Goal: Task Accomplishment & Management: Use online tool/utility

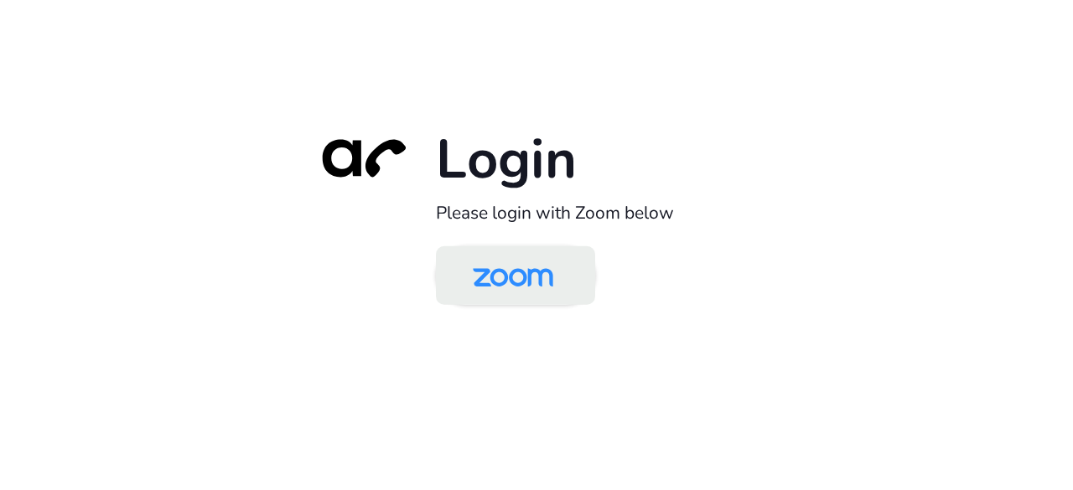
click at [516, 298] on img at bounding box center [513, 277] width 116 height 54
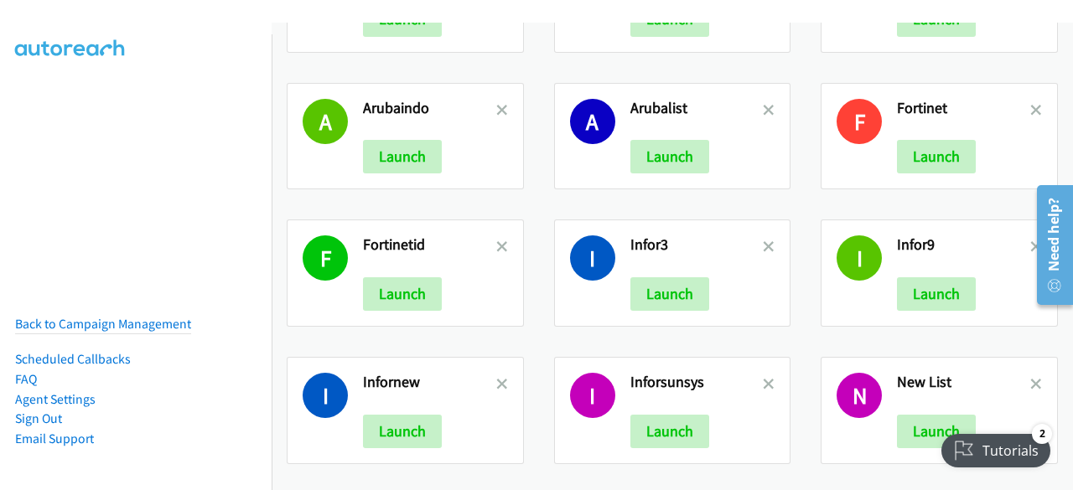
scroll to position [245, 0]
click at [419, 287] on button "Launch" at bounding box center [402, 294] width 79 height 34
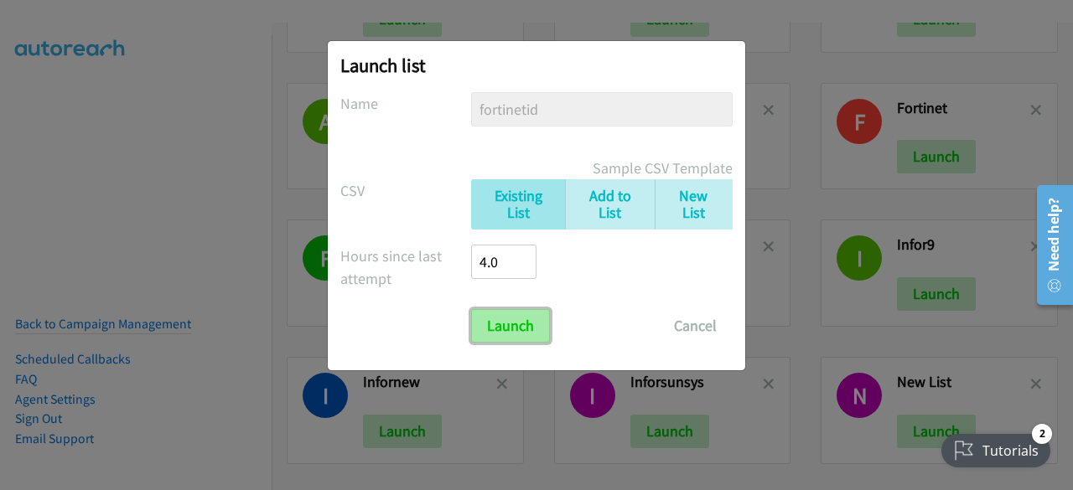
click at [514, 322] on input "Launch" at bounding box center [510, 326] width 79 height 34
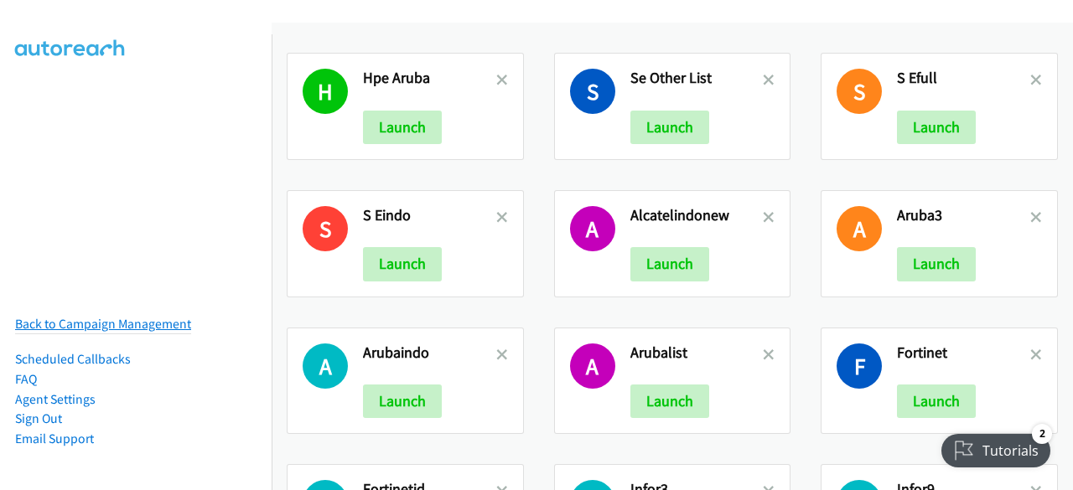
click at [176, 316] on link "Back to Campaign Management" at bounding box center [103, 324] width 176 height 16
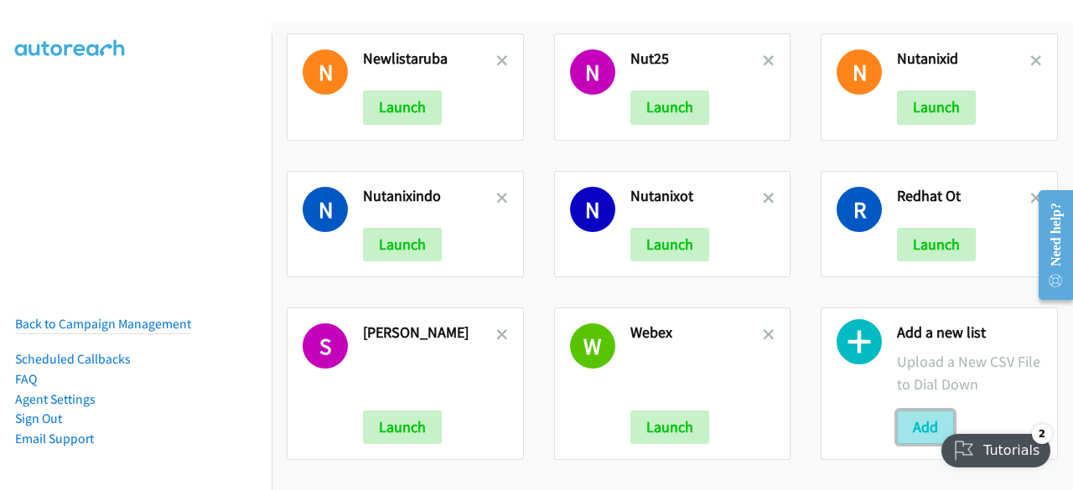
click at [897, 411] on button "Add" at bounding box center [925, 428] width 57 height 34
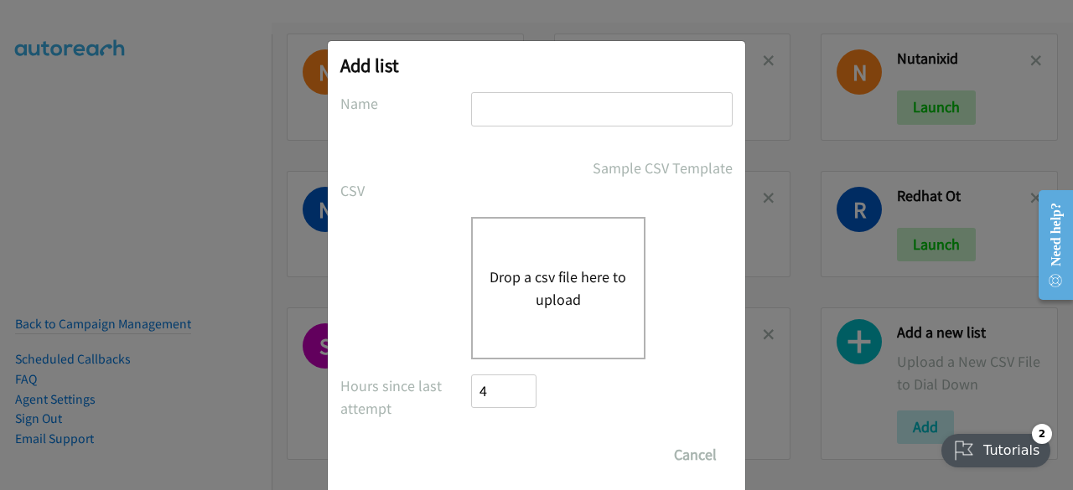
click at [554, 107] on input "text" at bounding box center [602, 109] width 262 height 34
type input "fortinetnew"
click at [516, 277] on button "Drop a csv file here to upload" at bounding box center [558, 288] width 137 height 45
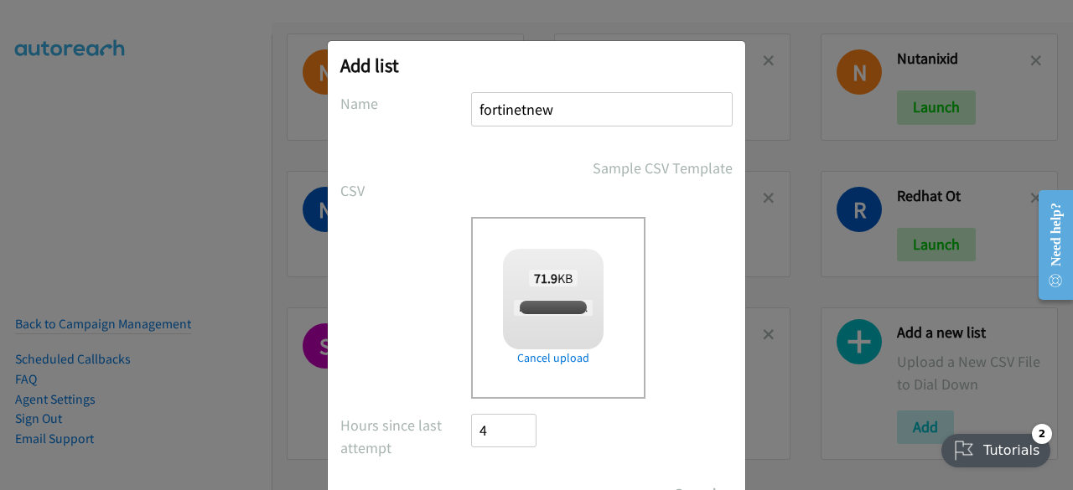
checkbox input "true"
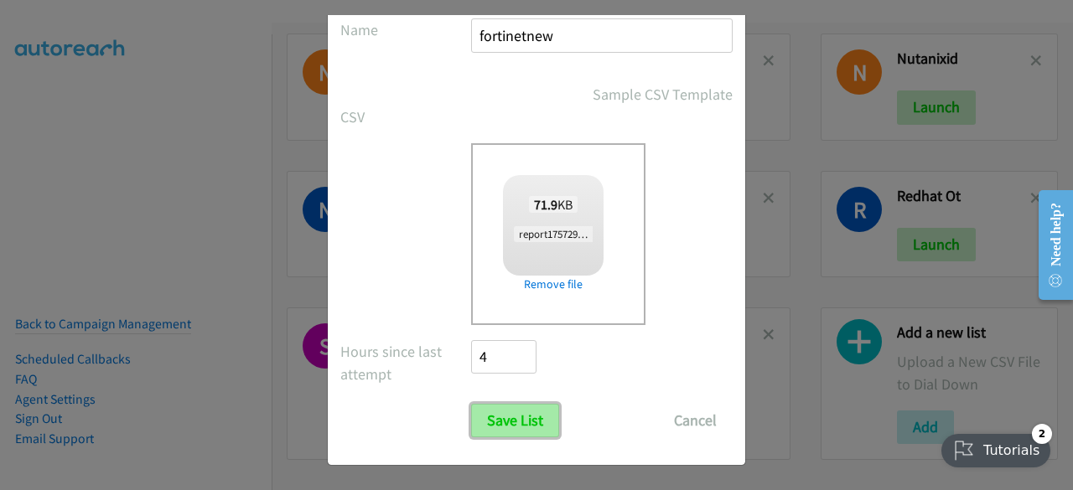
click at [503, 413] on input "Save List" at bounding box center [515, 421] width 88 height 34
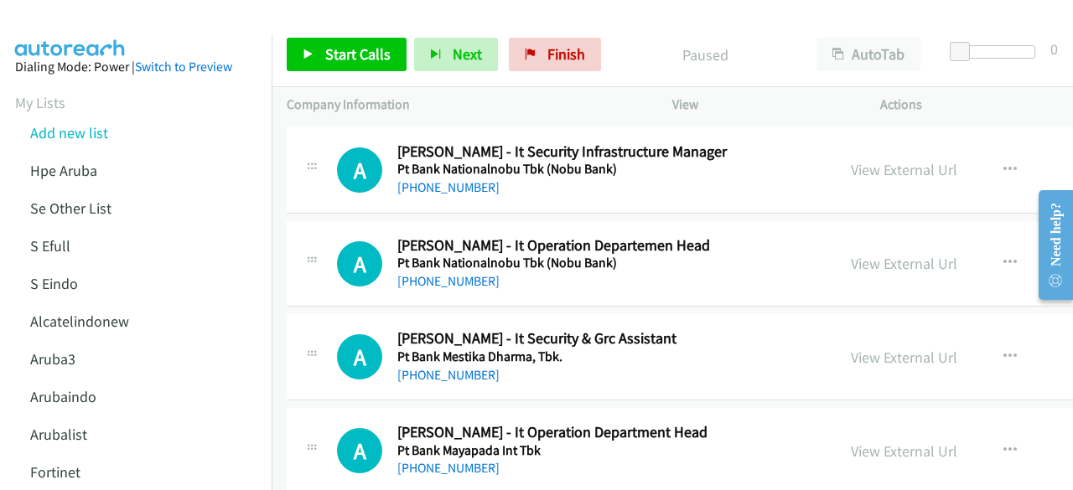
scroll to position [6882, 0]
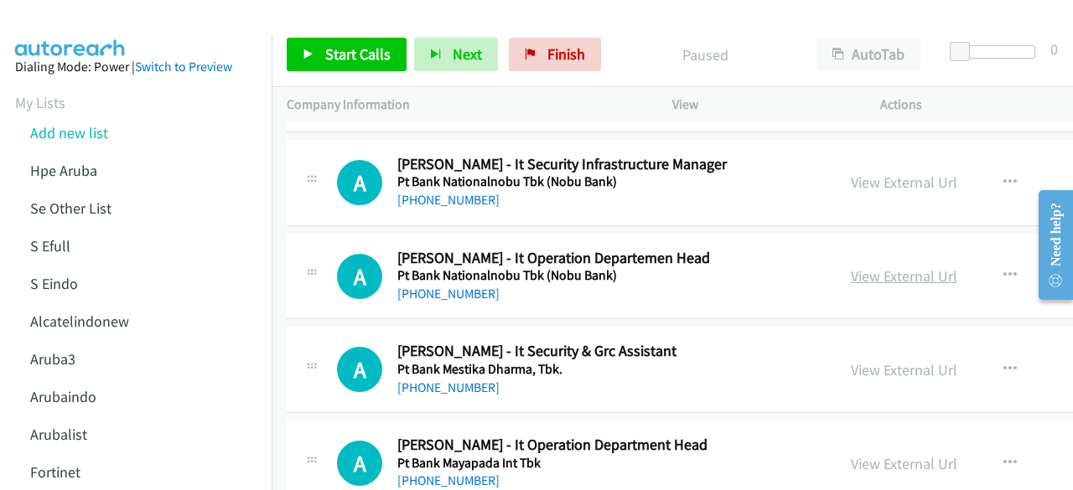
click at [872, 267] on link "View External Url" at bounding box center [904, 276] width 106 height 19
click at [855, 173] on link "View External Url" at bounding box center [904, 182] width 106 height 19
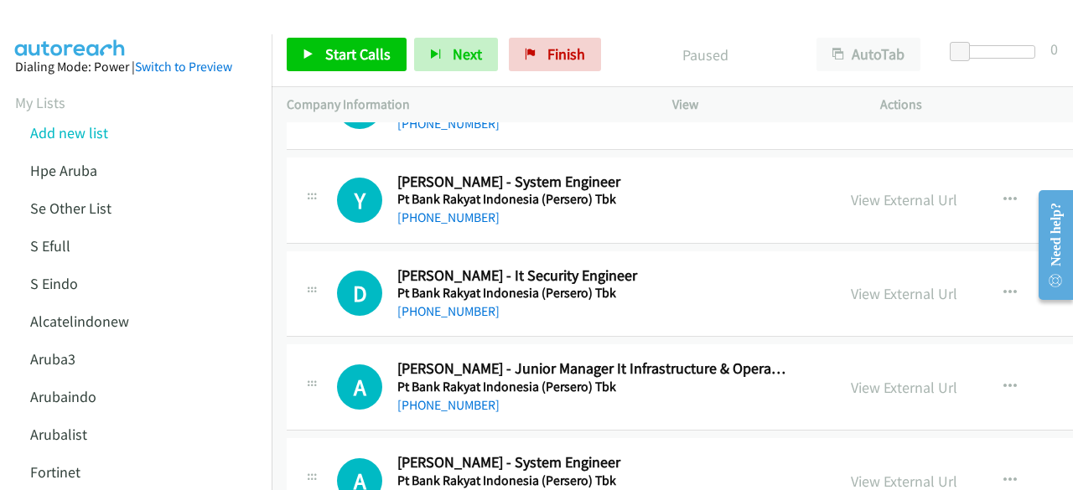
scroll to position [6399, 0]
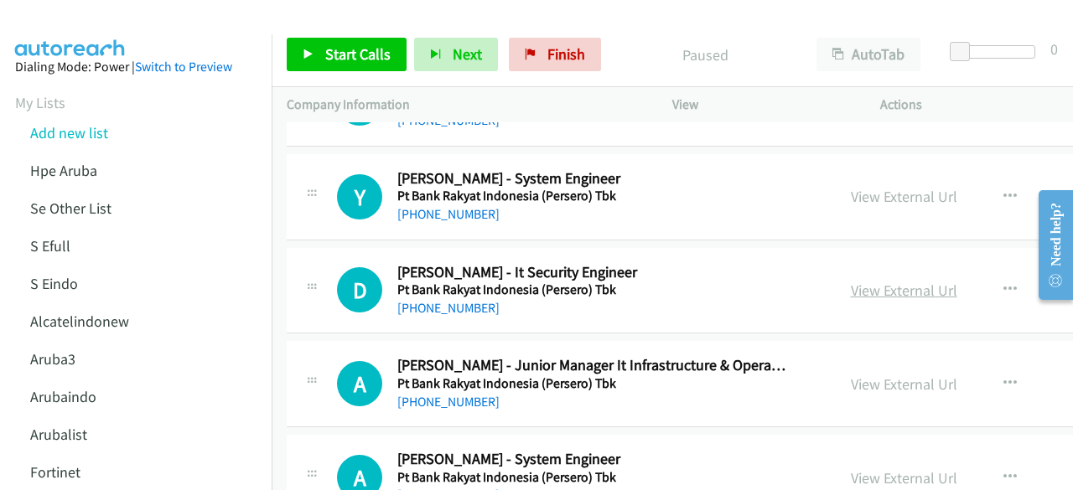
click at [873, 281] on link "View External Url" at bounding box center [904, 290] width 106 height 19
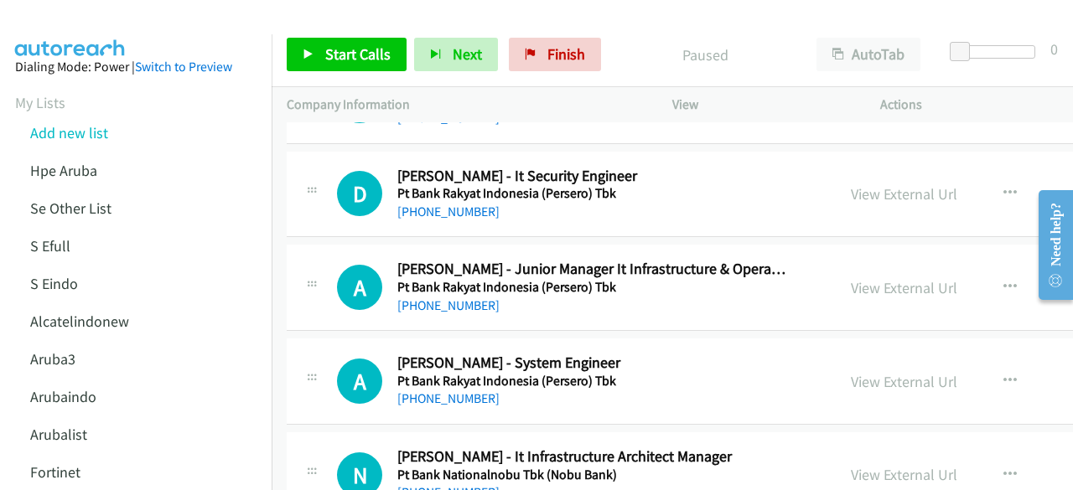
scroll to position [6504, 0]
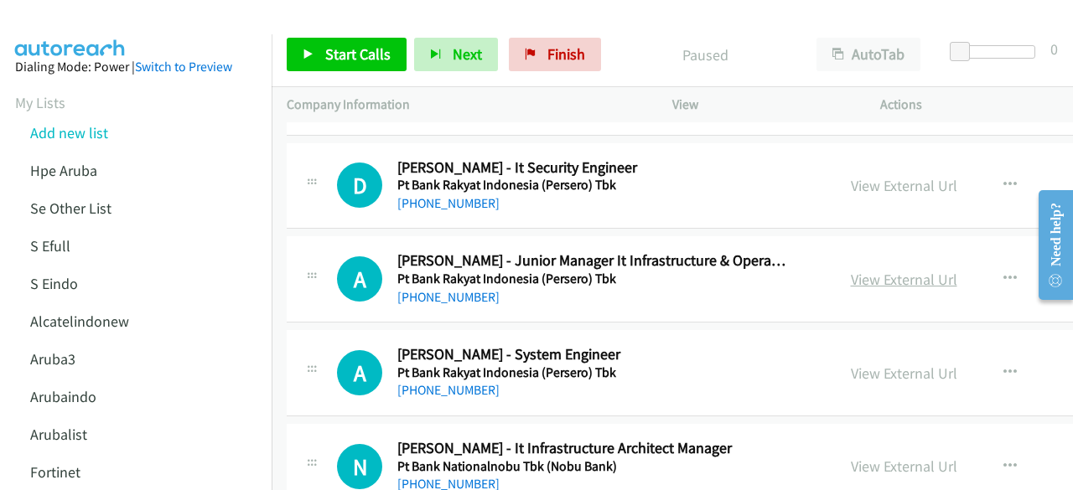
click at [852, 270] on link "View External Url" at bounding box center [904, 279] width 106 height 19
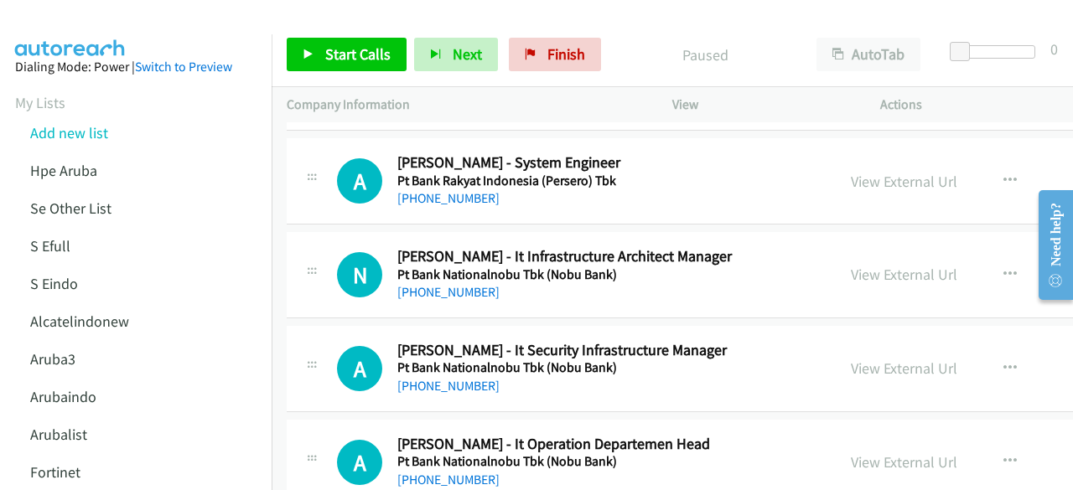
scroll to position [6704, 0]
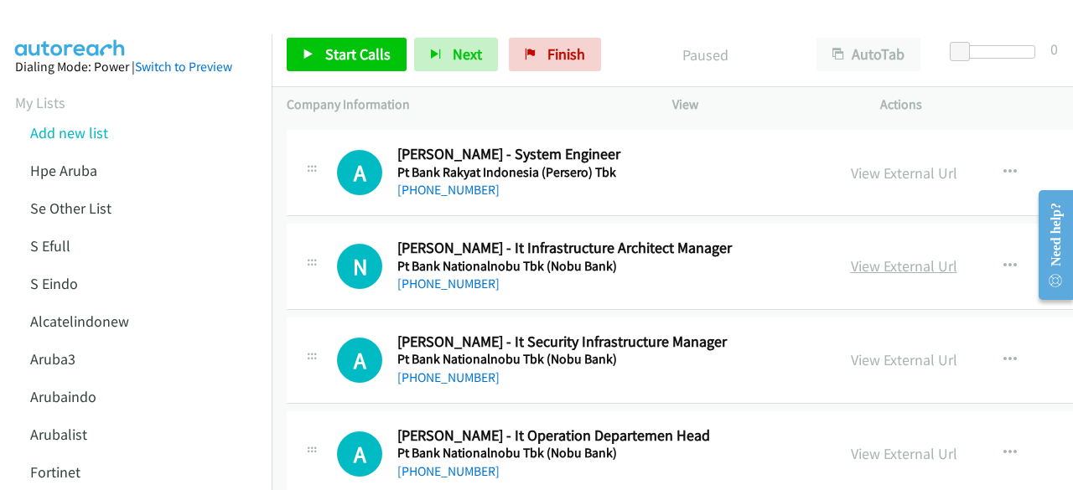
click at [866, 257] on link "View External Url" at bounding box center [904, 266] width 106 height 19
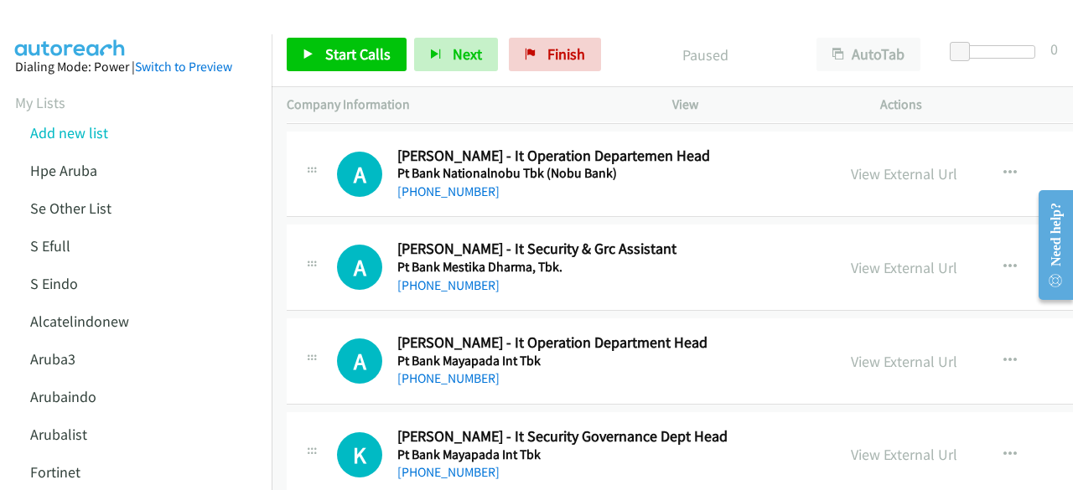
scroll to position [6985, 0]
click at [421, 283] on div "A Callback Scheduled [PERSON_NAME] - It Security & Grc Assistant Pt Bank Mestik…" at bounding box center [805, 267] width 1037 height 86
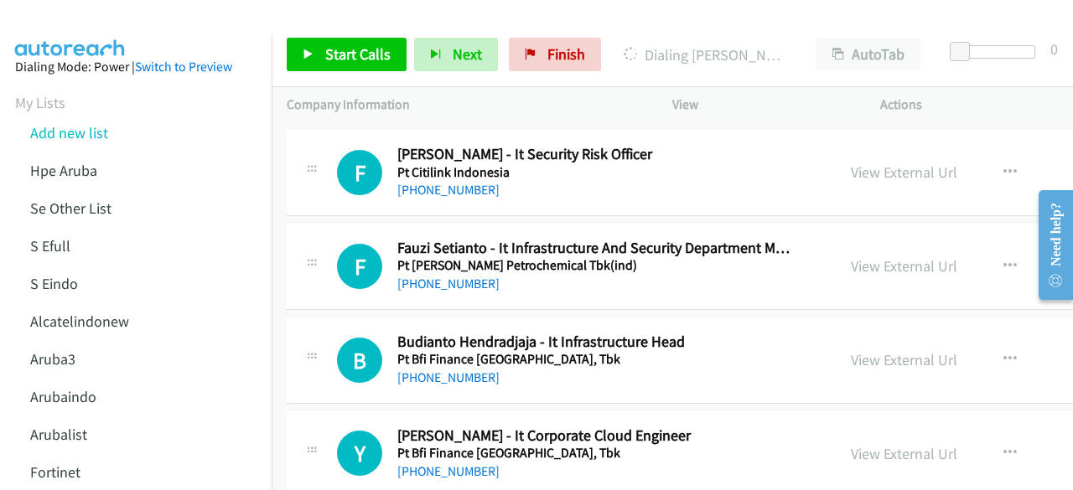
scroll to position [5765, 0]
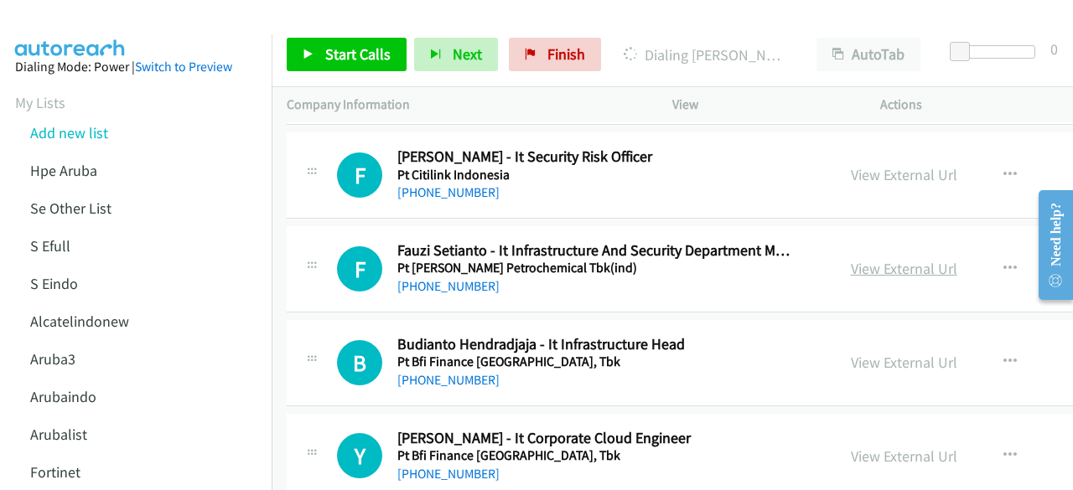
click at [889, 259] on link "View External Url" at bounding box center [904, 268] width 106 height 19
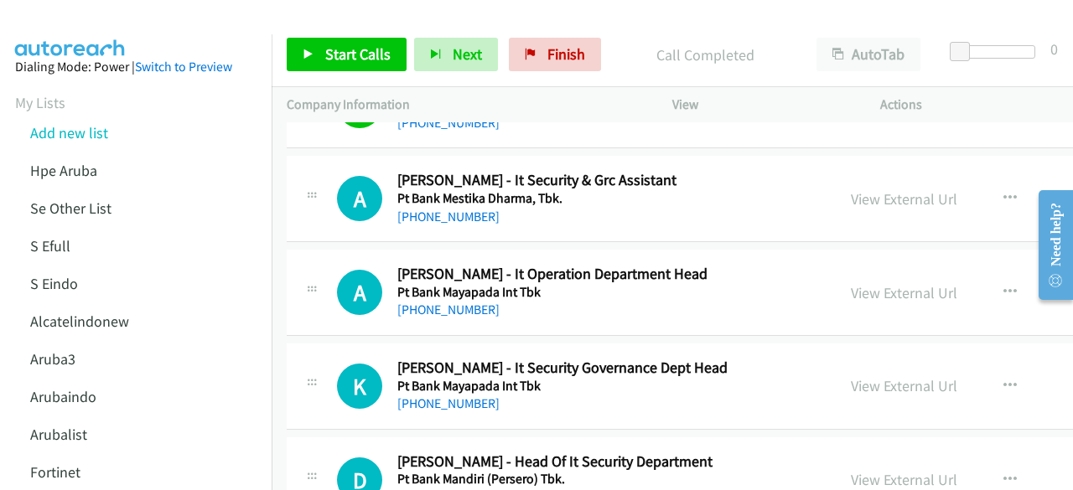
scroll to position [7054, 0]
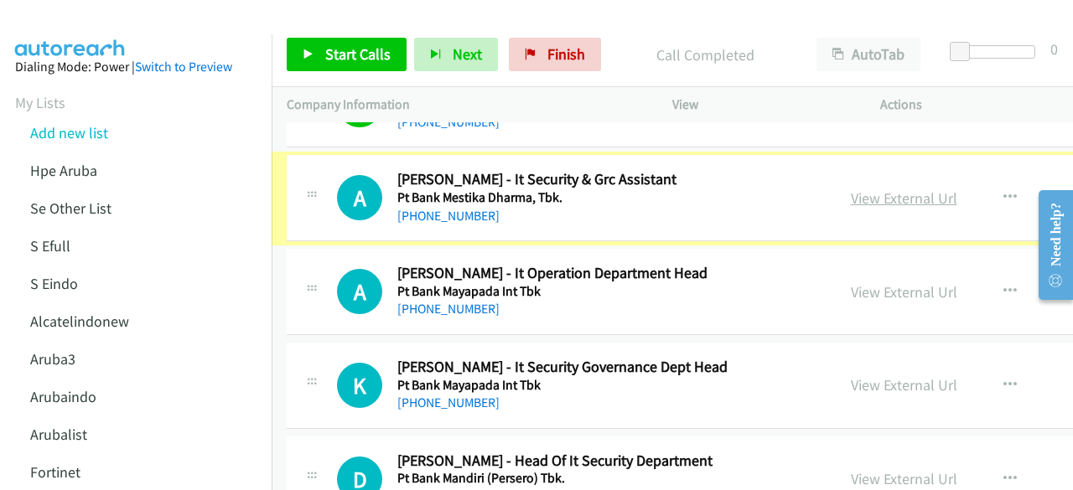
click at [880, 189] on link "View External Url" at bounding box center [904, 198] width 106 height 19
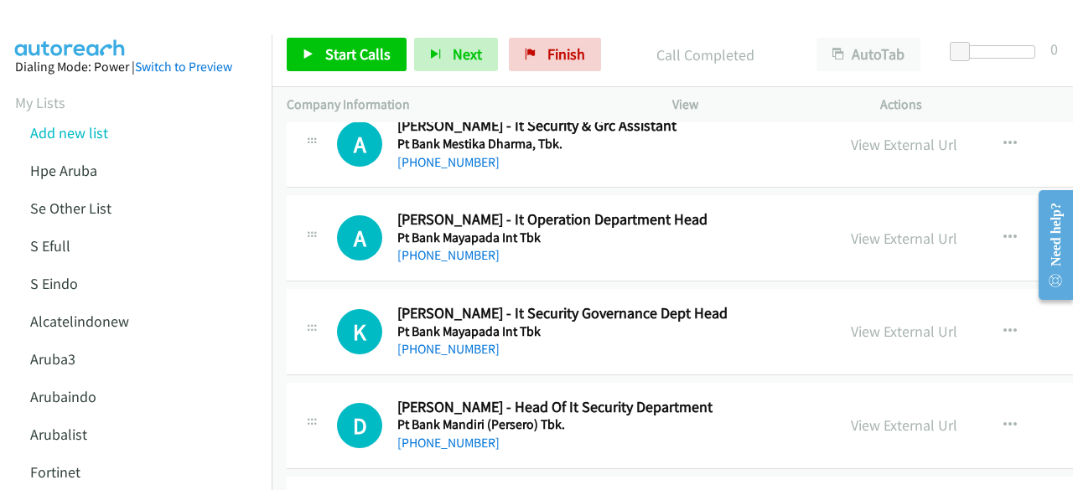
scroll to position [7110, 0]
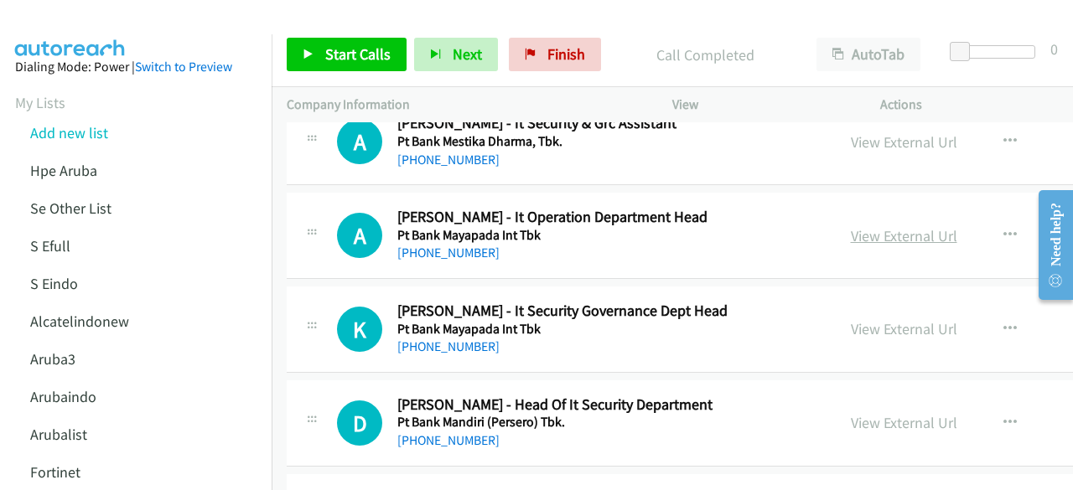
click at [862, 226] on link "View External Url" at bounding box center [904, 235] width 106 height 19
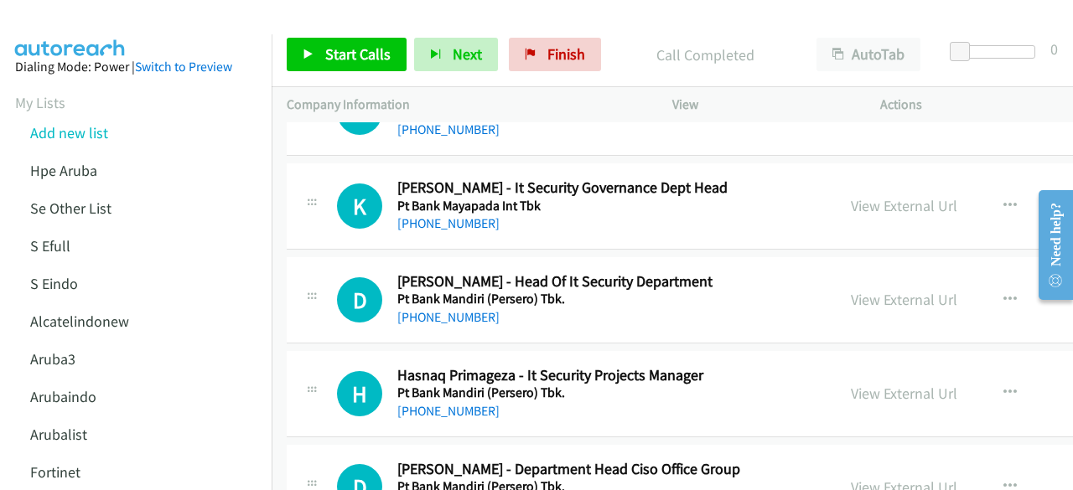
scroll to position [7234, 0]
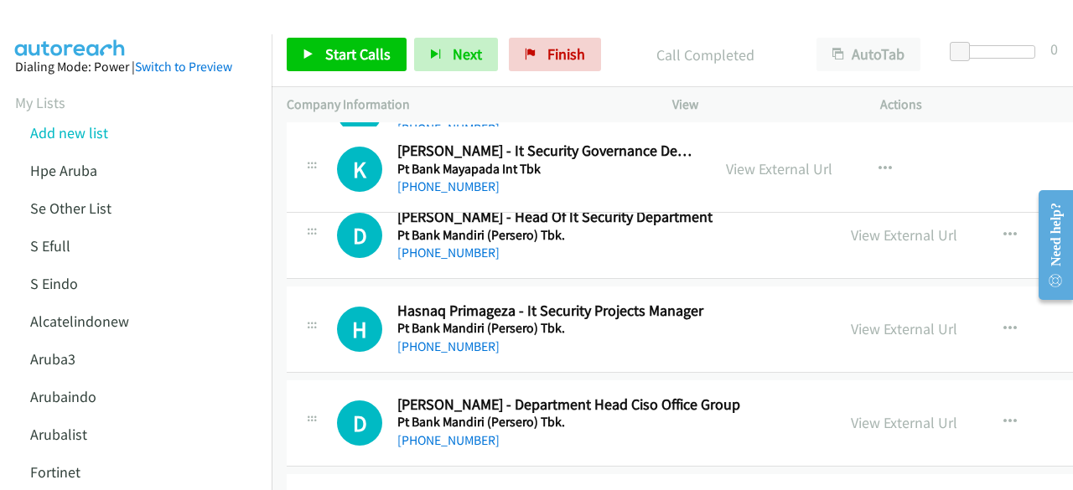
drag, startPoint x: 884, startPoint y: 195, endPoint x: 887, endPoint y: 181, distance: 14.6
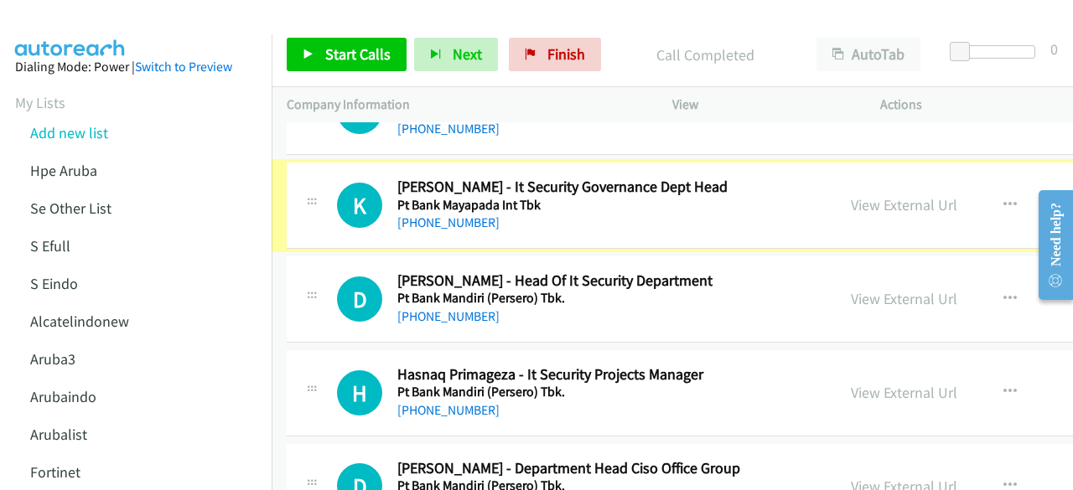
click at [887, 195] on link "View External Url" at bounding box center [904, 204] width 106 height 19
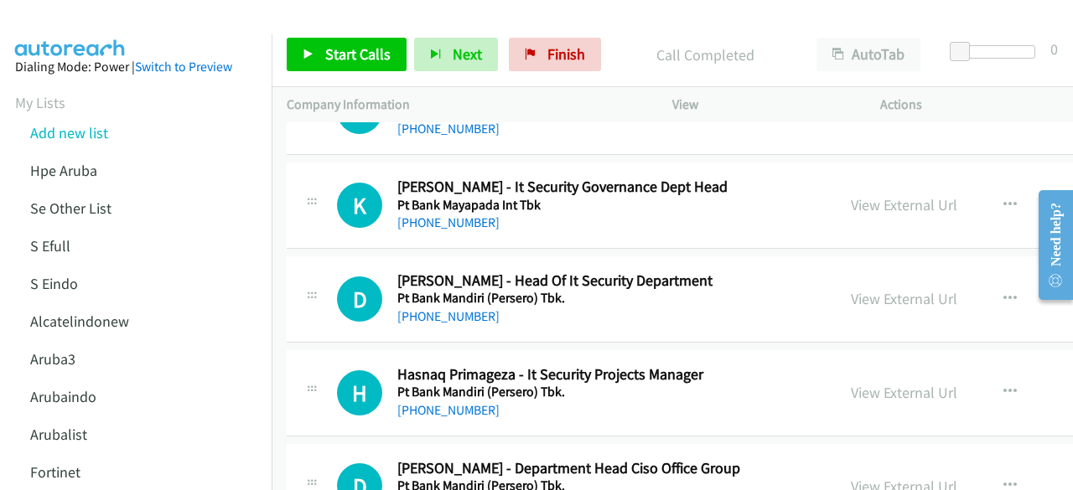
scroll to position [7307, 0]
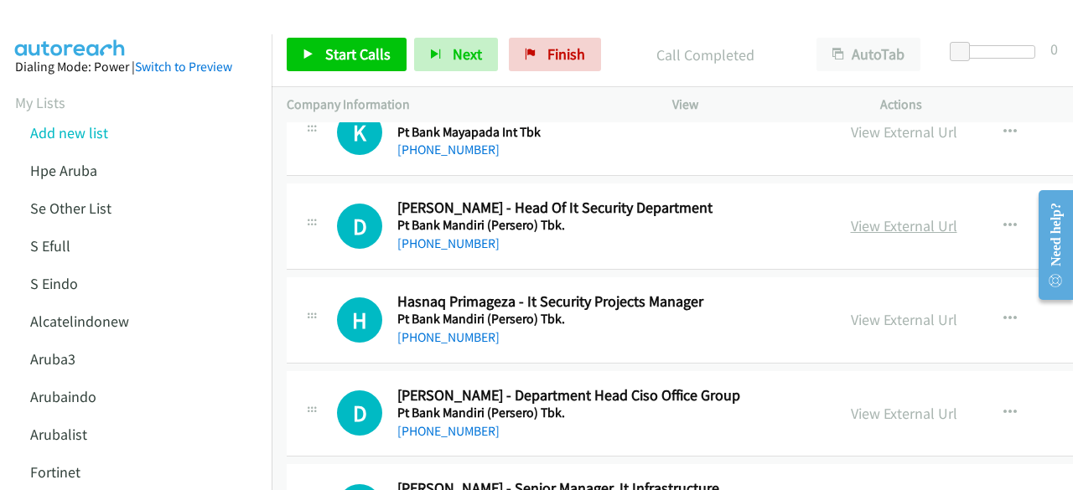
click at [861, 216] on link "View External Url" at bounding box center [904, 225] width 106 height 19
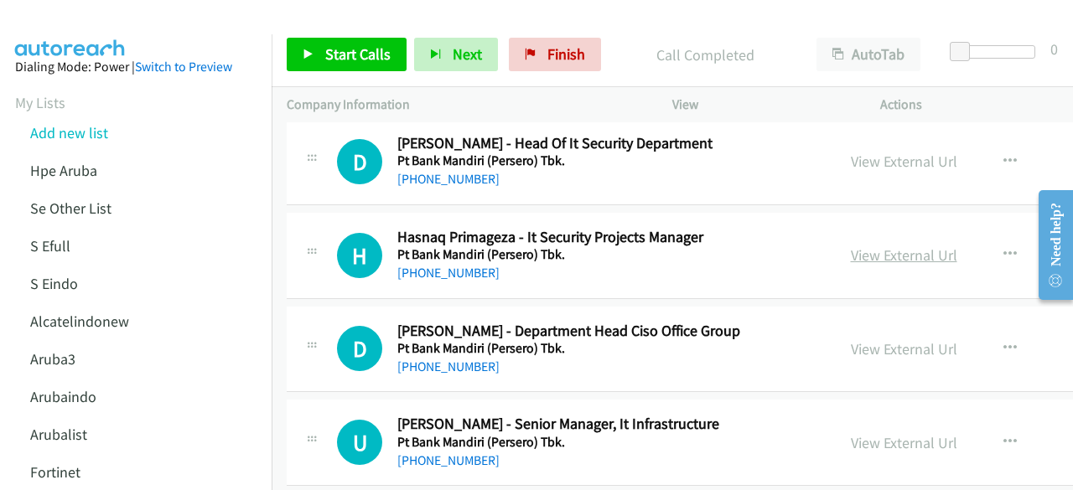
click at [904, 246] on link "View External Url" at bounding box center [904, 255] width 106 height 19
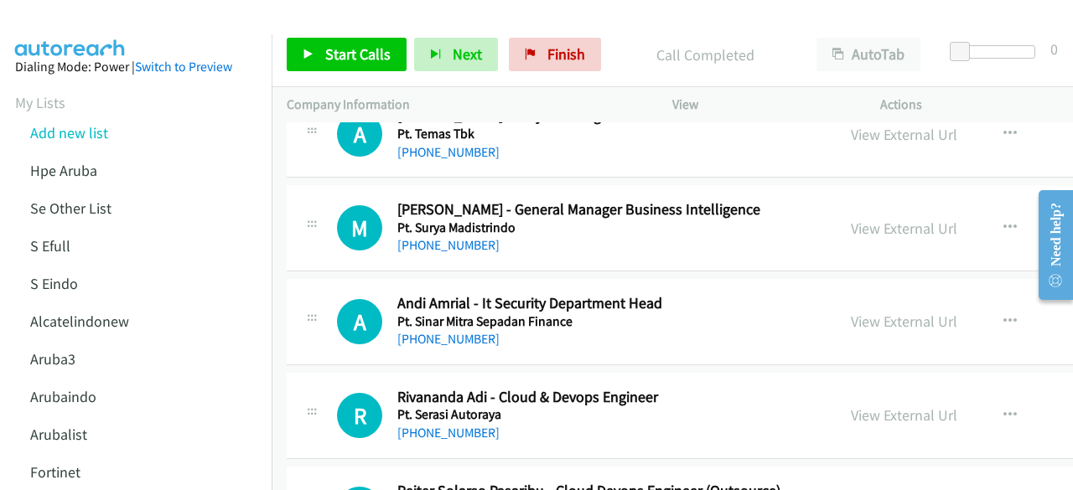
scroll to position [11149, 0]
click at [878, 311] on link "View External Url" at bounding box center [904, 320] width 106 height 19
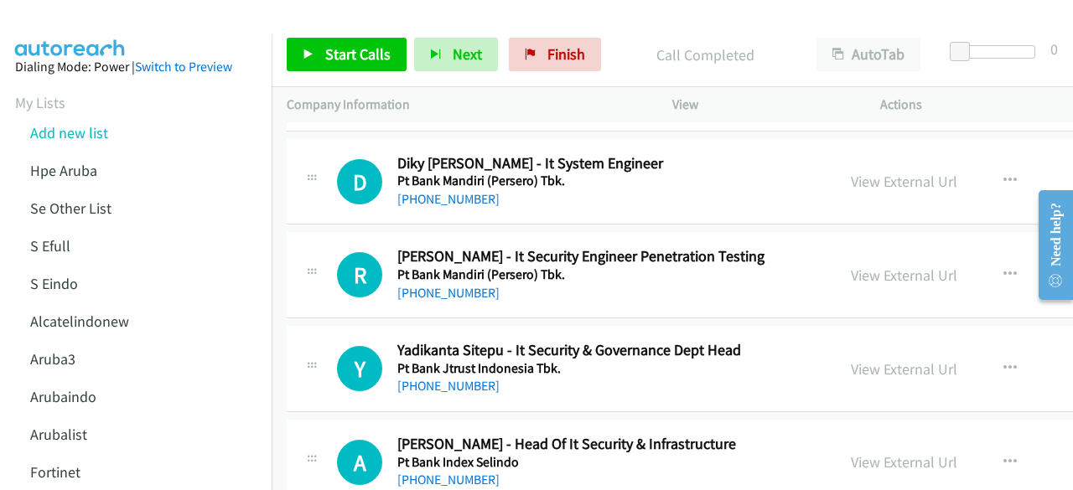
scroll to position [8477, 0]
click at [863, 359] on link "View External Url" at bounding box center [904, 368] width 106 height 19
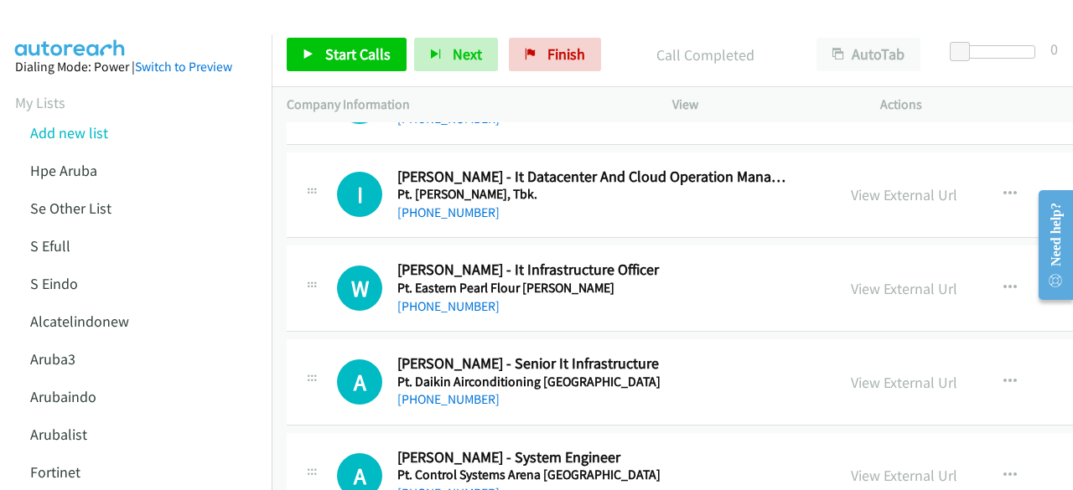
scroll to position [13525, 0]
click at [879, 278] on link "View External Url" at bounding box center [904, 287] width 106 height 19
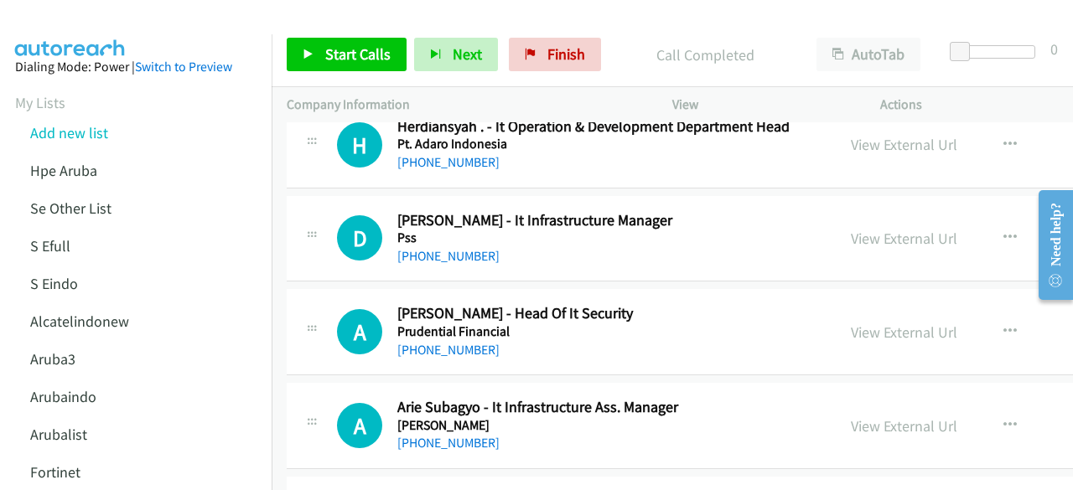
scroll to position [16949, 0]
click at [1070, 304] on div at bounding box center [1049, 244] width 48 height 133
click at [885, 416] on link "View External Url" at bounding box center [904, 425] width 106 height 19
drag, startPoint x: 1065, startPoint y: 308, endPoint x: 952, endPoint y: 201, distance: 154.8
click at [1025, 201] on html "Need help? Resource Center AutoReach Help Help Get the help you need from our k…" at bounding box center [1049, 244] width 48 height 133
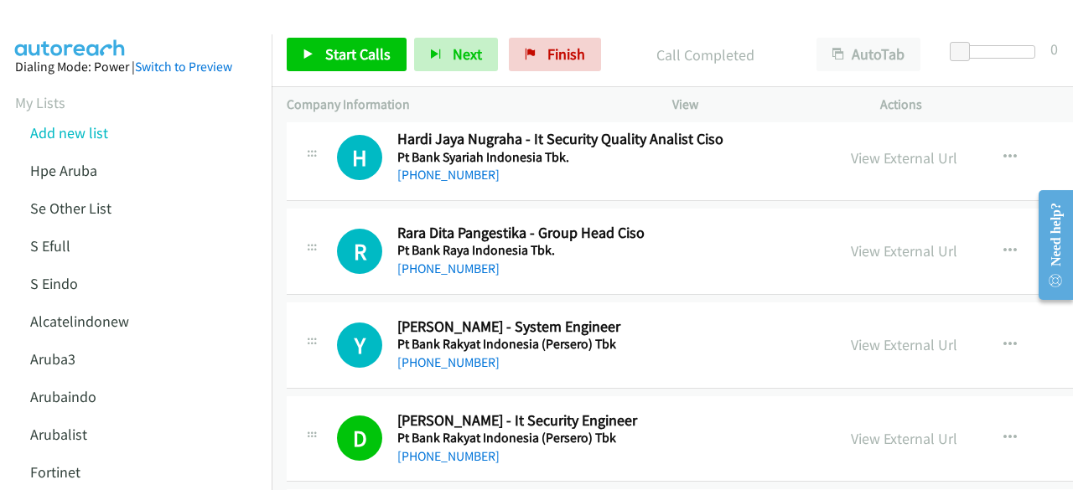
scroll to position [6242, 0]
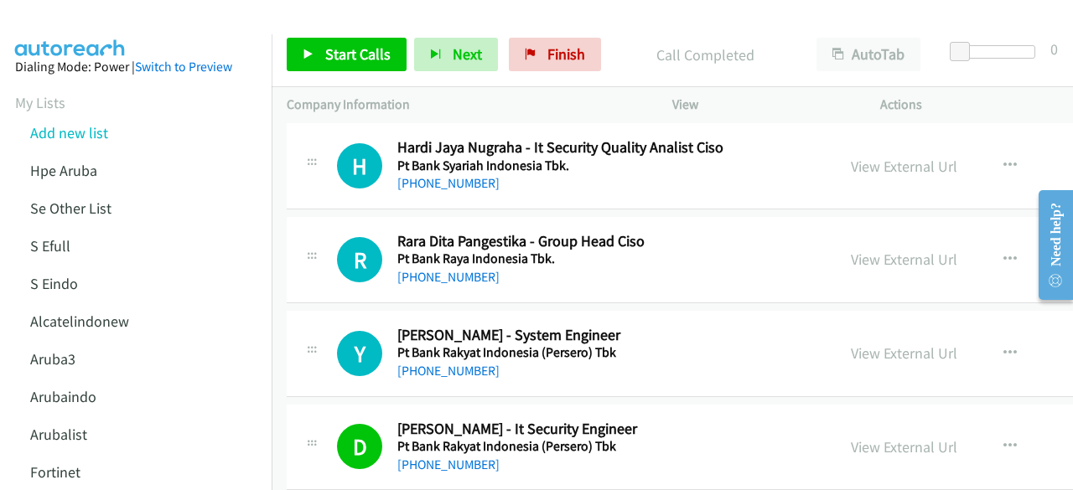
click at [674, 361] on div "[PHONE_NUMBER]" at bounding box center [593, 371] width 392 height 20
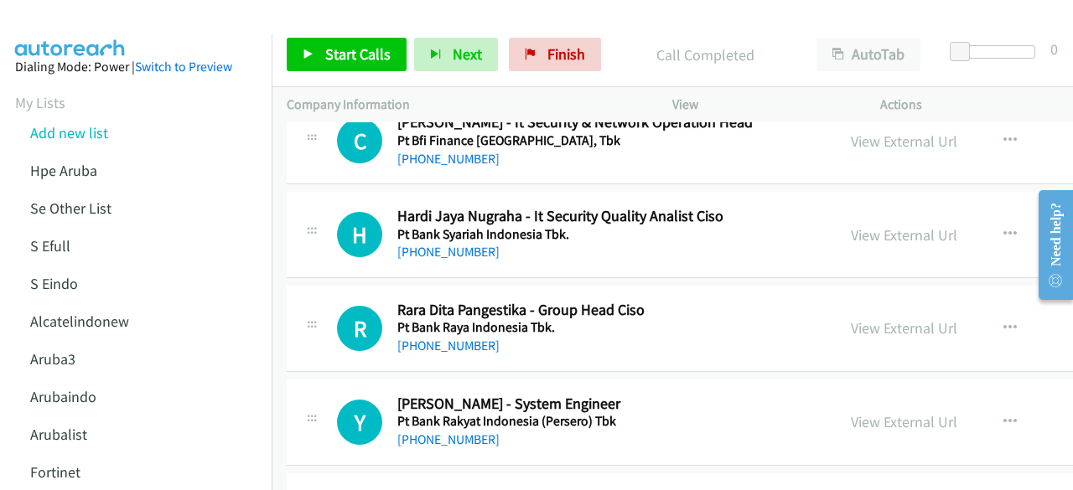
scroll to position [6166, 0]
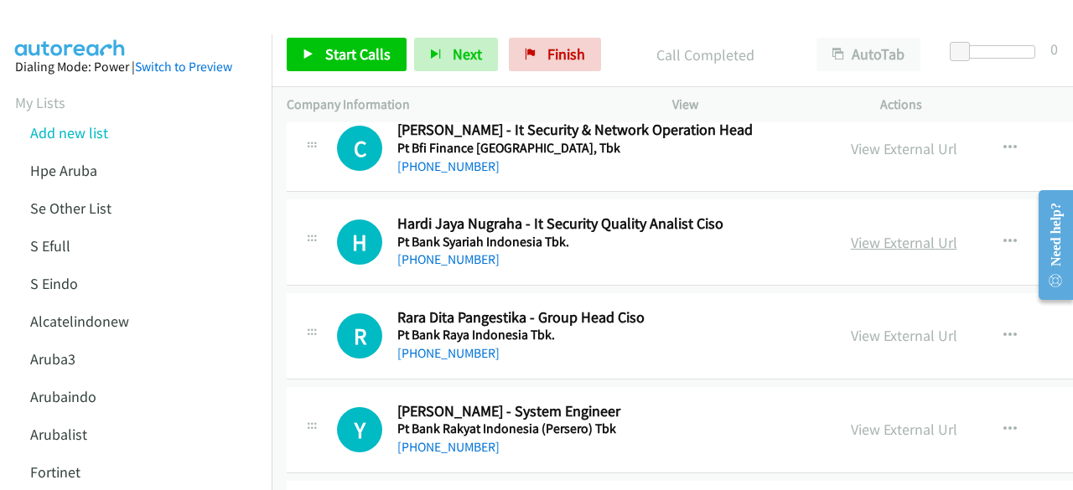
click at [877, 233] on link "View External Url" at bounding box center [904, 242] width 106 height 19
click at [862, 326] on link "View External Url" at bounding box center [904, 335] width 106 height 19
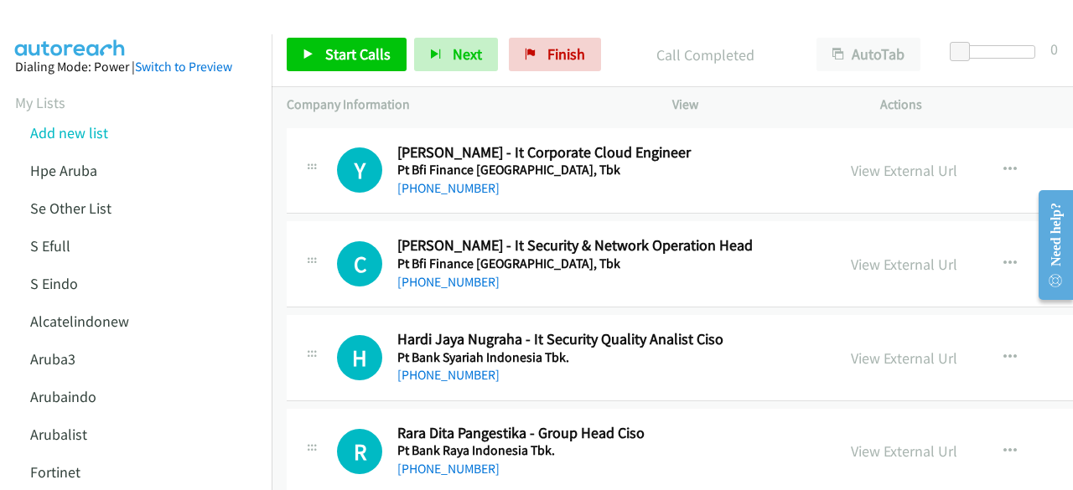
click at [858, 257] on div "View External Url" at bounding box center [904, 264] width 106 height 23
click at [859, 255] on link "View External Url" at bounding box center [904, 264] width 106 height 19
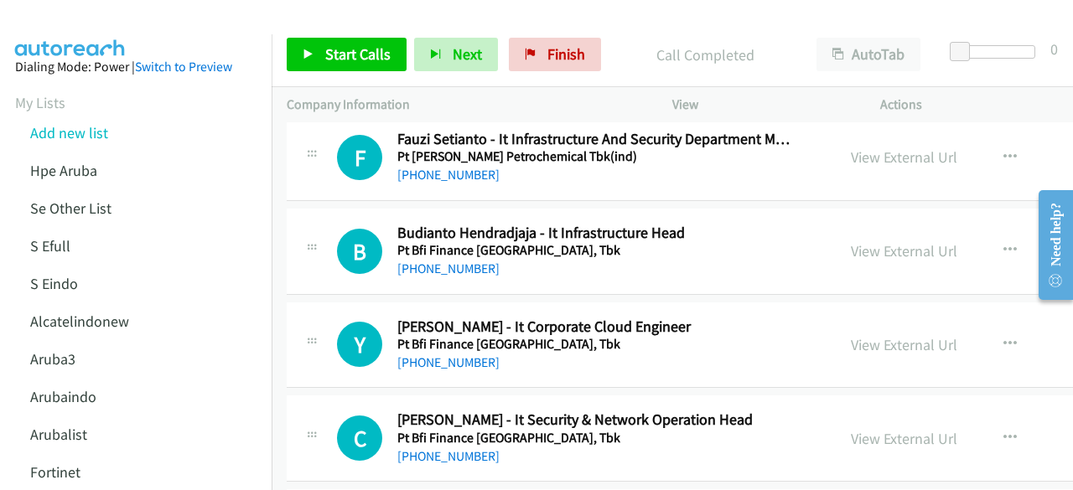
scroll to position [5875, 0]
click at [836, 323] on div "View External Url View External Url Schedule/Manage Callback Start Calls Here R…" at bounding box center [980, 346] width 289 height 55
click at [868, 336] on link "View External Url" at bounding box center [904, 345] width 106 height 19
click at [877, 242] on link "View External Url" at bounding box center [904, 251] width 106 height 19
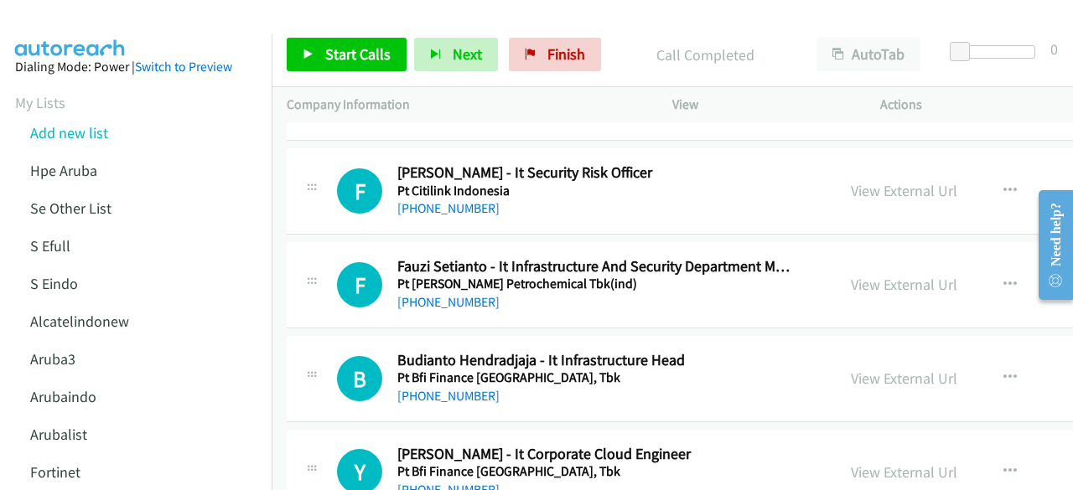
scroll to position [5748, 0]
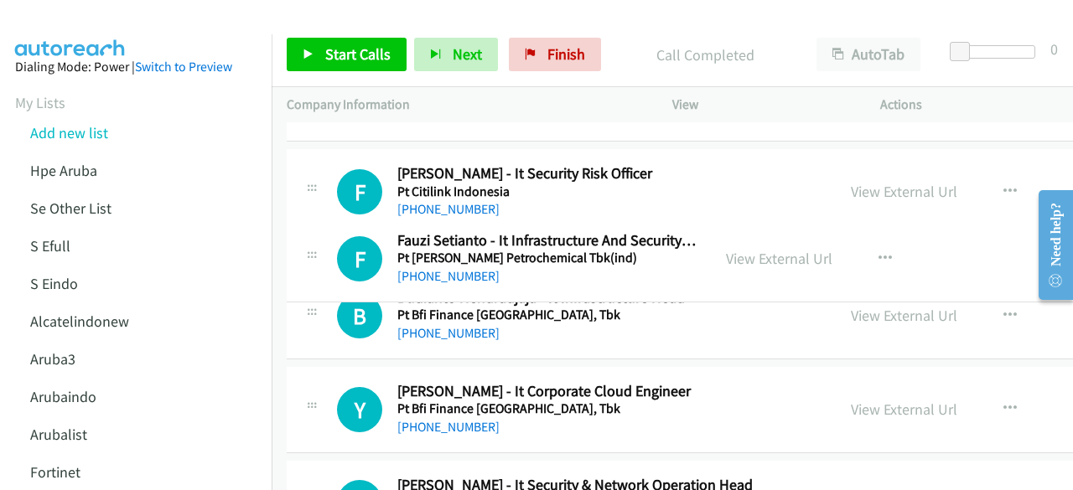
drag, startPoint x: 872, startPoint y: 277, endPoint x: 873, endPoint y: 268, distance: 9.3
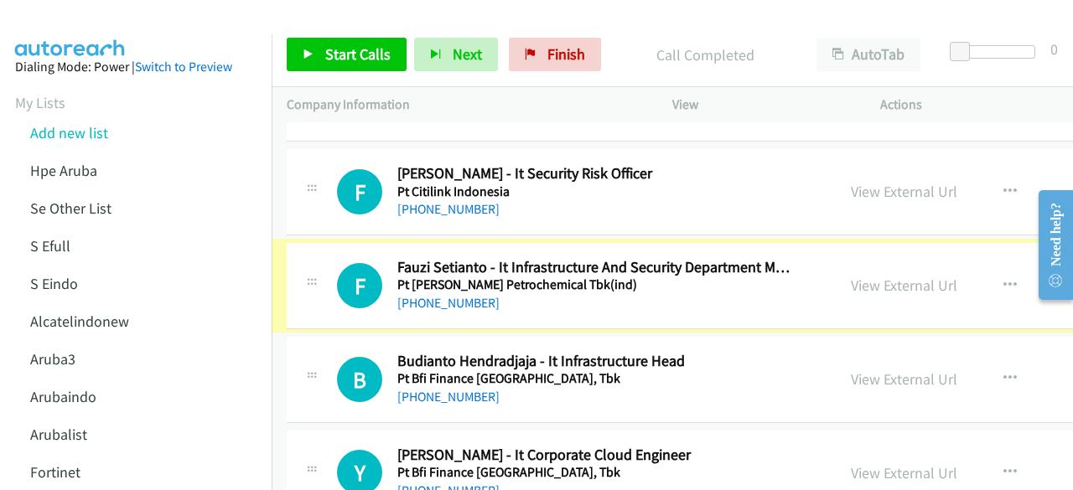
click at [873, 276] on link "View External Url" at bounding box center [904, 285] width 106 height 19
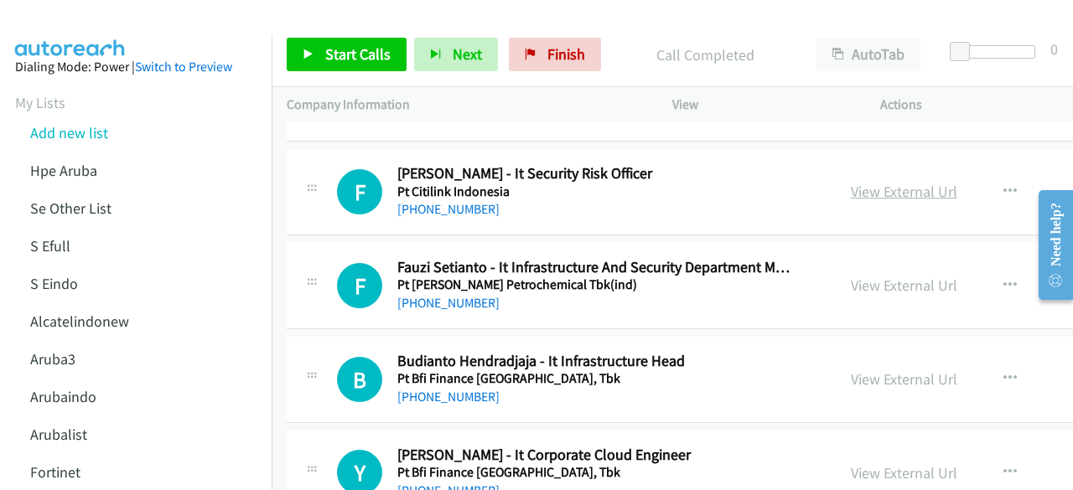
click at [879, 182] on link "View External Url" at bounding box center [904, 191] width 106 height 19
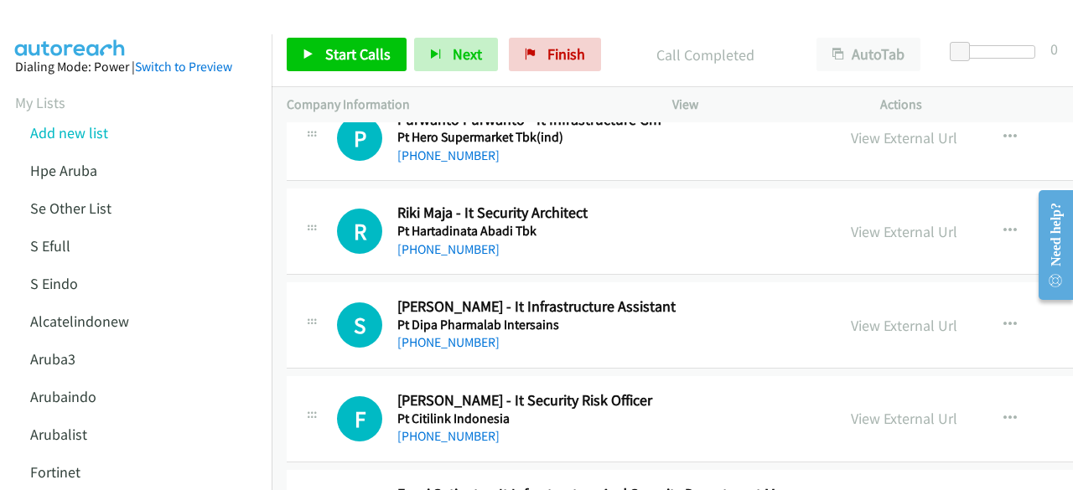
scroll to position [5511, 0]
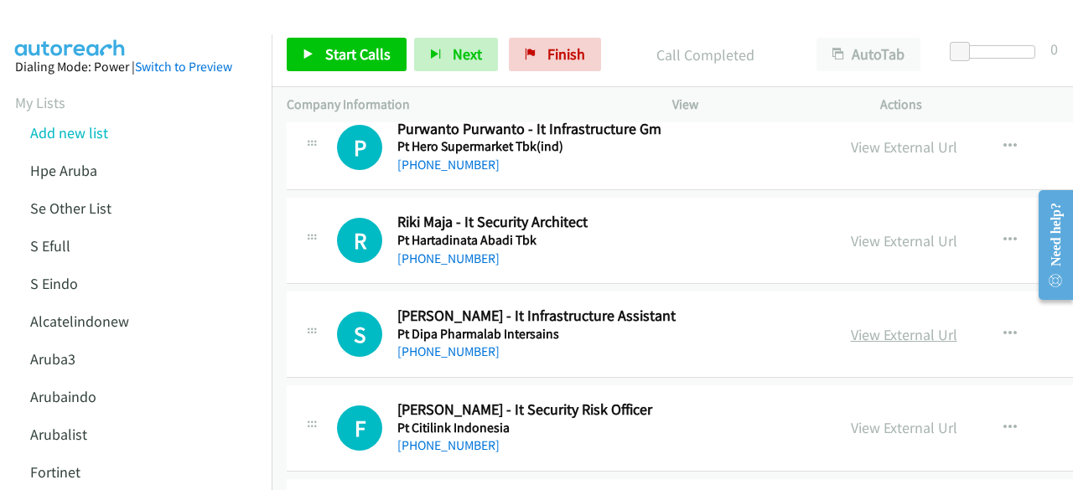
click at [884, 325] on link "View External Url" at bounding box center [904, 334] width 106 height 19
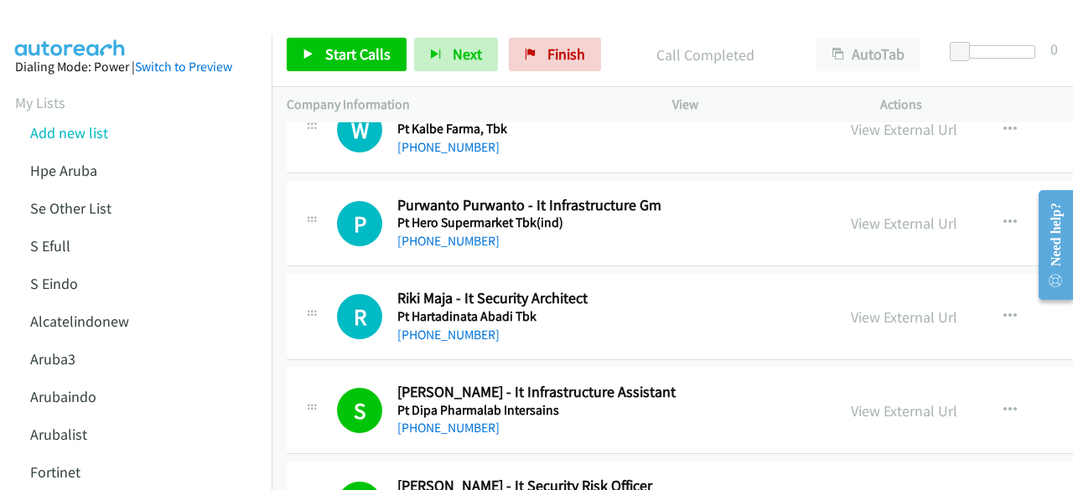
scroll to position [5434, 0]
click at [866, 309] on link "View External Url" at bounding box center [904, 317] width 106 height 19
click at [883, 215] on link "View External Url" at bounding box center [904, 224] width 106 height 19
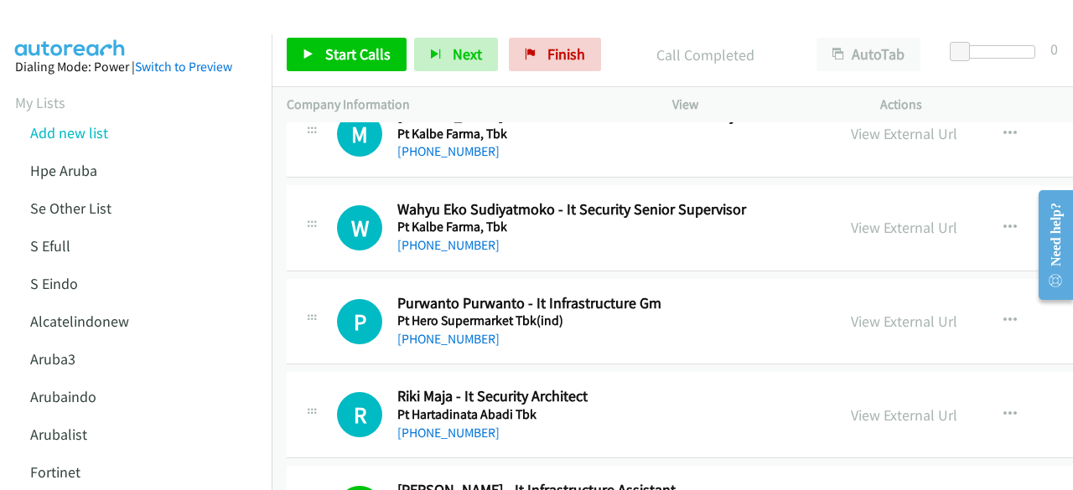
scroll to position [5319, 0]
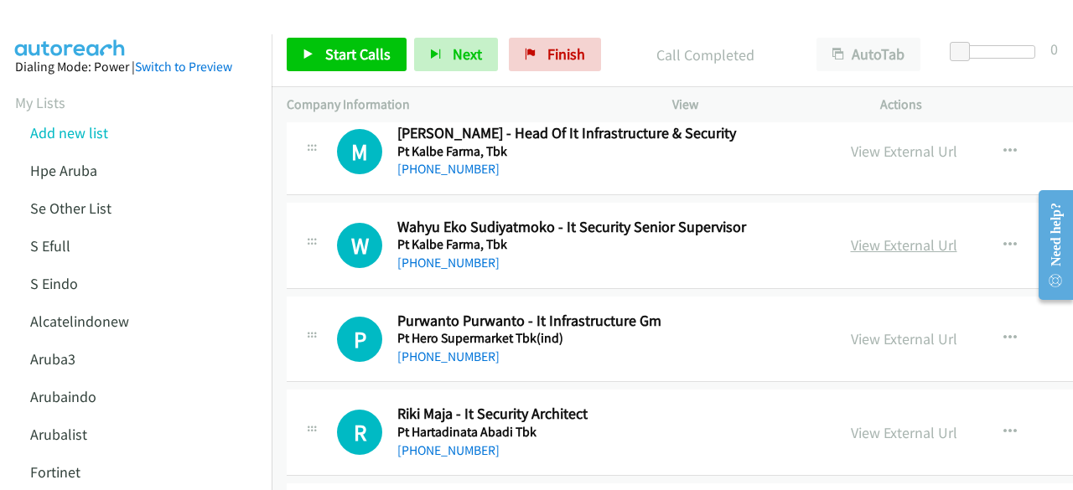
click at [868, 236] on link "View External Url" at bounding box center [904, 245] width 106 height 19
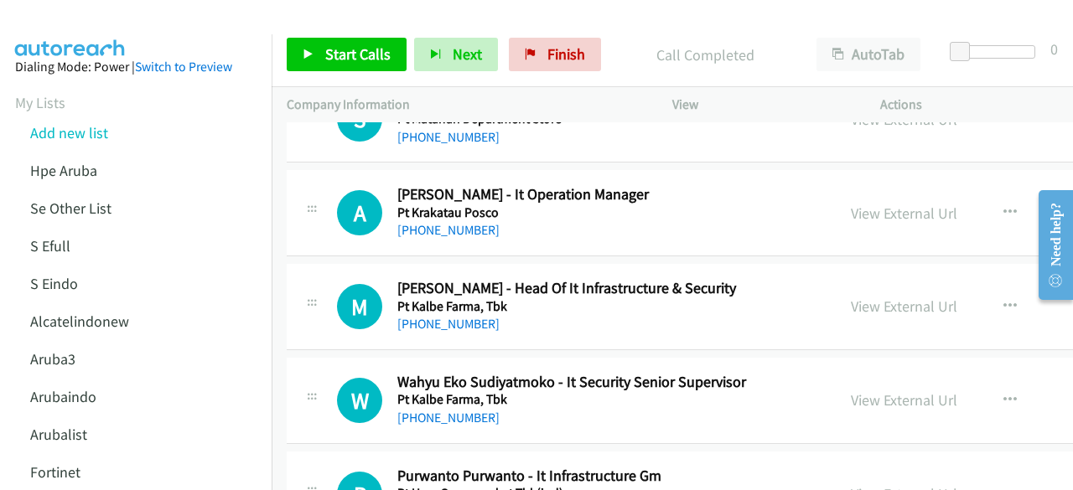
scroll to position [5162, 0]
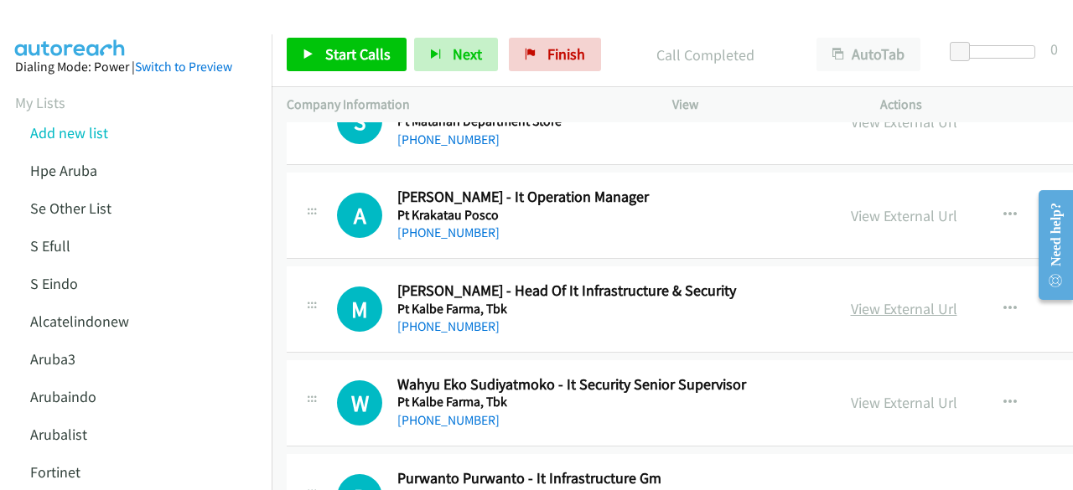
click at [900, 299] on link "View External Url" at bounding box center [904, 308] width 106 height 19
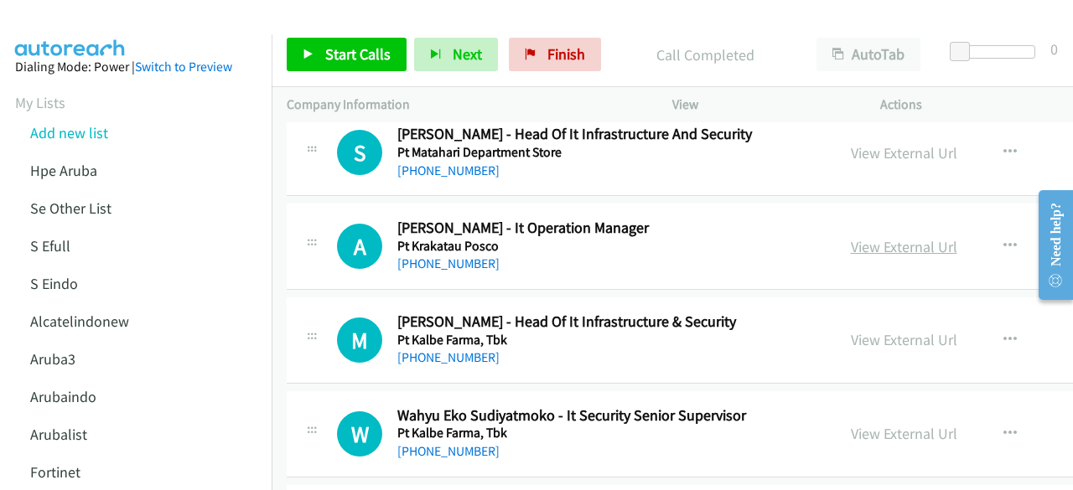
click at [861, 237] on link "View External Url" at bounding box center [904, 246] width 106 height 19
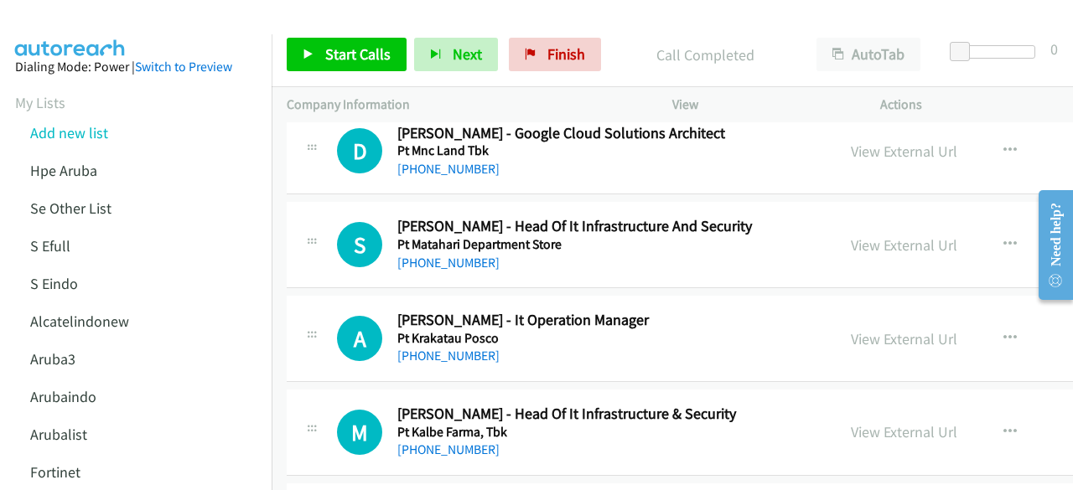
scroll to position [5030, 0]
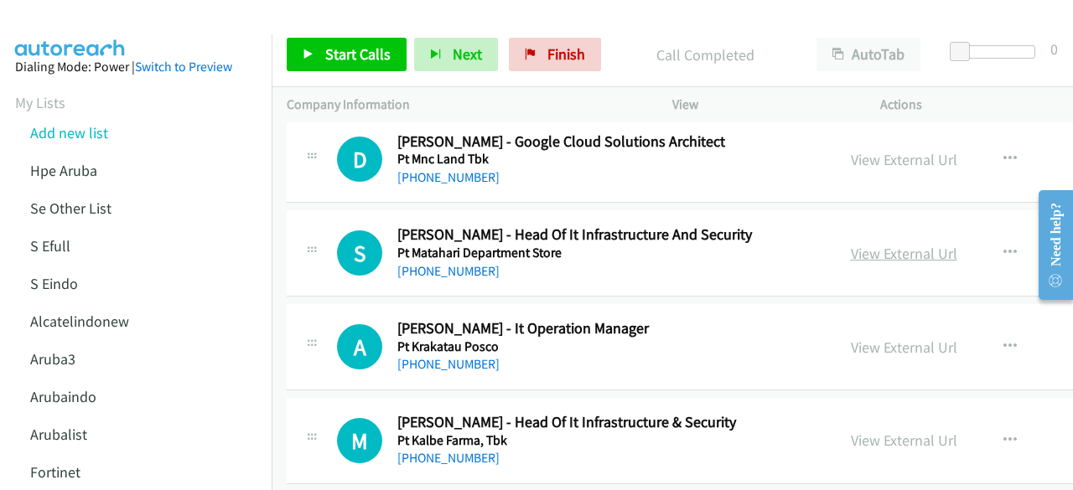
click at [859, 244] on link "View External Url" at bounding box center [904, 253] width 106 height 19
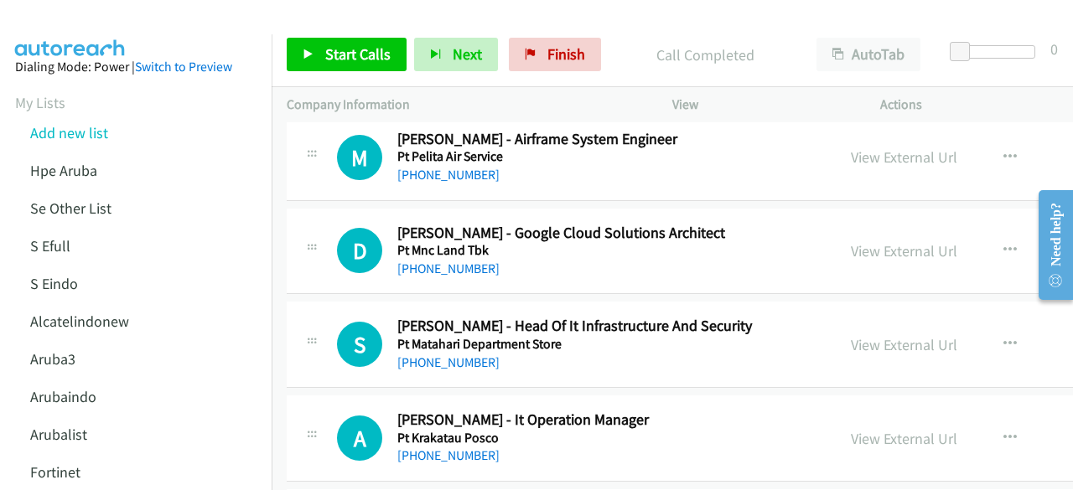
scroll to position [4938, 0]
click at [868, 242] on link "View External Url" at bounding box center [904, 251] width 106 height 19
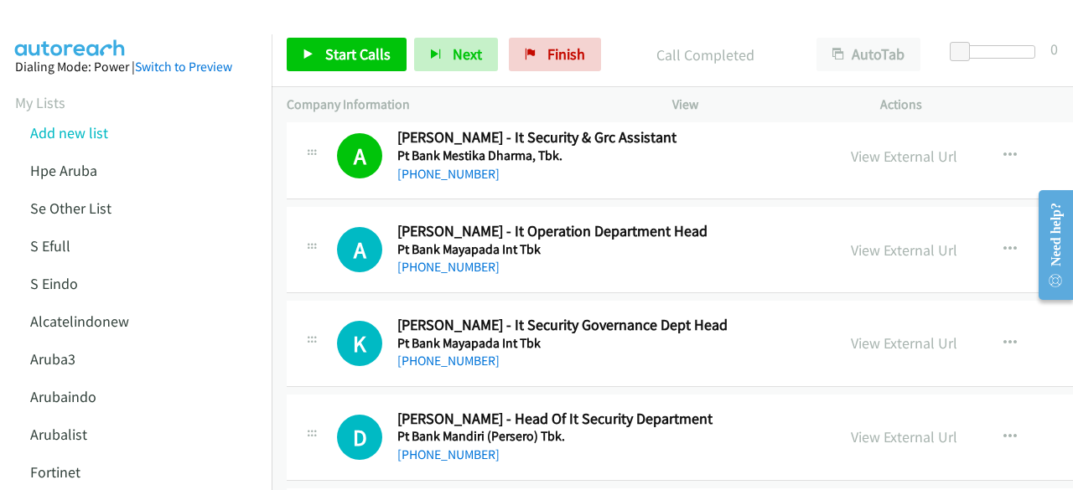
scroll to position [7099, 0]
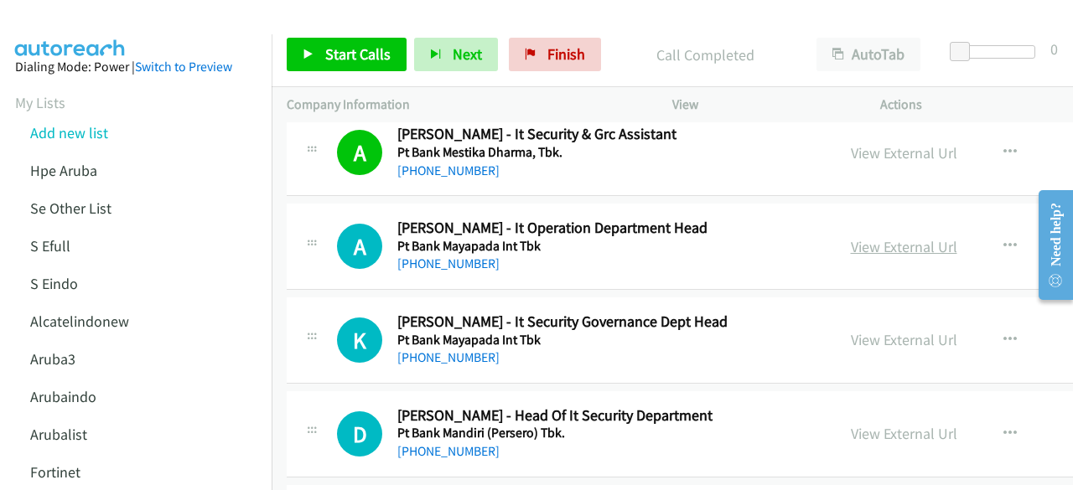
click at [922, 237] on link "View External Url" at bounding box center [904, 246] width 106 height 19
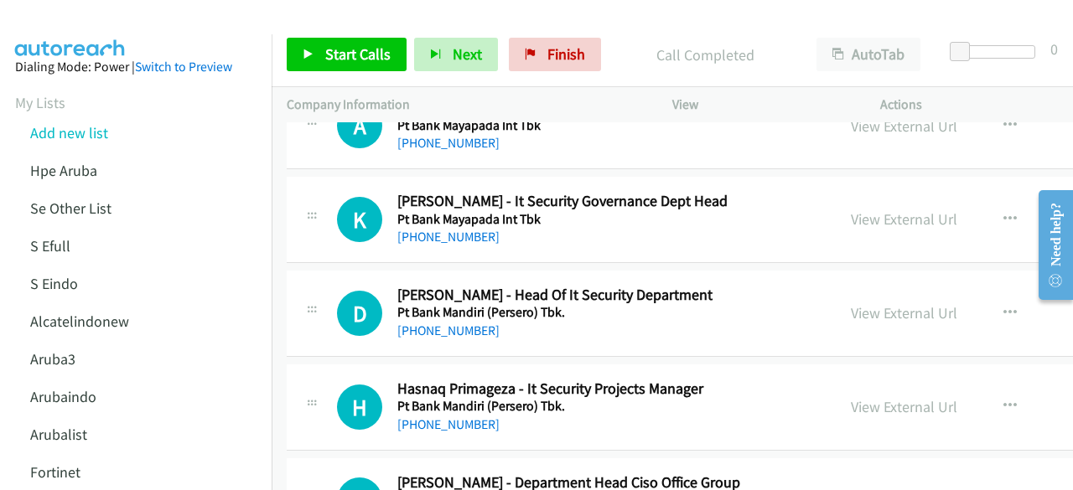
scroll to position [7221, 0]
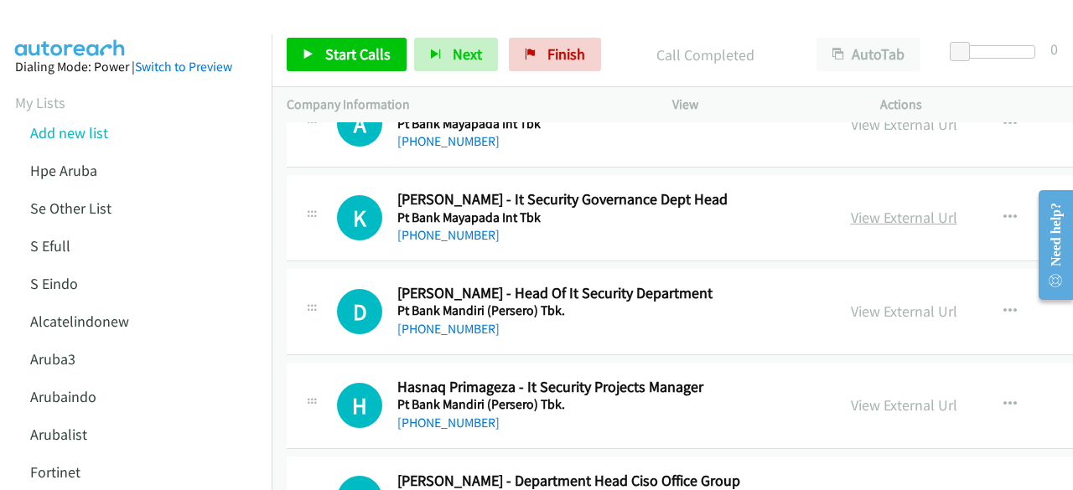
click at [855, 208] on link "View External Url" at bounding box center [904, 217] width 106 height 19
click at [909, 302] on link "View External Url" at bounding box center [904, 311] width 106 height 19
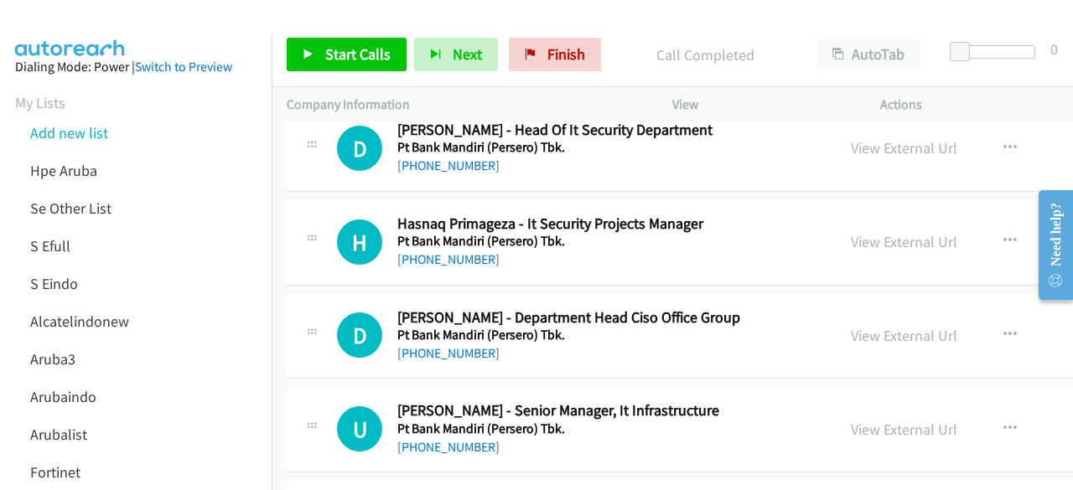
scroll to position [7388, 0]
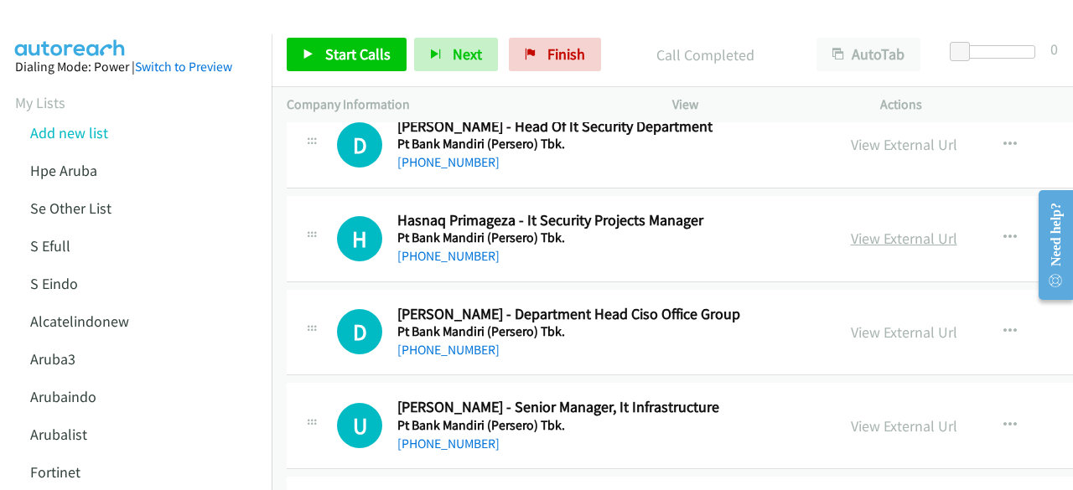
click at [868, 229] on link "View External Url" at bounding box center [904, 238] width 106 height 19
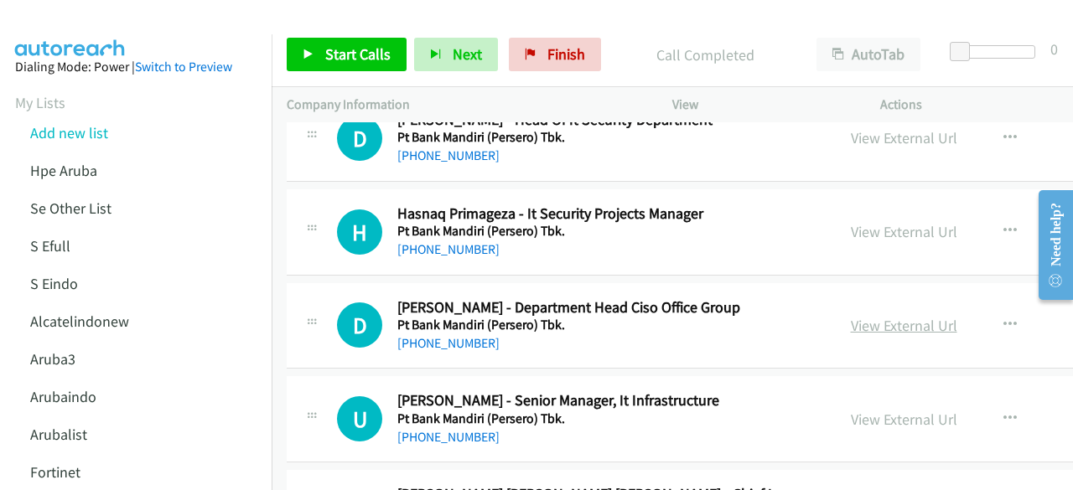
scroll to position [7396, 0]
click at [887, 315] on link "View External Url" at bounding box center [904, 324] width 106 height 19
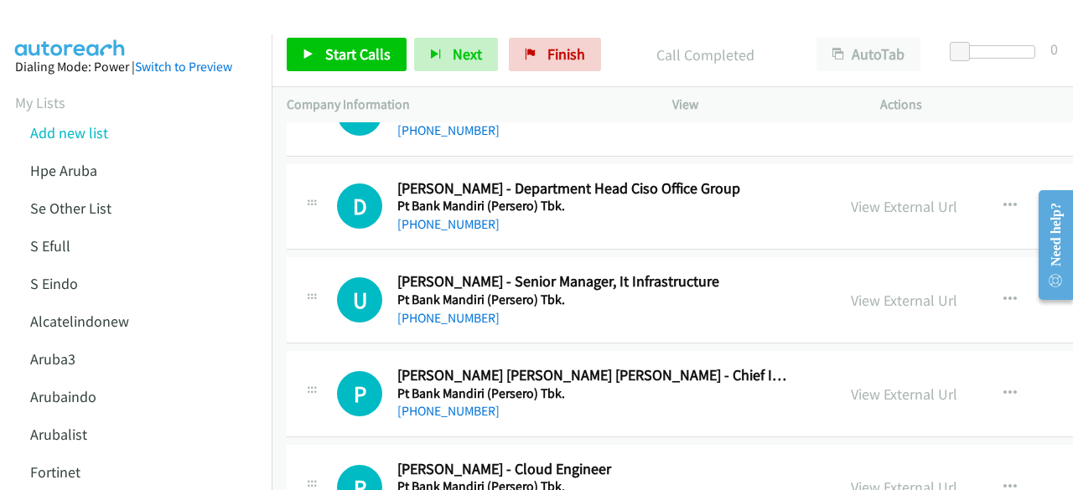
scroll to position [7518, 0]
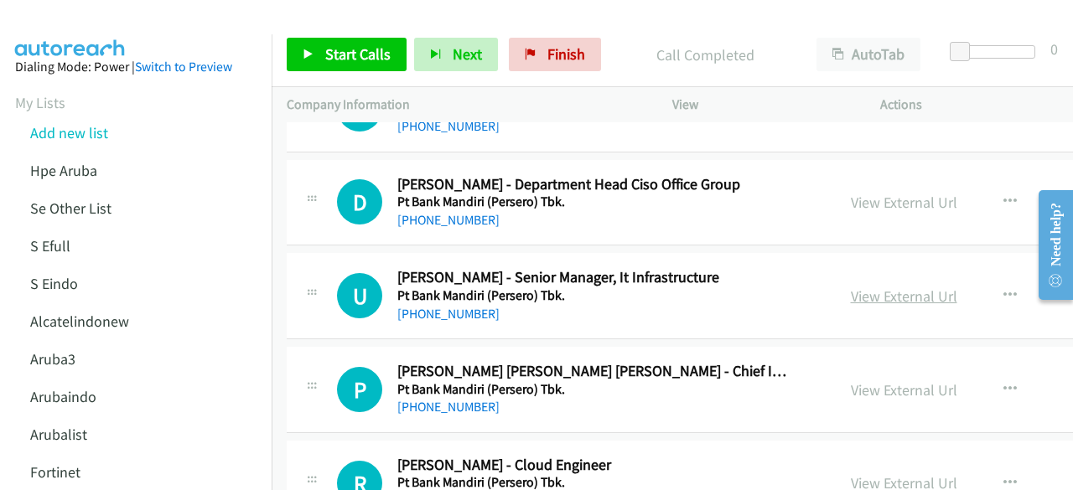
click at [883, 287] on link "View External Url" at bounding box center [904, 296] width 106 height 19
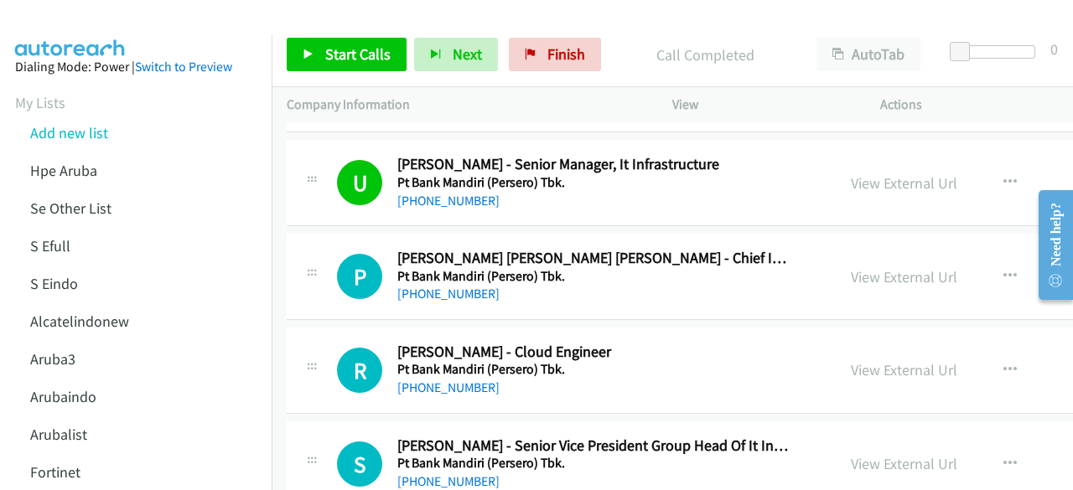
scroll to position [7634, 0]
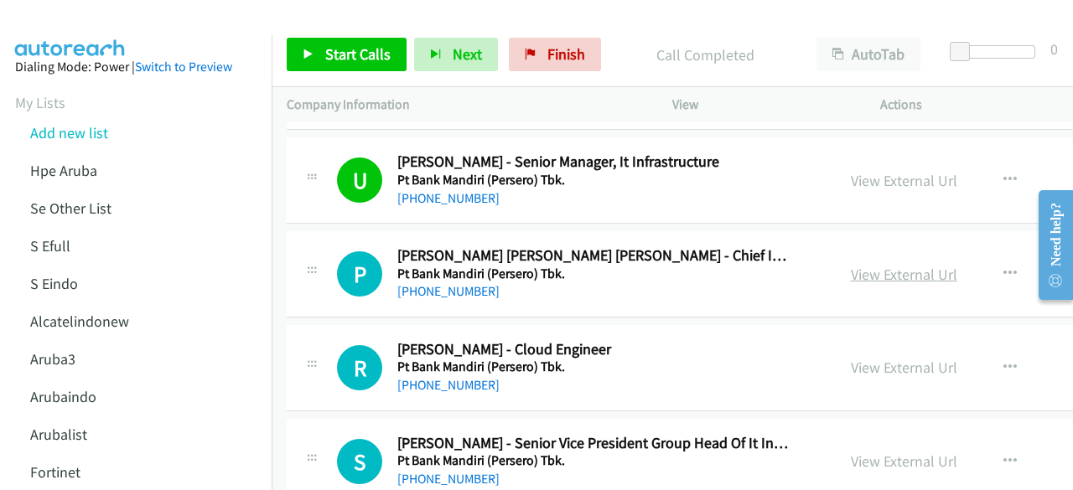
click at [894, 265] on link "View External Url" at bounding box center [904, 274] width 106 height 19
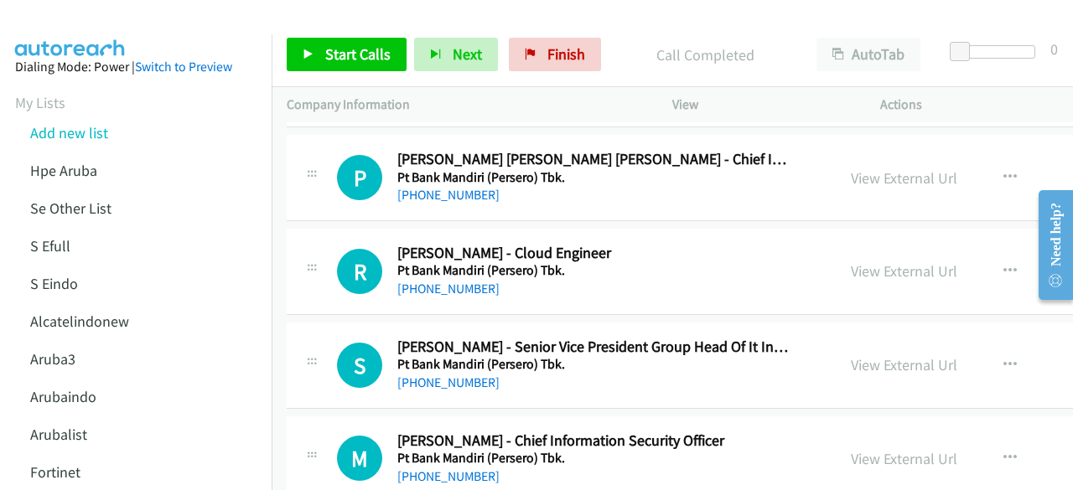
click at [890, 244] on div "View External Url View External Url Schedule/Manage Callback Start Calls Here R…" at bounding box center [980, 271] width 289 height 55
click at [889, 262] on link "View External Url" at bounding box center [904, 271] width 106 height 19
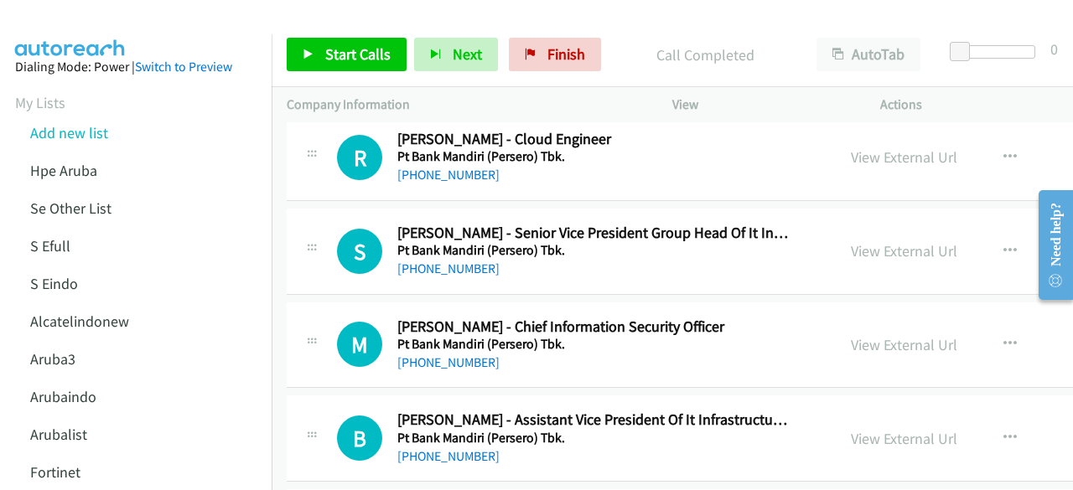
scroll to position [7848, 0]
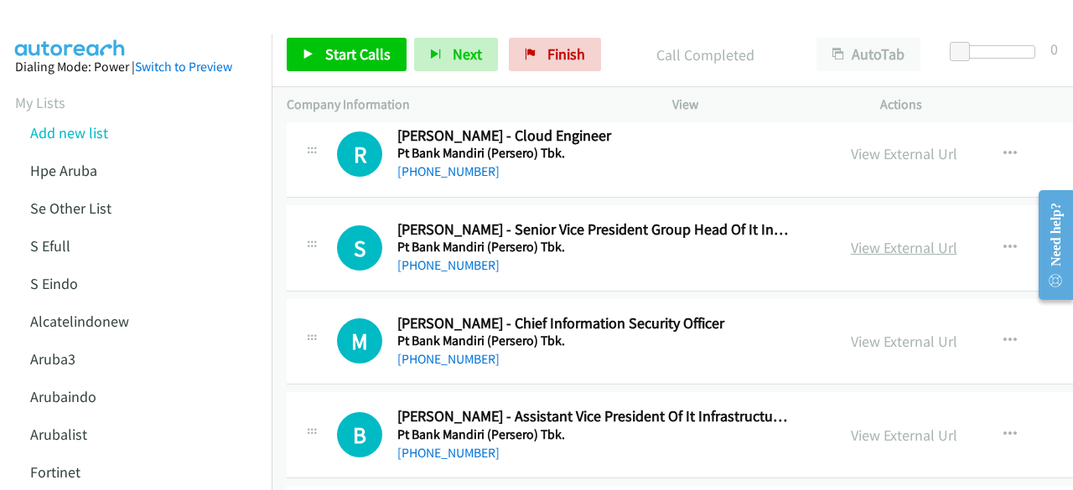
click at [857, 238] on link "View External Url" at bounding box center [904, 247] width 106 height 19
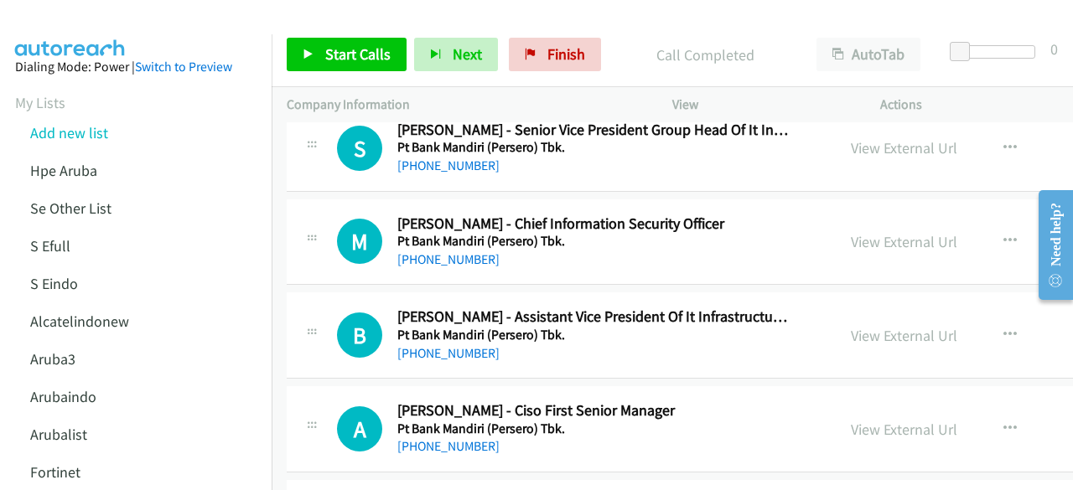
scroll to position [7948, 0]
click at [856, 231] on link "View External Url" at bounding box center [904, 240] width 106 height 19
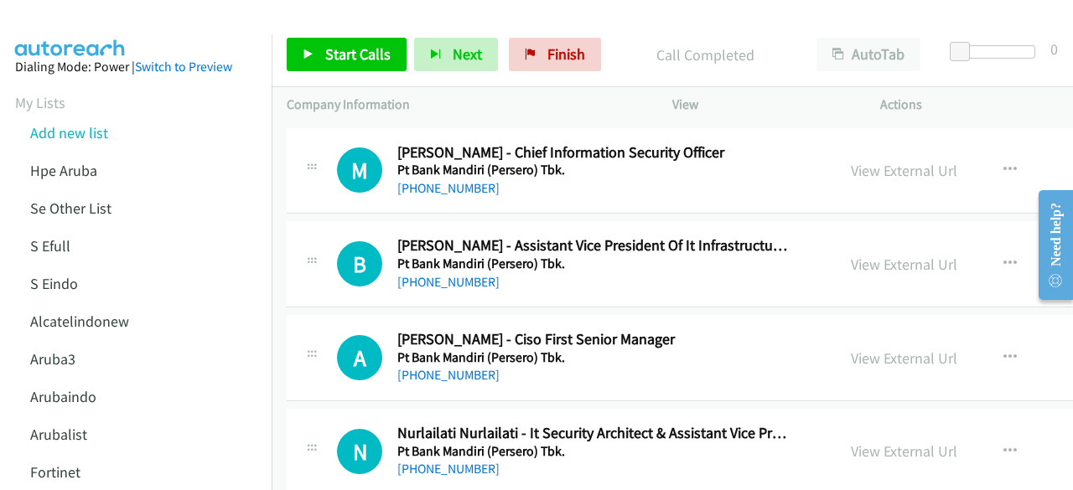
scroll to position [8019, 0]
click at [877, 254] on link "View External Url" at bounding box center [904, 263] width 106 height 19
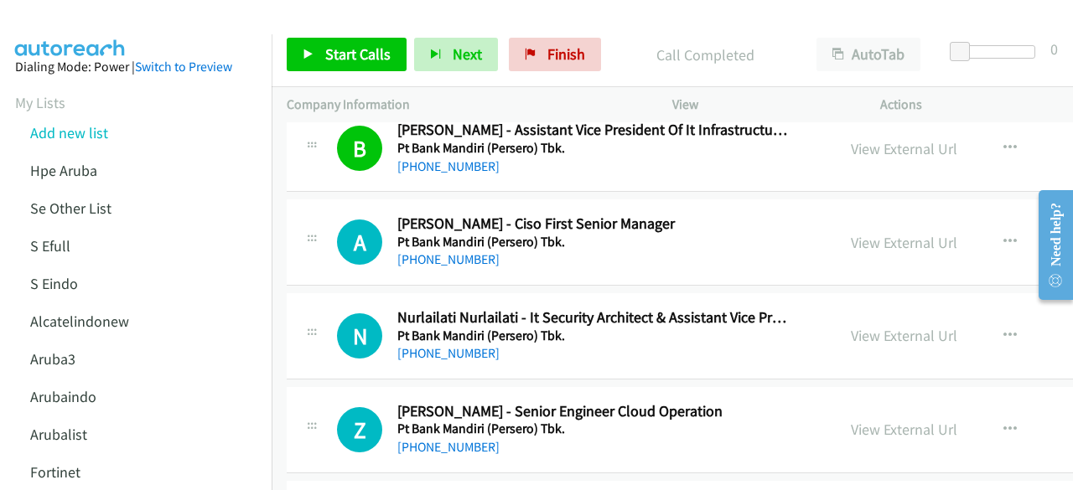
scroll to position [8147, 0]
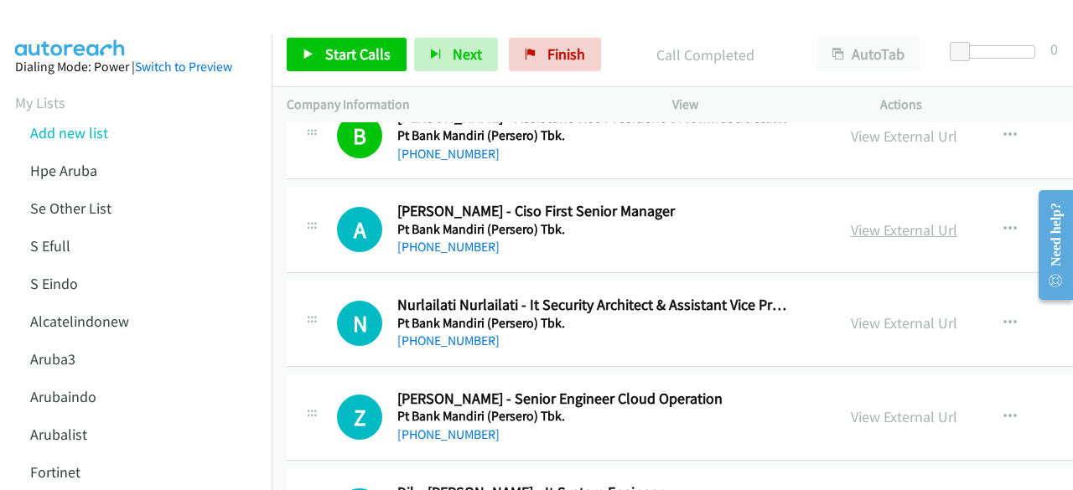
click at [864, 220] on link "View External Url" at bounding box center [904, 229] width 106 height 19
click at [881, 314] on link "View External Url" at bounding box center [904, 323] width 106 height 19
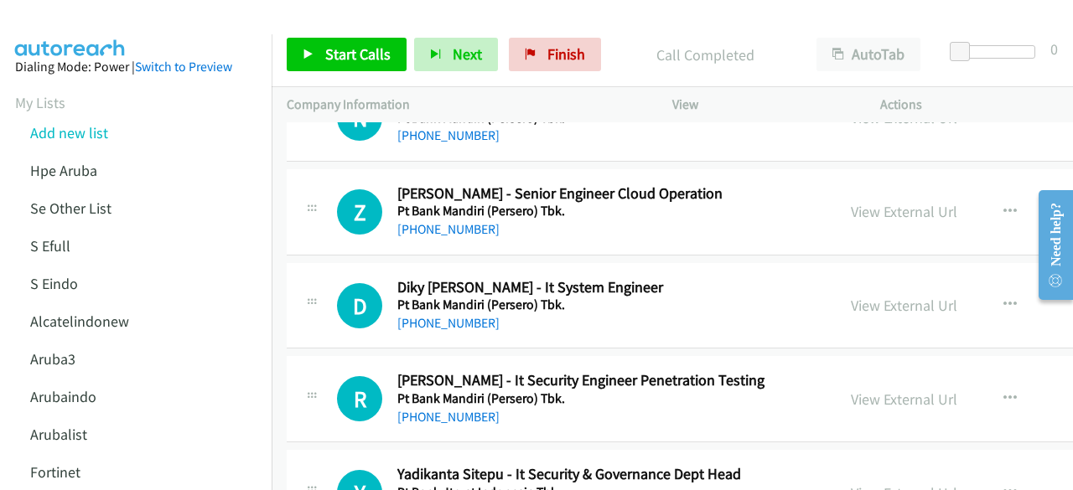
scroll to position [8353, 0]
click at [880, 201] on link "View External Url" at bounding box center [904, 210] width 106 height 19
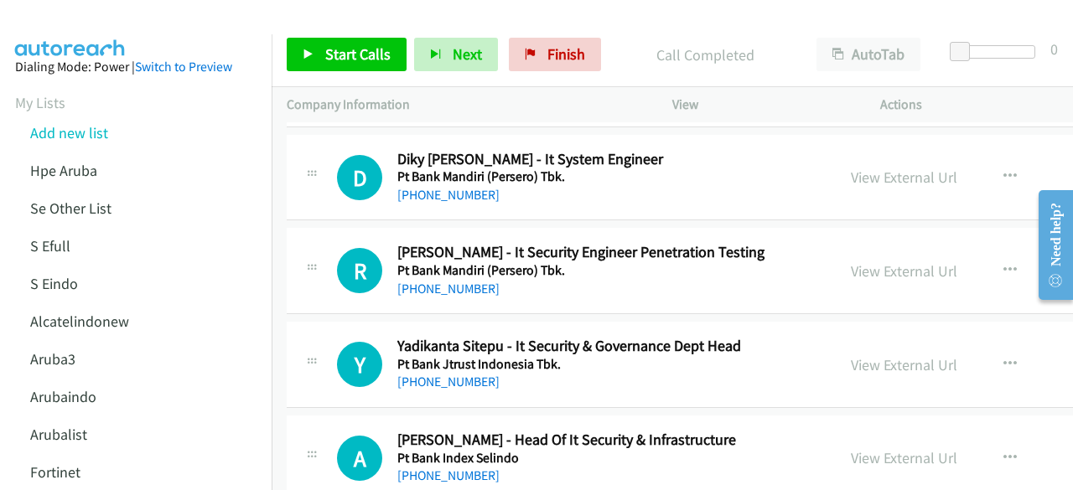
scroll to position [8489, 0]
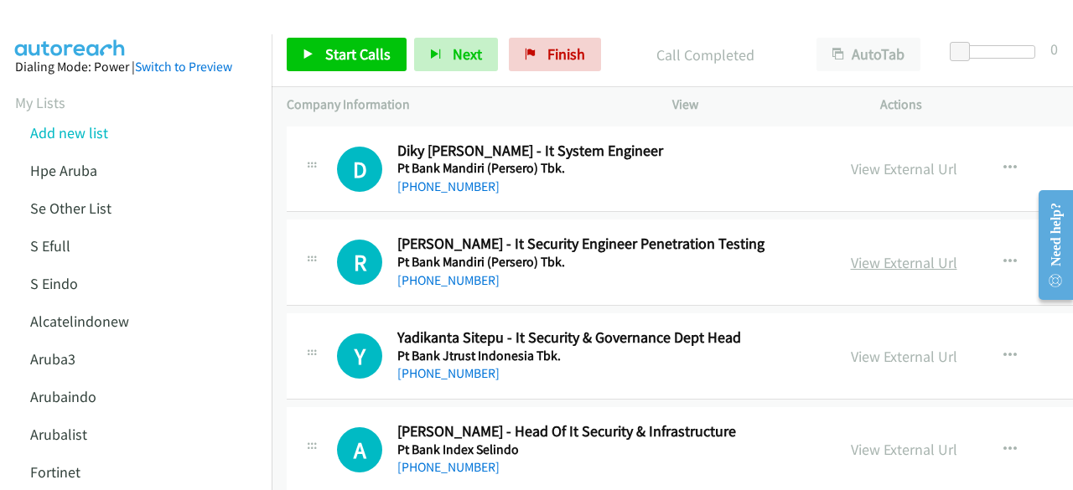
click at [866, 253] on link "View External Url" at bounding box center [904, 262] width 106 height 19
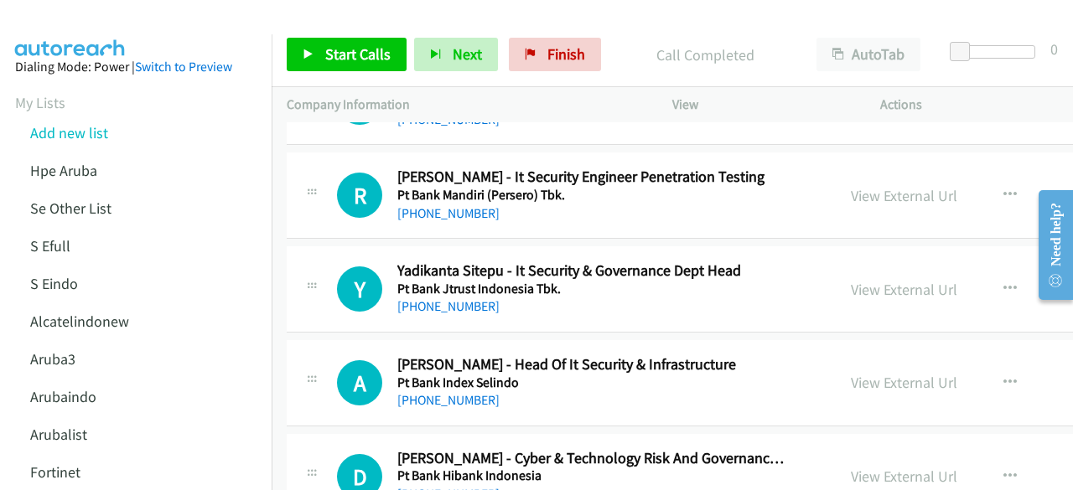
scroll to position [8573, 0]
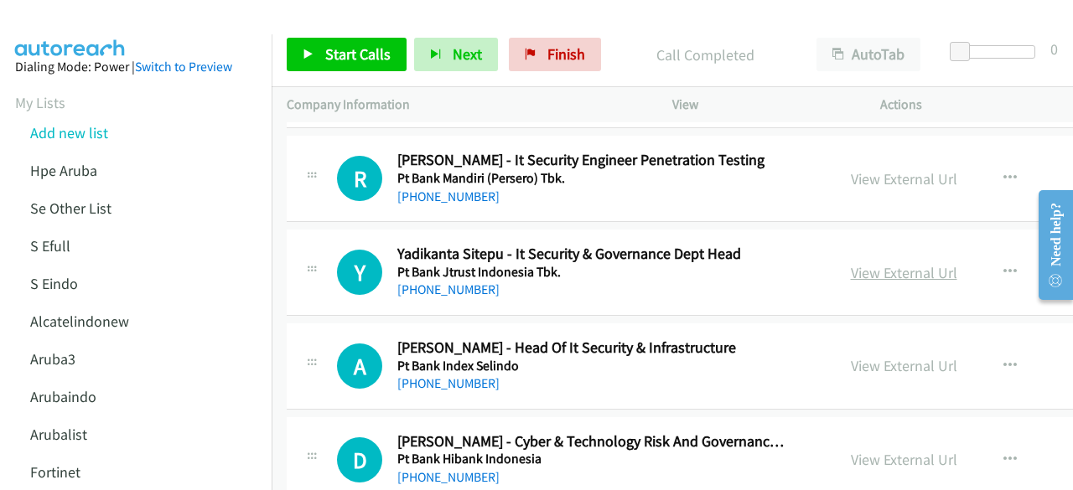
click at [881, 263] on link "View External Url" at bounding box center [904, 272] width 106 height 19
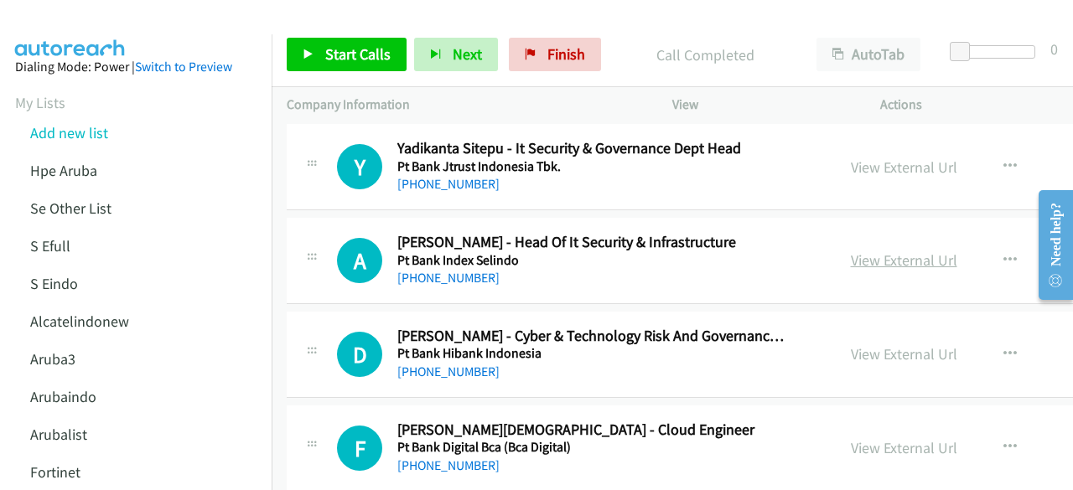
click at [856, 251] on link "View External Url" at bounding box center [904, 260] width 106 height 19
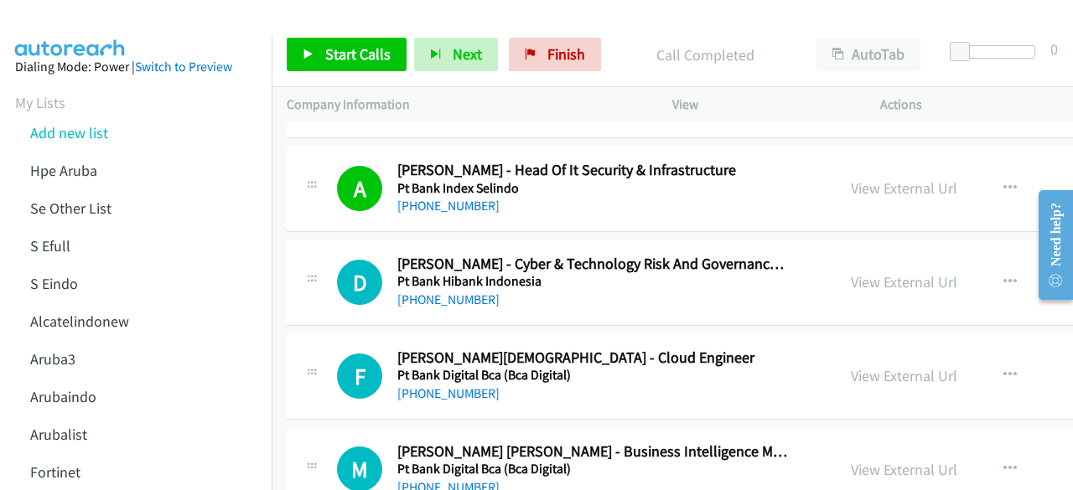
scroll to position [8752, 0]
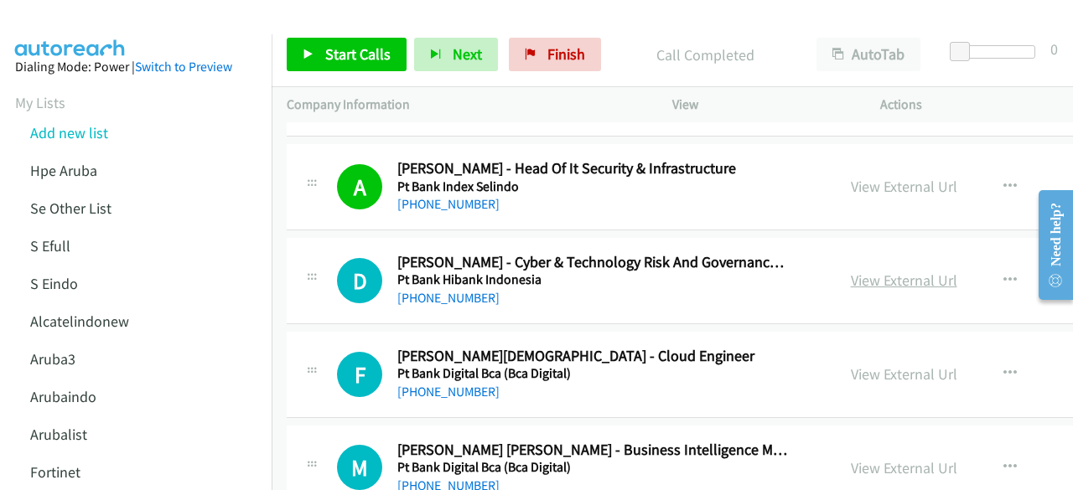
click at [903, 271] on link "View External Url" at bounding box center [904, 280] width 106 height 19
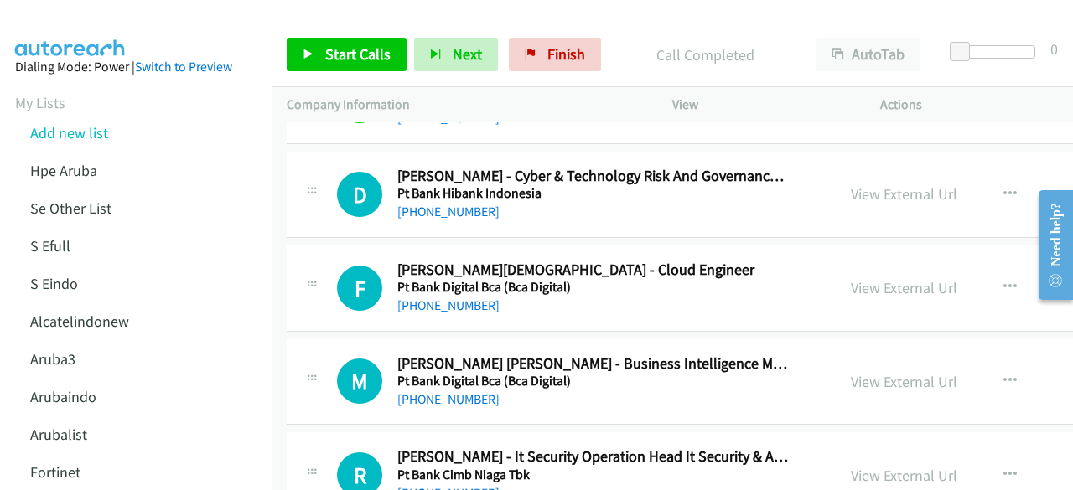
scroll to position [8839, 0]
click at [908, 277] on link "View External Url" at bounding box center [904, 286] width 106 height 19
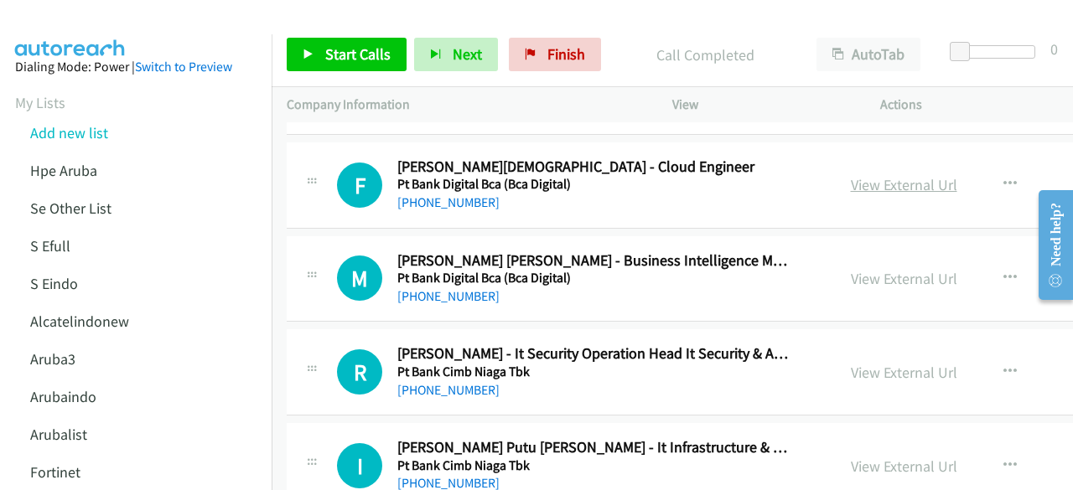
scroll to position [8950, 0]
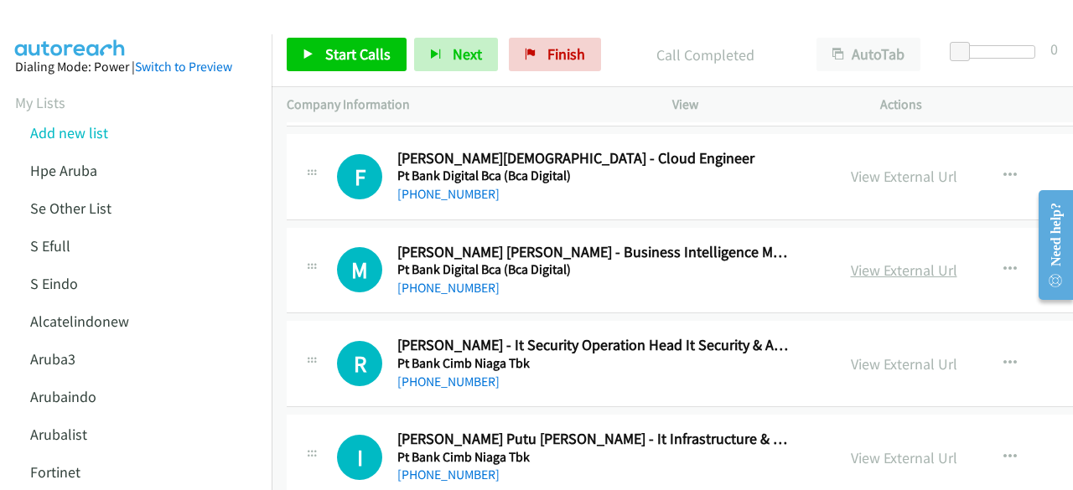
click at [884, 261] on link "View External Url" at bounding box center [904, 270] width 106 height 19
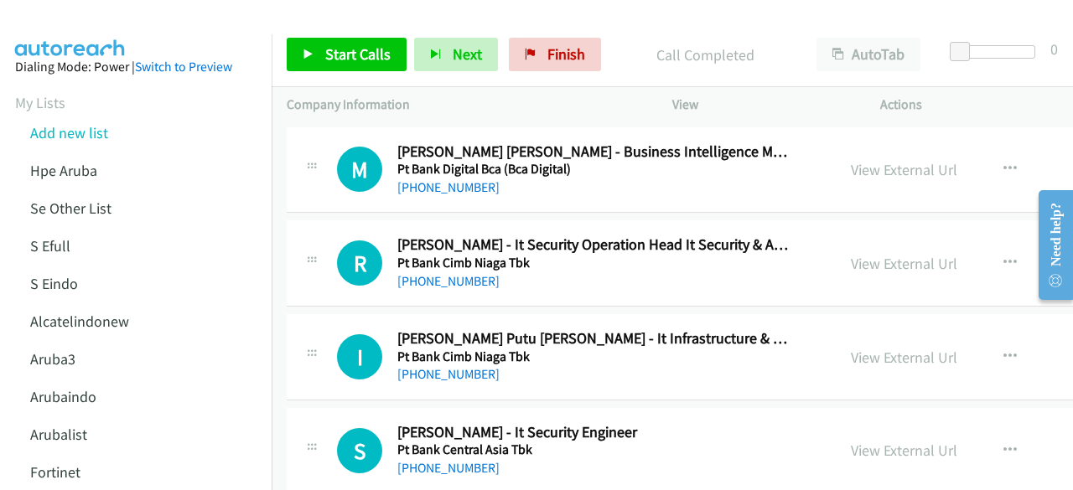
scroll to position [9054, 0]
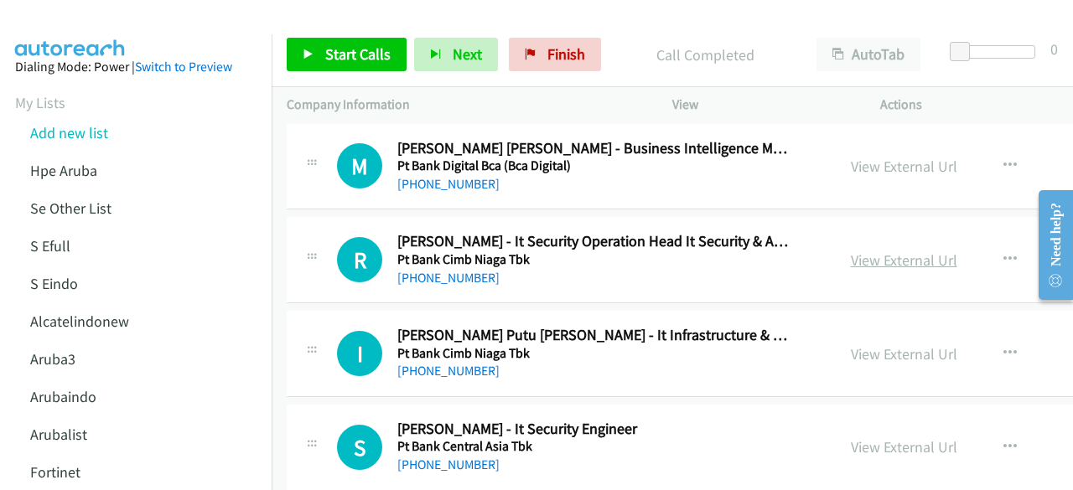
click at [855, 251] on link "View External Url" at bounding box center [904, 260] width 106 height 19
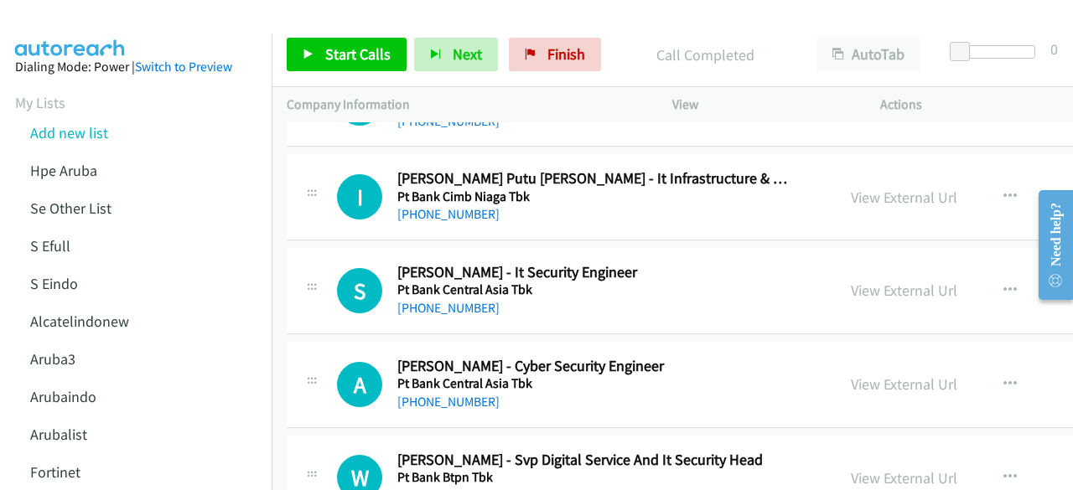
scroll to position [9211, 0]
click at [868, 187] on link "View External Url" at bounding box center [904, 196] width 106 height 19
click at [876, 280] on link "View External Url" at bounding box center [904, 289] width 106 height 19
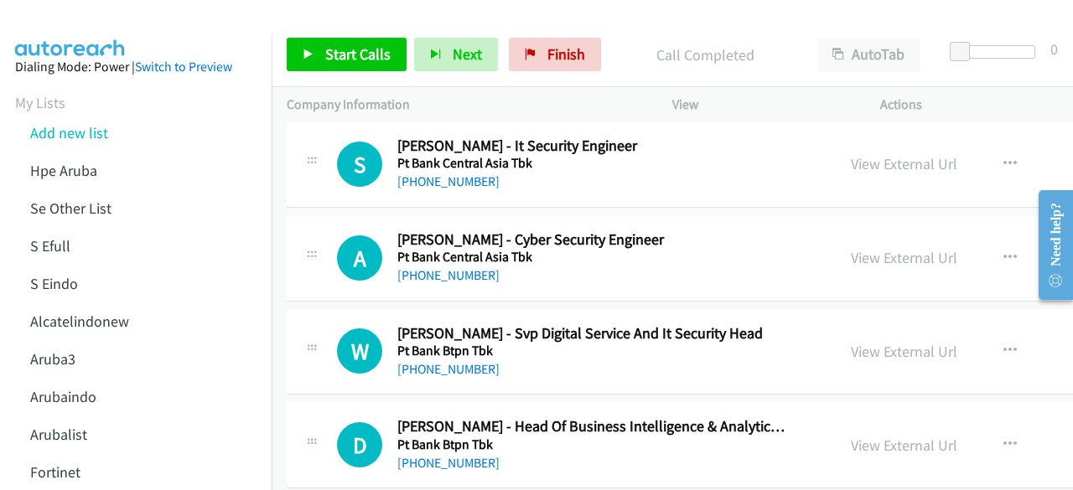
scroll to position [9339, 0]
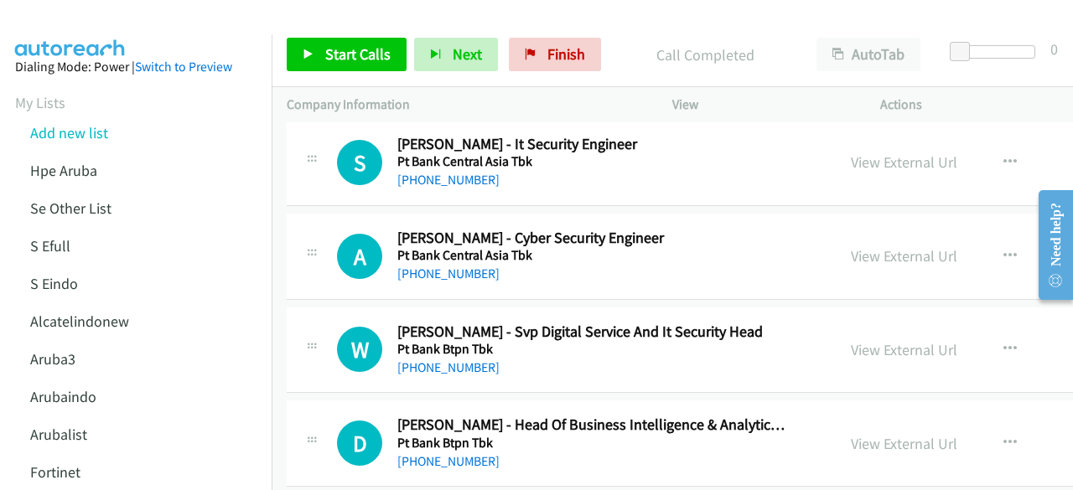
click at [860, 241] on div "View External Url View External Url Schedule/Manage Callback Start Calls Here R…" at bounding box center [980, 256] width 289 height 55
click at [861, 246] on link "View External Url" at bounding box center [904, 255] width 106 height 19
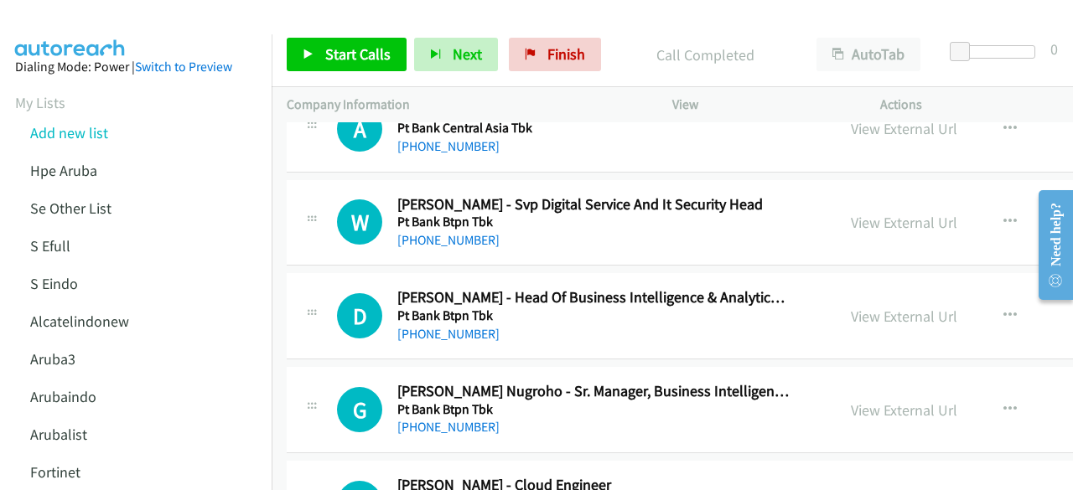
scroll to position [9480, 0]
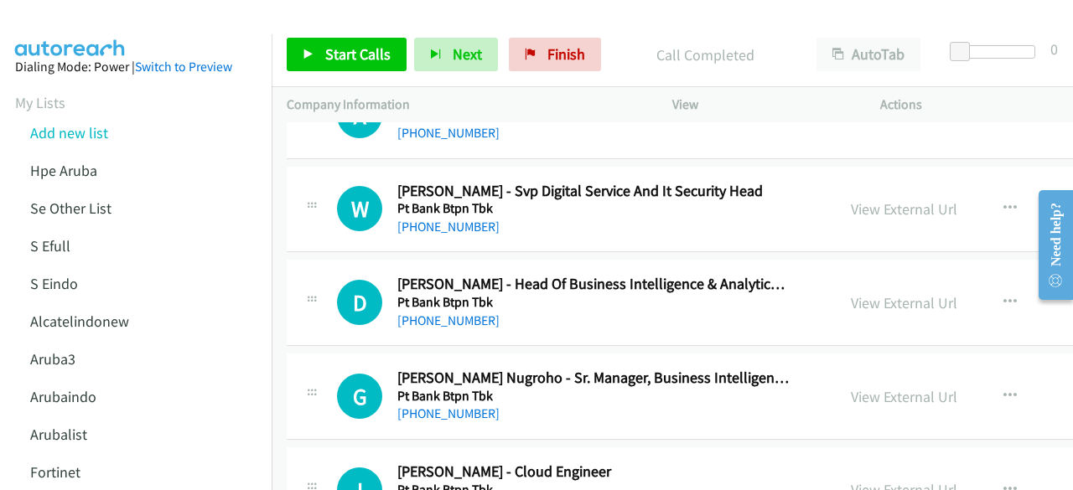
click at [837, 182] on div "View External Url View External Url Schedule/Manage Callback Start Calls Here R…" at bounding box center [980, 209] width 289 height 55
click at [851, 200] on link "View External Url" at bounding box center [904, 209] width 106 height 19
click at [890, 293] on link "View External Url" at bounding box center [904, 302] width 106 height 19
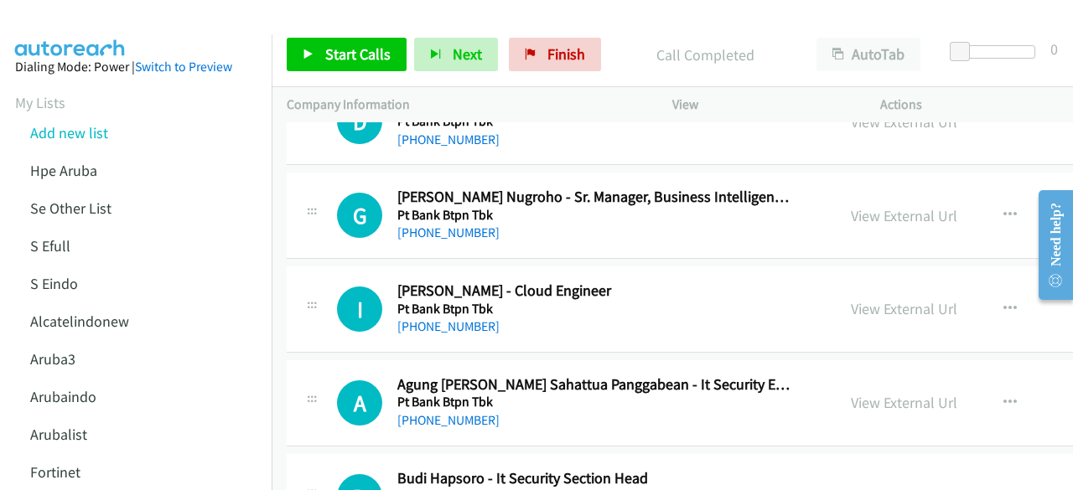
scroll to position [9663, 0]
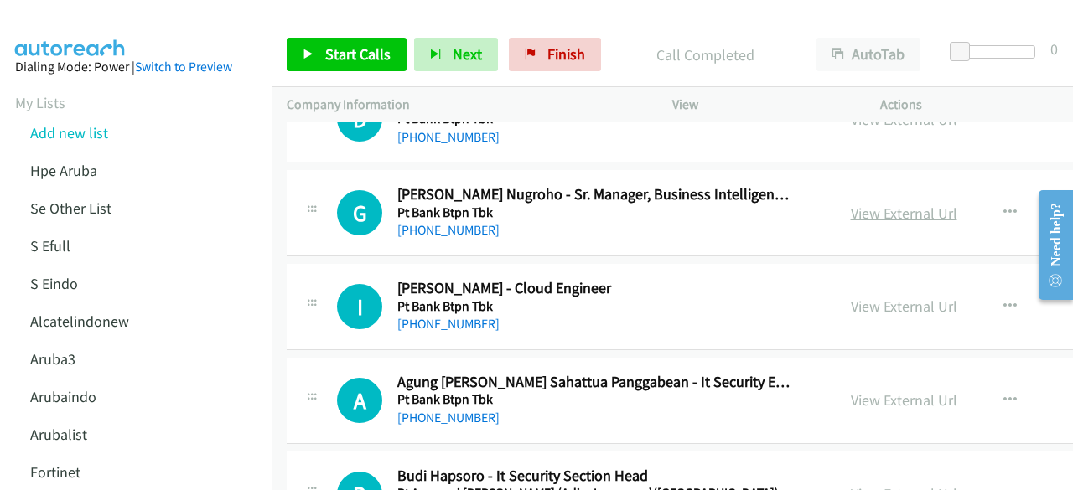
click at [852, 204] on link "View External Url" at bounding box center [904, 213] width 106 height 19
click at [877, 297] on link "View External Url" at bounding box center [904, 306] width 106 height 19
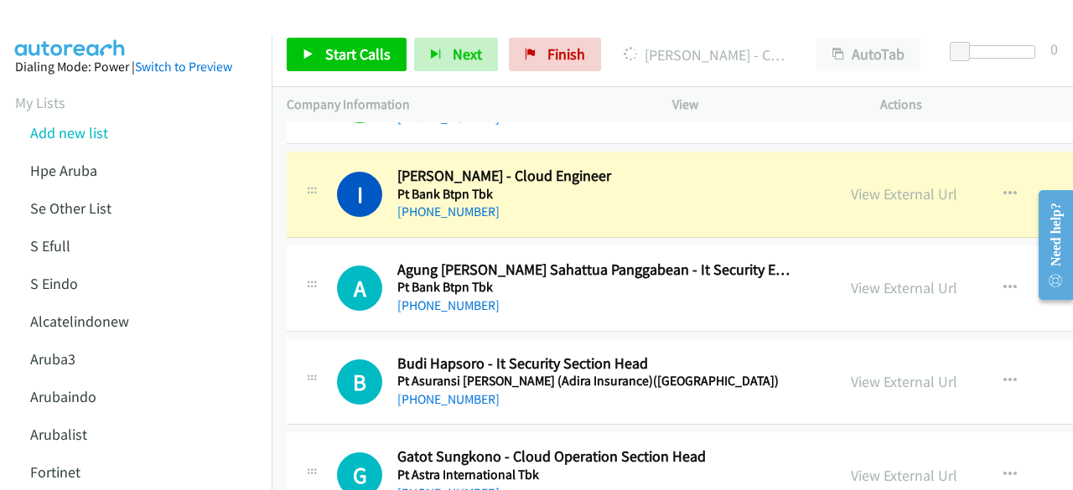
scroll to position [9822, 0]
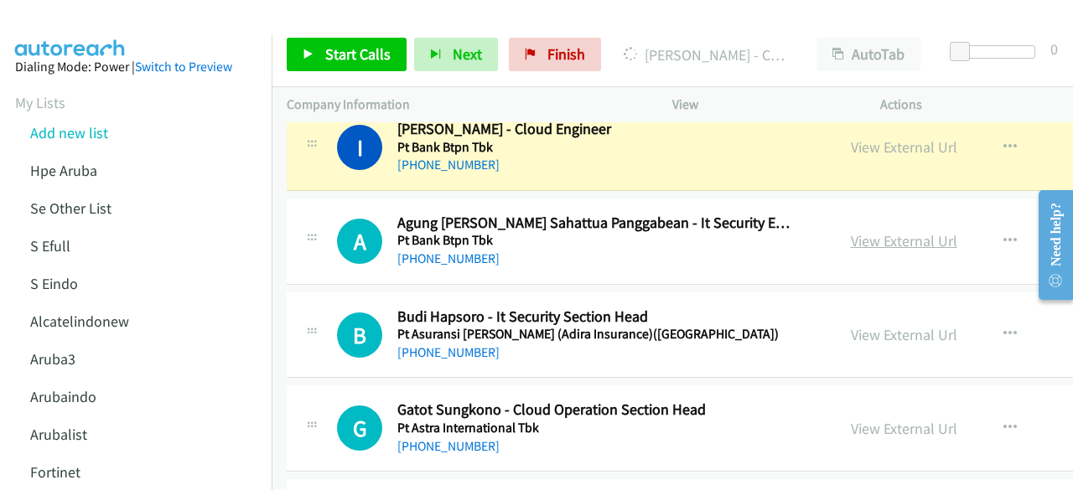
click at [910, 231] on link "View External Url" at bounding box center [904, 240] width 106 height 19
click at [889, 325] on link "View External Url" at bounding box center [904, 334] width 106 height 19
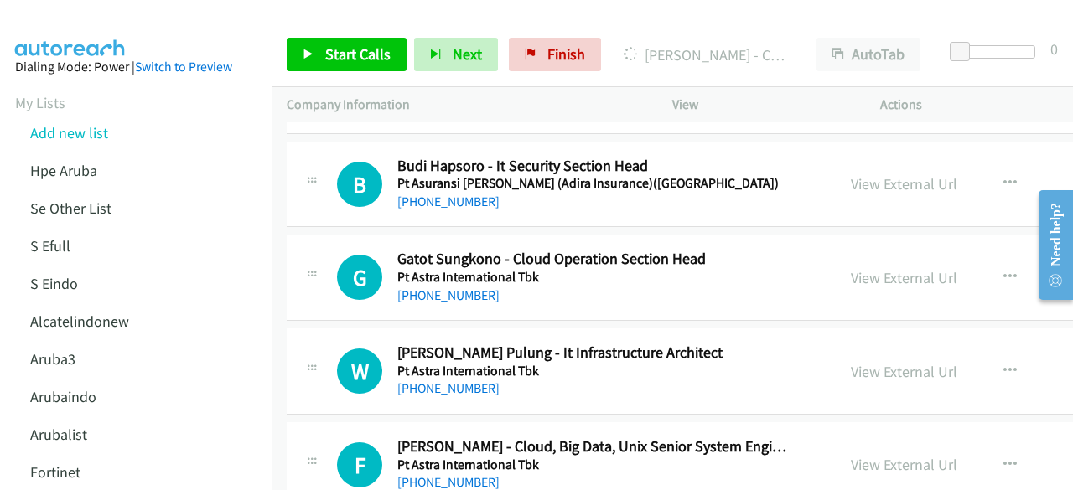
scroll to position [9975, 0]
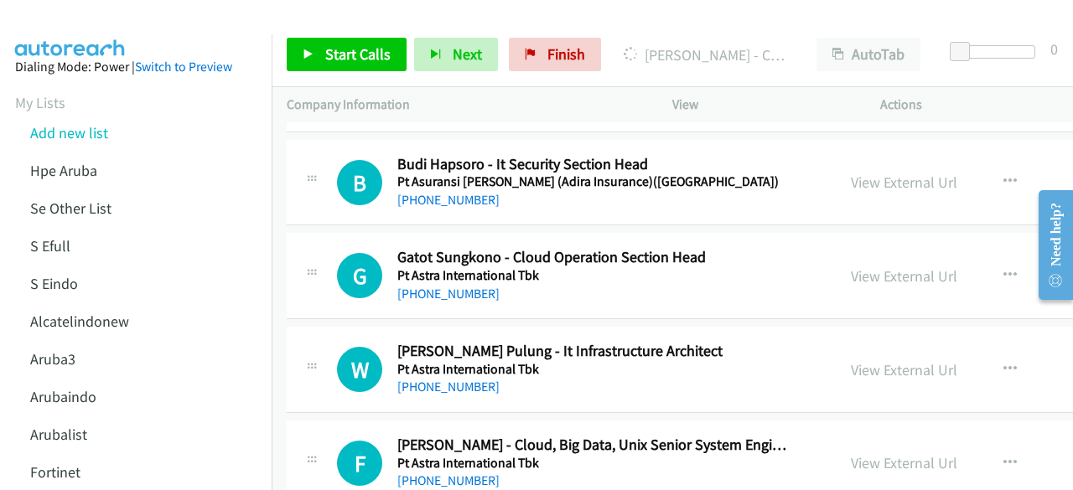
click at [873, 264] on div "View External Url View External Url Schedule/Manage Callback Start Calls Here R…" at bounding box center [980, 275] width 289 height 55
click at [873, 259] on div "View External Url View External Url Schedule/Manage Callback Start Calls Here R…" at bounding box center [980, 275] width 289 height 55
click at [871, 267] on link "View External Url" at bounding box center [904, 276] width 106 height 19
click at [867, 360] on link "View External Url" at bounding box center [904, 369] width 106 height 19
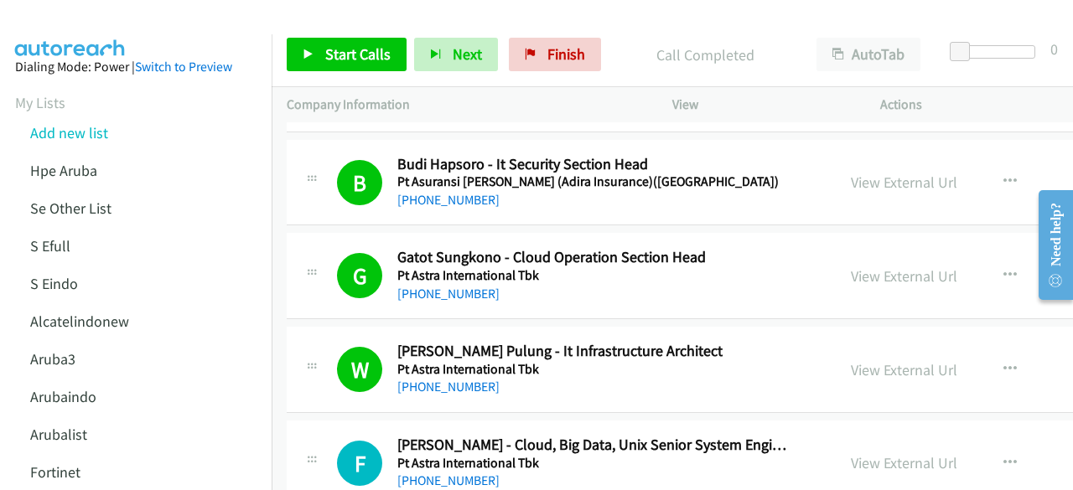
scroll to position [10224, 0]
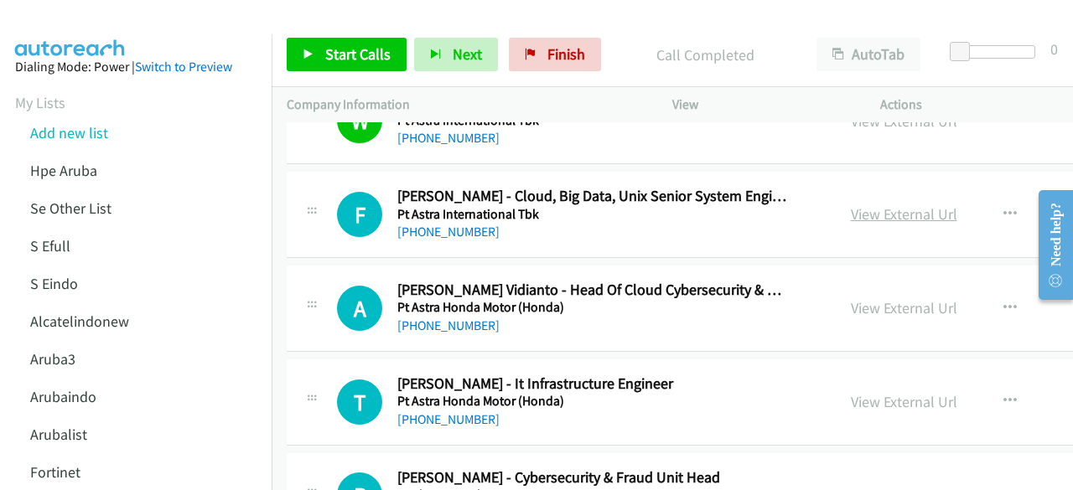
click at [873, 205] on link "View External Url" at bounding box center [904, 214] width 106 height 19
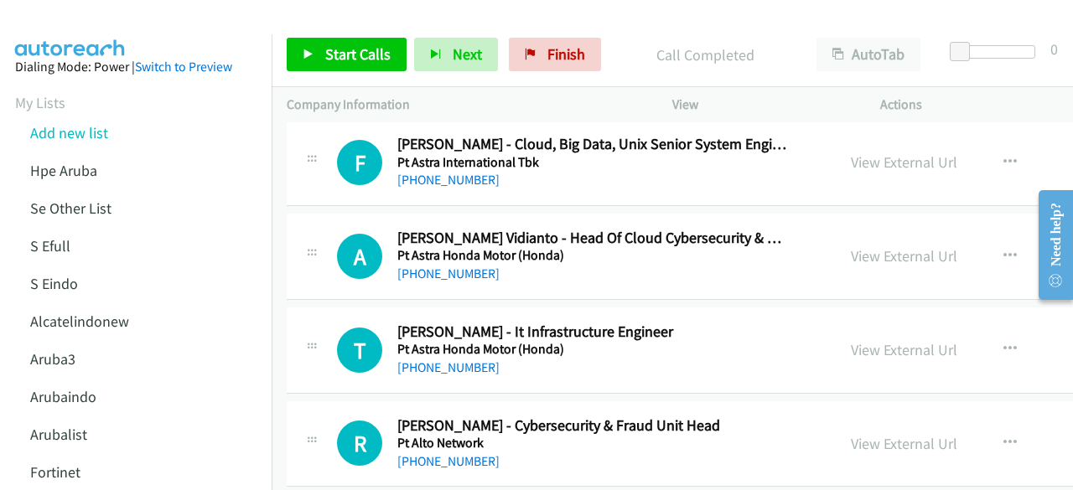
scroll to position [10279, 0]
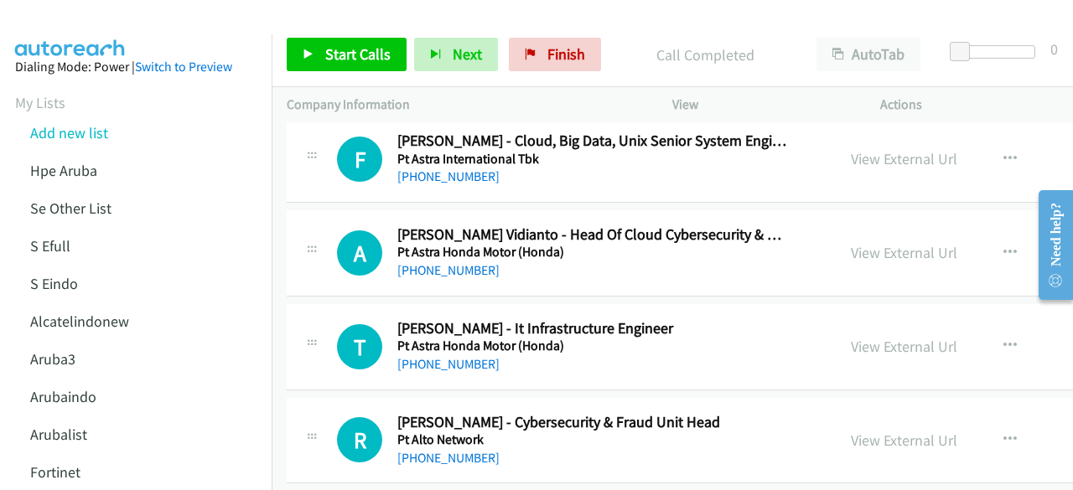
click at [860, 241] on div "View External Url" at bounding box center [904, 252] width 106 height 23
click at [862, 243] on link "View External Url" at bounding box center [904, 252] width 106 height 19
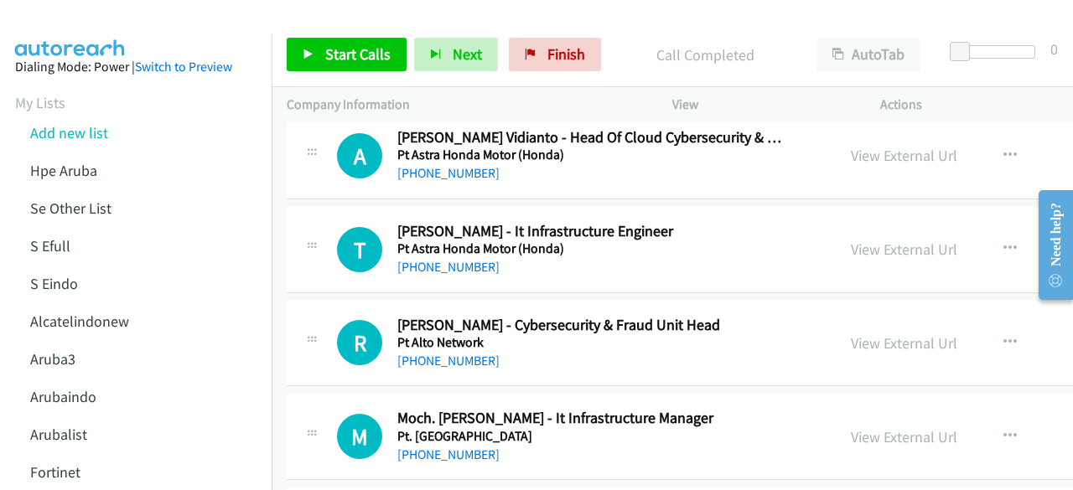
scroll to position [10377, 0]
click at [852, 239] on link "View External Url" at bounding box center [904, 248] width 106 height 19
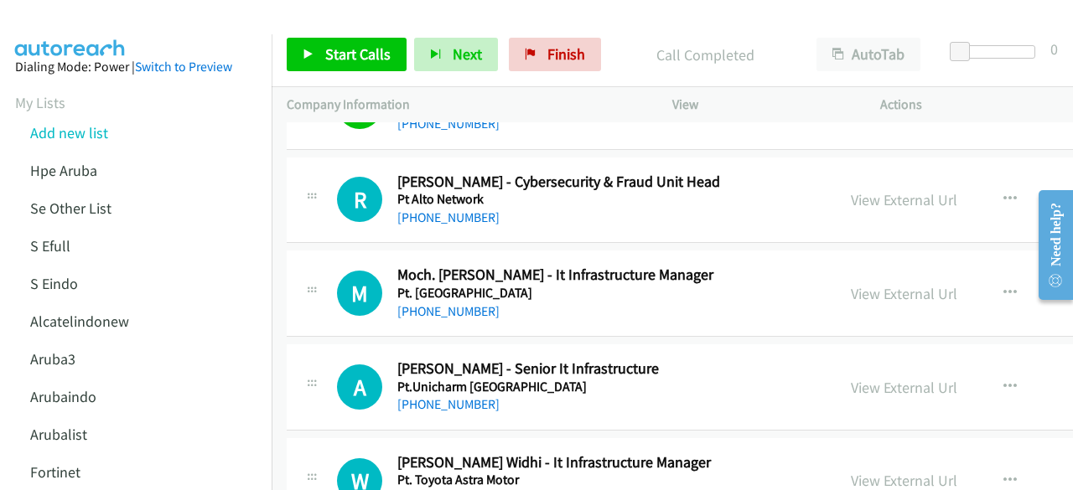
scroll to position [10521, 0]
click at [876, 188] on div "View External Url" at bounding box center [904, 199] width 106 height 23
click at [880, 189] on link "View External Url" at bounding box center [904, 198] width 106 height 19
click at [868, 283] on link "View External Url" at bounding box center [904, 292] width 106 height 19
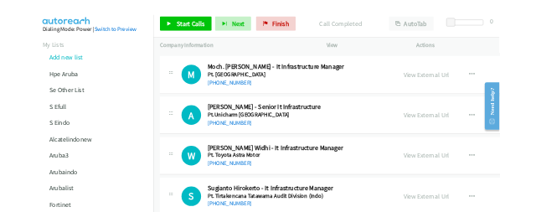
scroll to position [10642, 0]
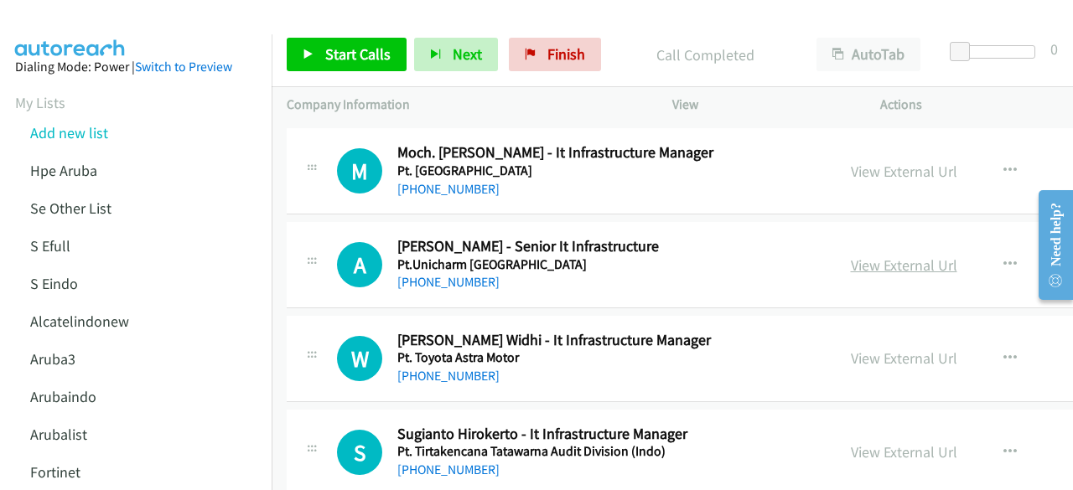
click at [870, 256] on link "View External Url" at bounding box center [904, 265] width 106 height 19
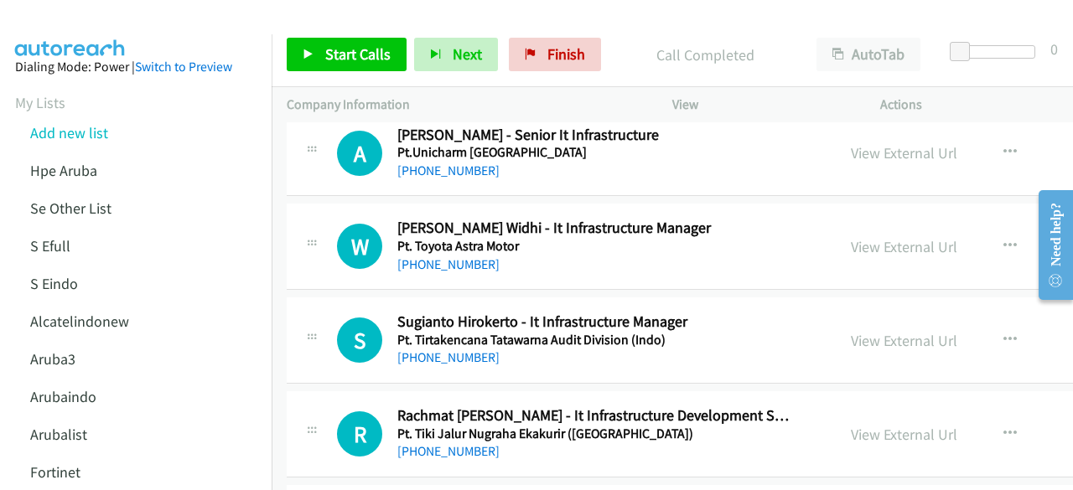
scroll to position [10758, 0]
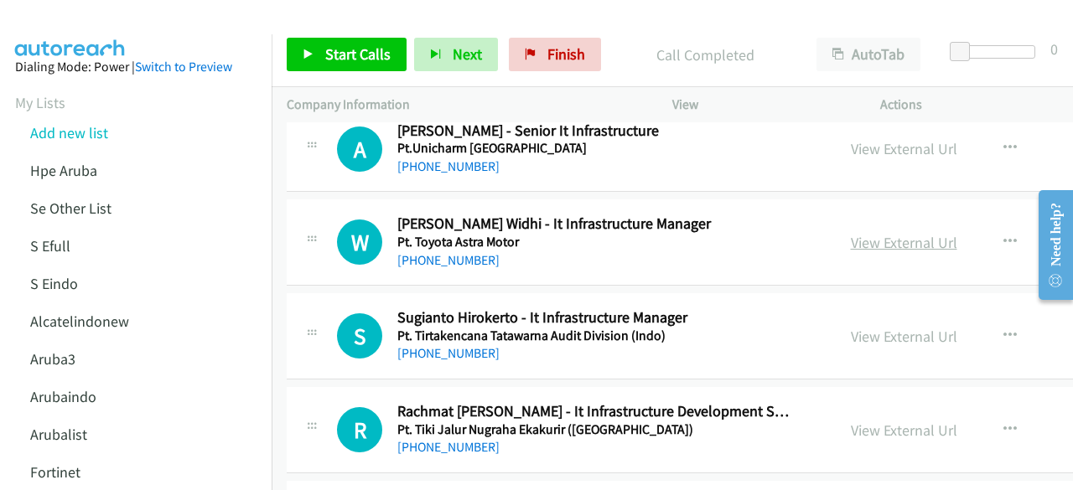
click at [863, 233] on link "View External Url" at bounding box center [904, 242] width 106 height 19
click at [868, 327] on link "View External Url" at bounding box center [904, 336] width 106 height 19
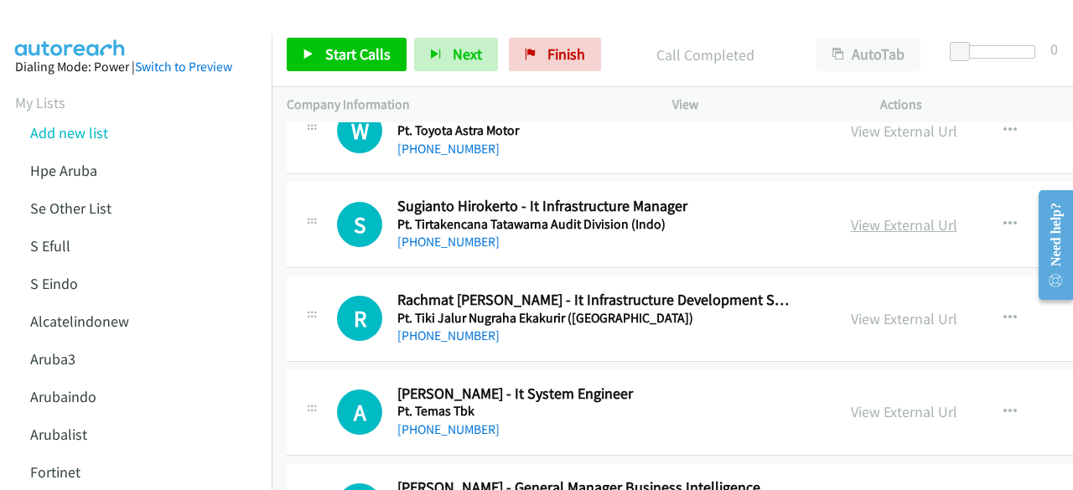
scroll to position [10872, 0]
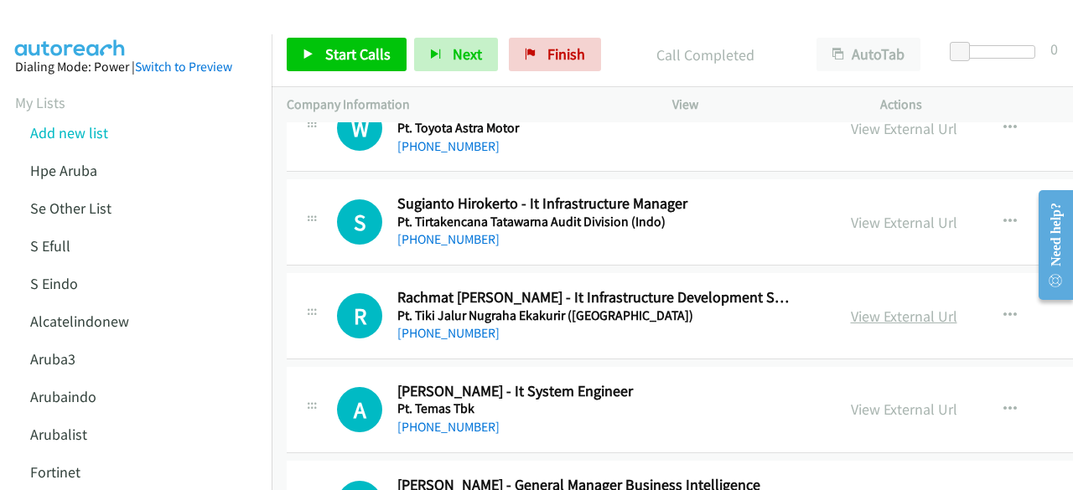
click at [908, 307] on link "View External Url" at bounding box center [904, 316] width 106 height 19
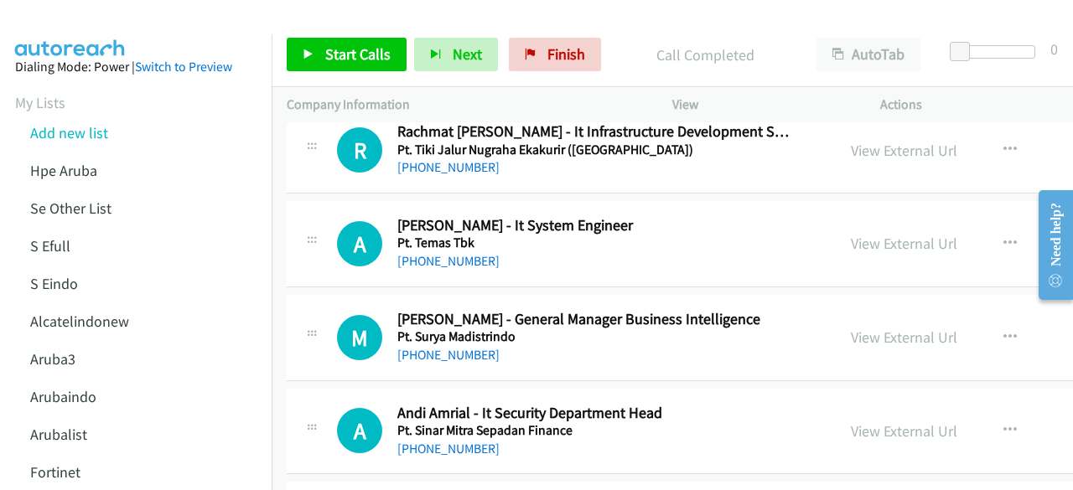
scroll to position [11076, 0]
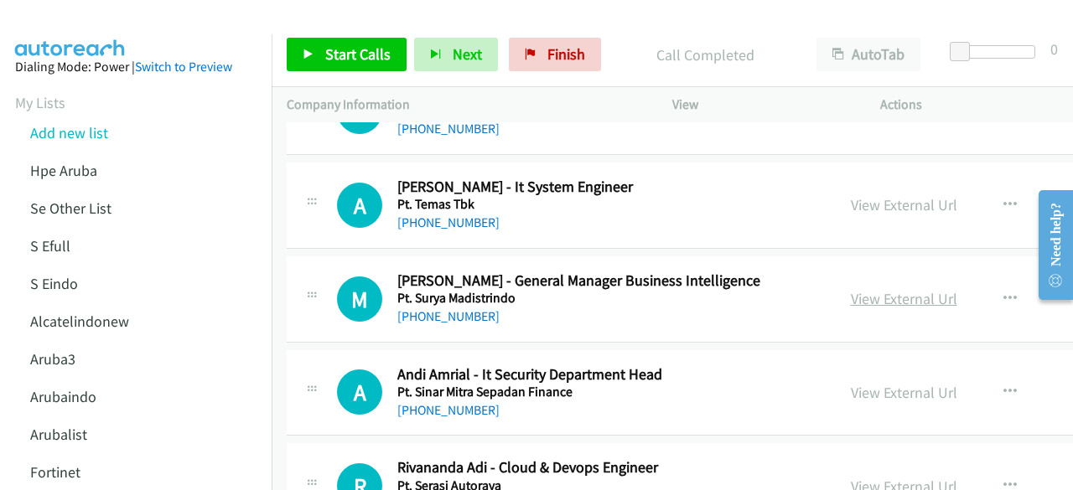
click at [886, 289] on link "View External Url" at bounding box center [904, 298] width 106 height 19
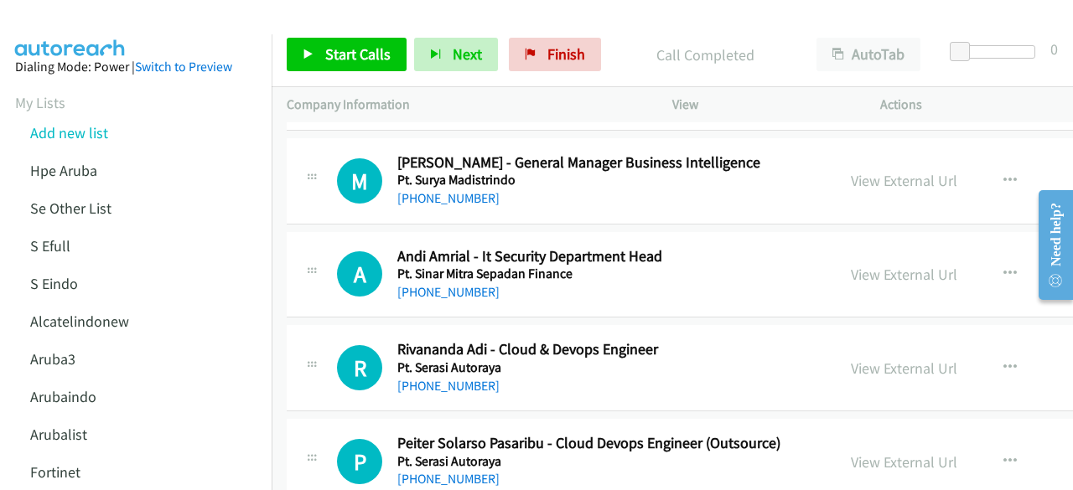
scroll to position [11196, 0]
click at [882, 264] on link "View External Url" at bounding box center [904, 273] width 106 height 19
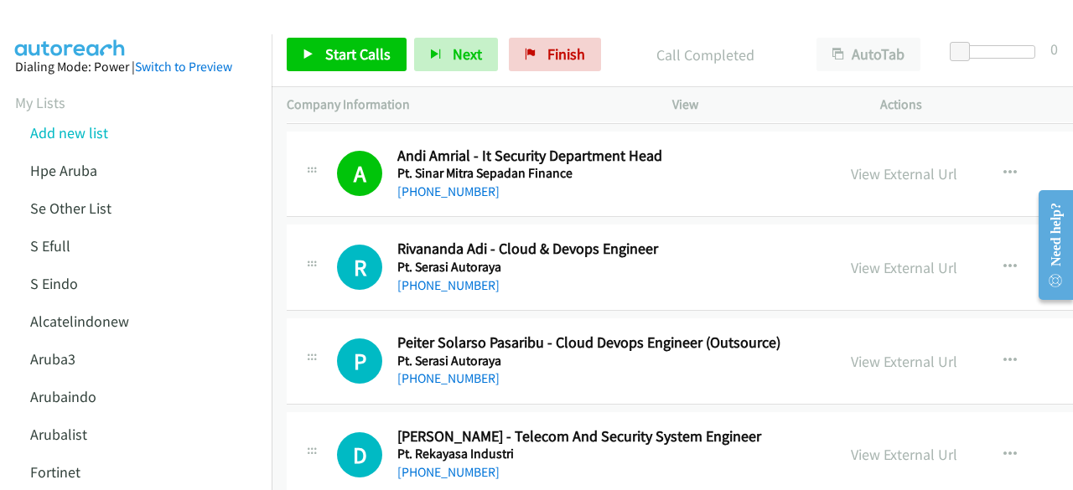
scroll to position [11298, 0]
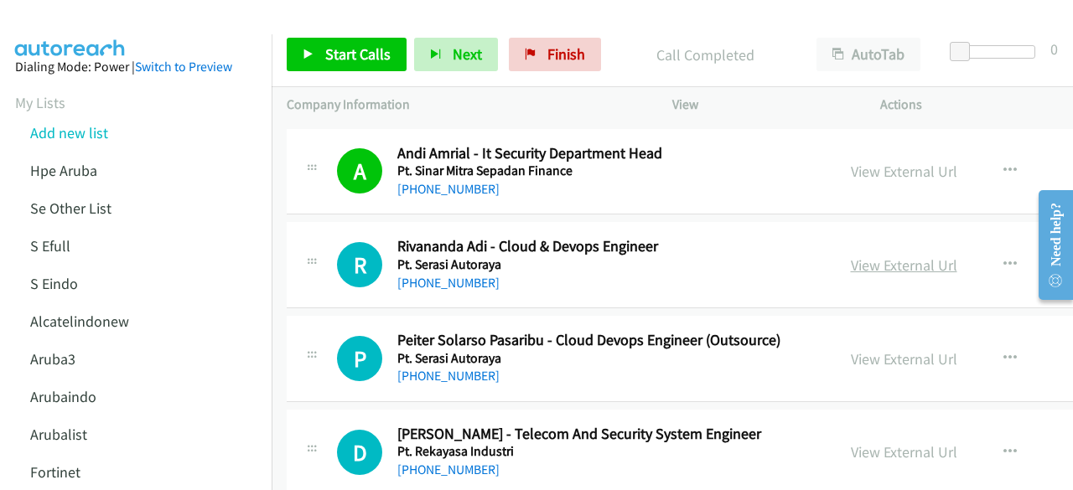
click at [895, 256] on link "View External Url" at bounding box center [904, 265] width 106 height 19
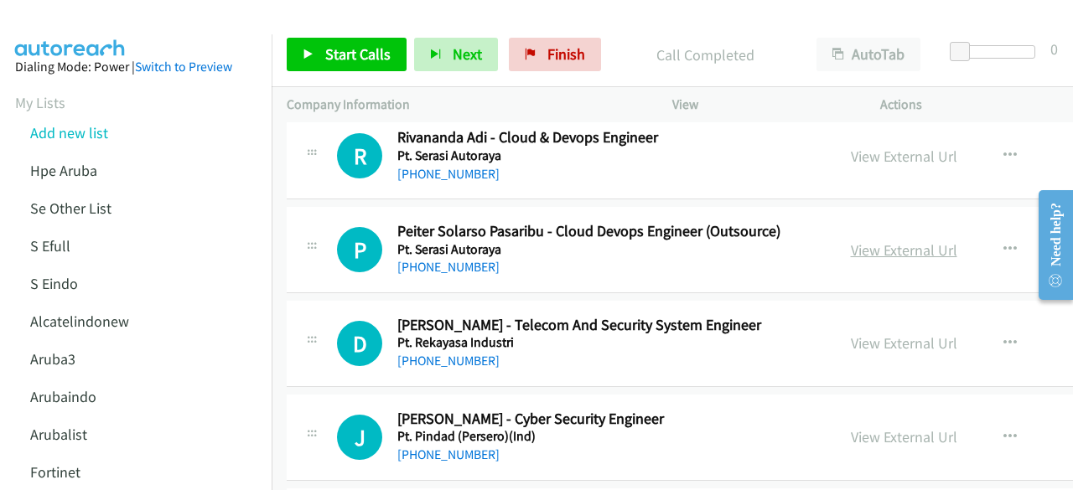
click at [873, 241] on link "View External Url" at bounding box center [904, 250] width 106 height 19
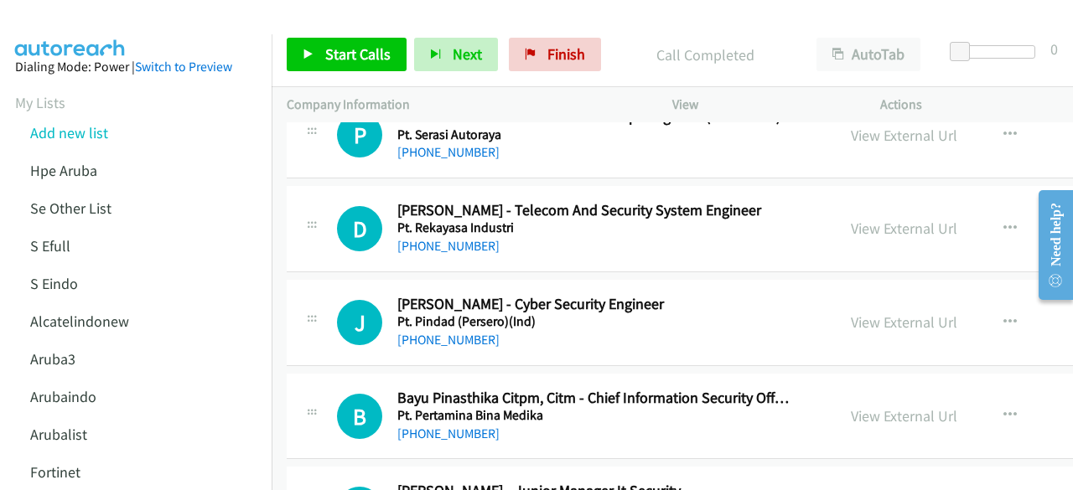
scroll to position [11521, 0]
click at [899, 220] on link "View External Url" at bounding box center [904, 229] width 106 height 19
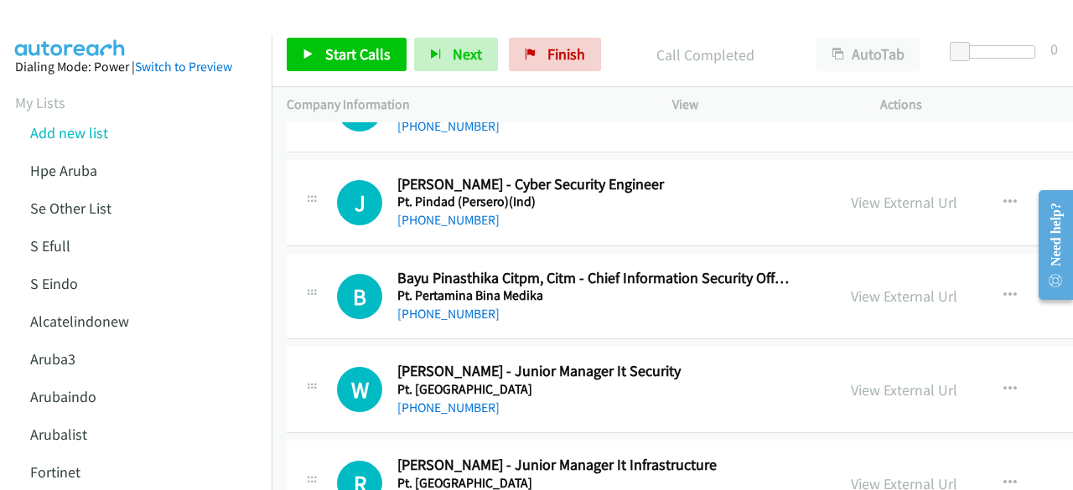
scroll to position [11642, 0]
click at [881, 192] on link "View External Url" at bounding box center [904, 201] width 106 height 19
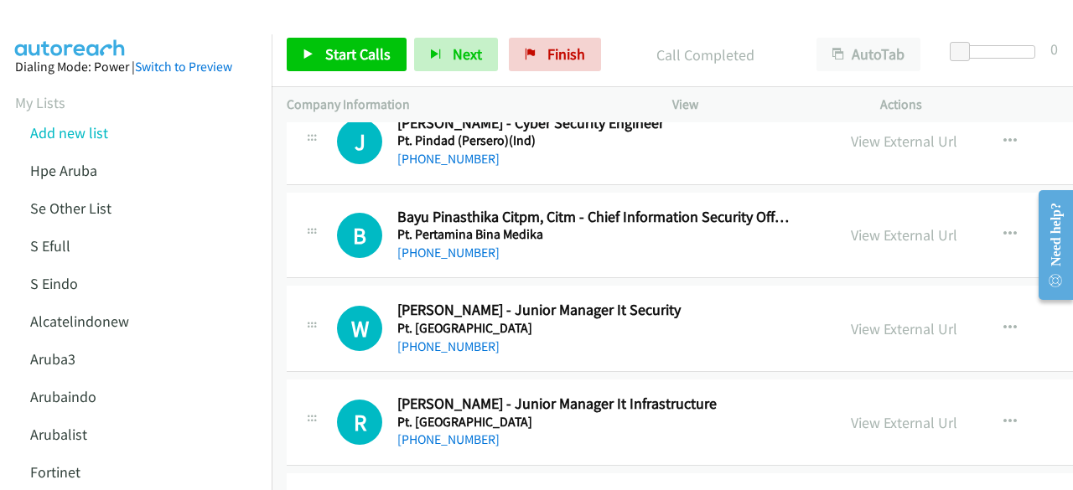
scroll to position [11712, 0]
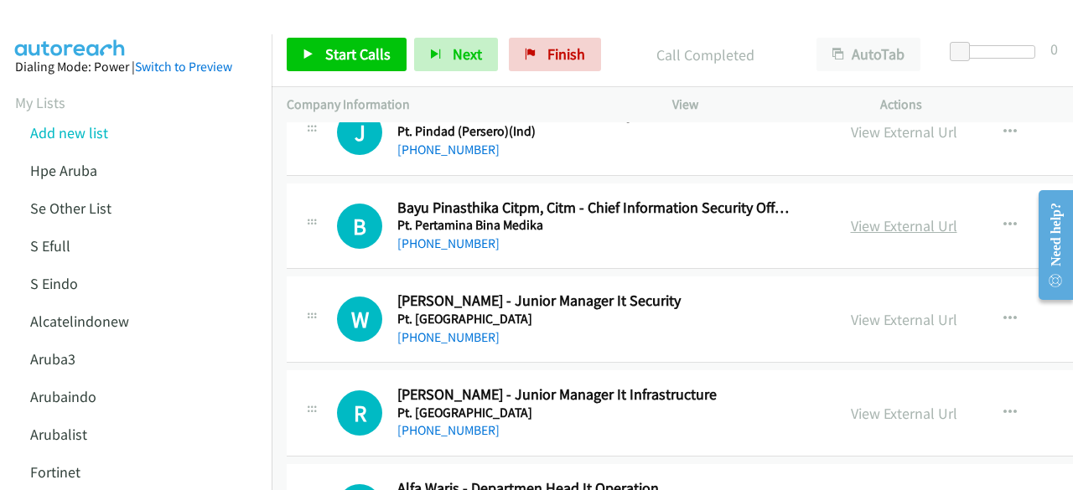
click at [878, 216] on link "View External Url" at bounding box center [904, 225] width 106 height 19
click at [858, 310] on link "View External Url" at bounding box center [904, 319] width 106 height 19
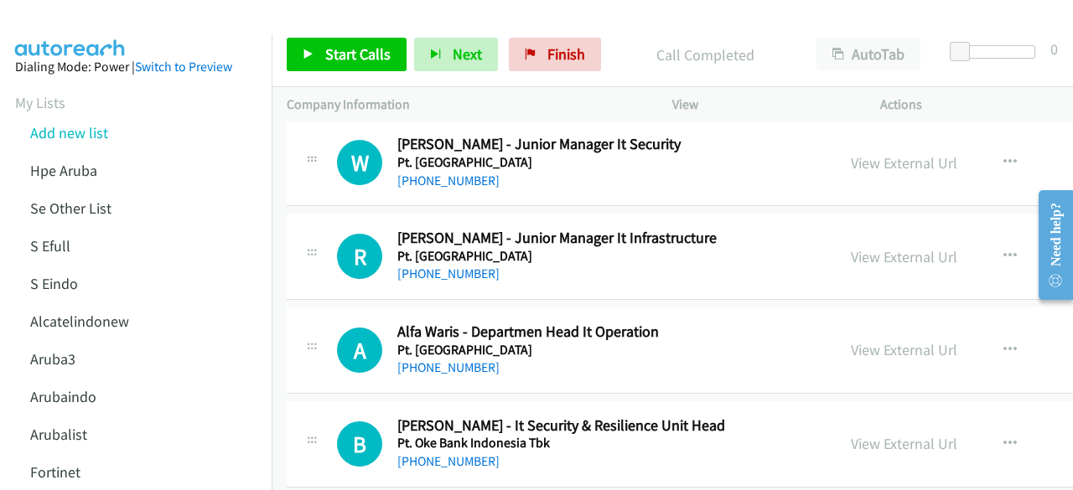
scroll to position [11869, 0]
click at [888, 228] on div "View External Url View External Url Schedule/Manage Callback Start Calls Here R…" at bounding box center [980, 255] width 289 height 55
click at [888, 246] on link "View External Url" at bounding box center [904, 255] width 106 height 19
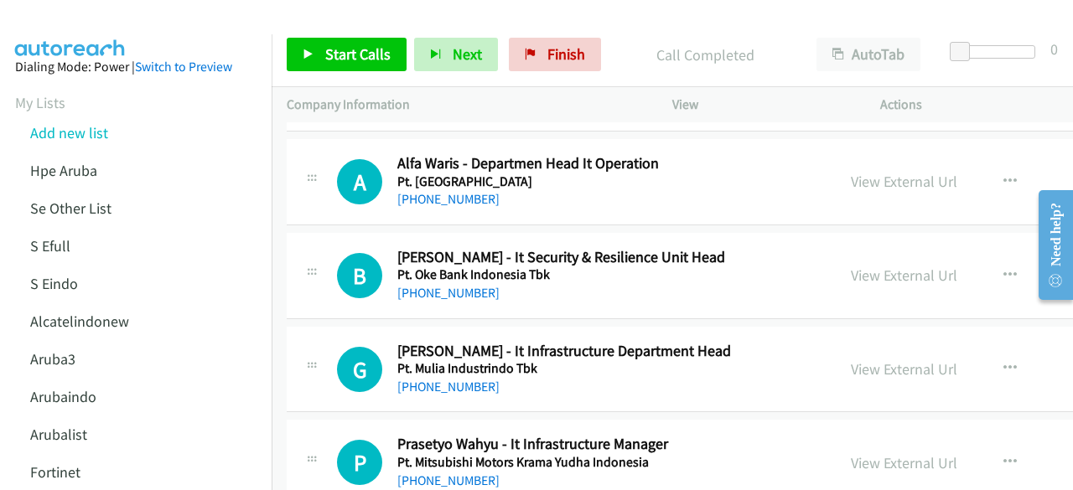
scroll to position [12038, 0]
click at [865, 171] on link "View External Url" at bounding box center [904, 180] width 106 height 19
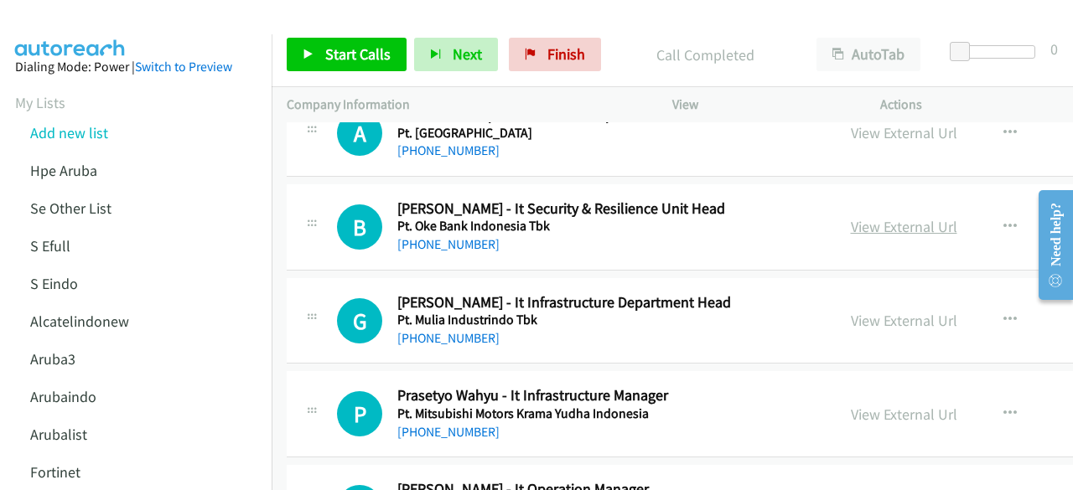
click at [851, 217] on link "View External Url" at bounding box center [904, 226] width 106 height 19
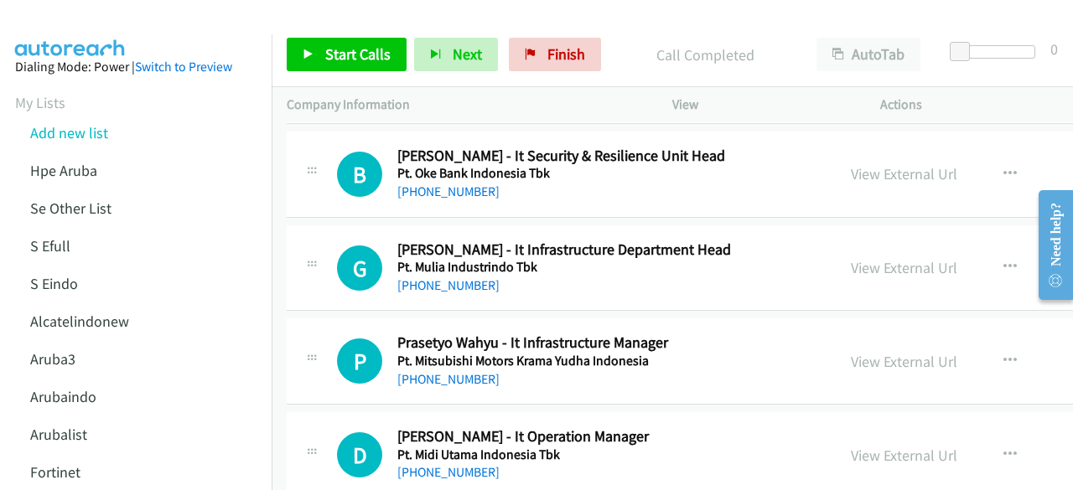
scroll to position [12139, 0]
click at [863, 257] on link "View External Url" at bounding box center [904, 266] width 106 height 19
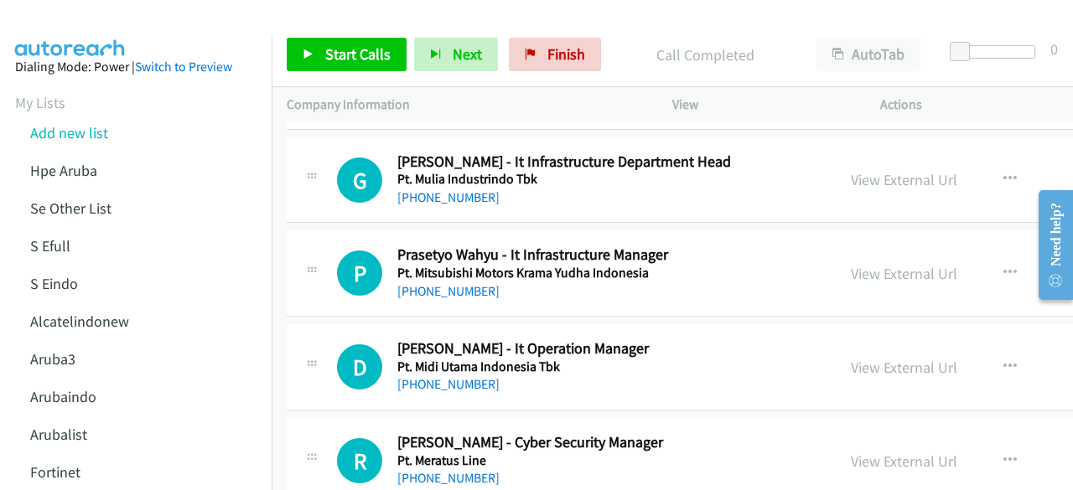
scroll to position [12234, 0]
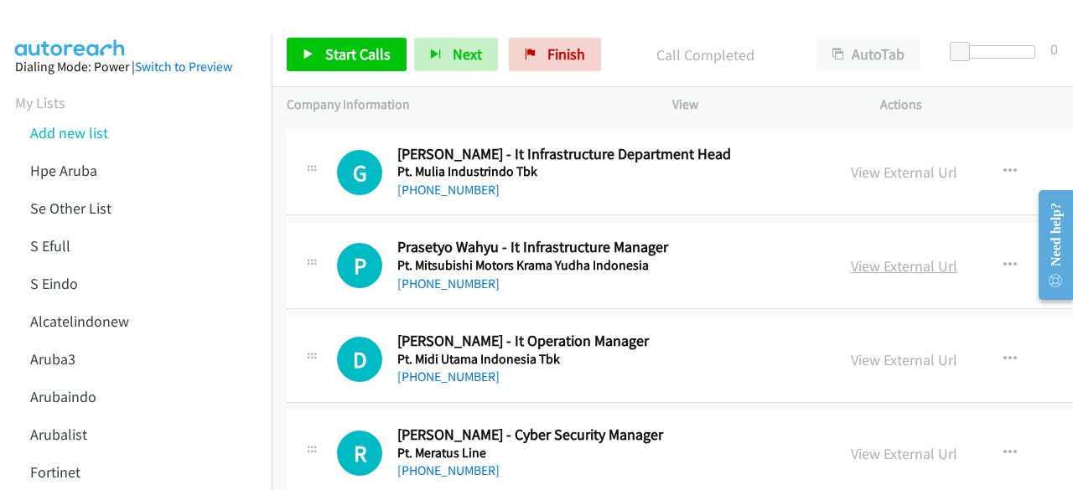
click at [853, 257] on link "View External Url" at bounding box center [904, 266] width 106 height 19
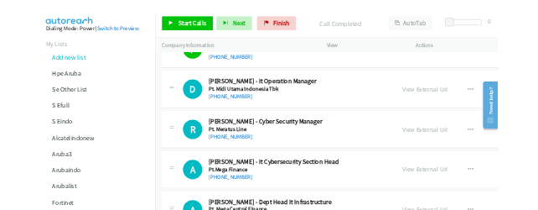
scroll to position [12397, 0]
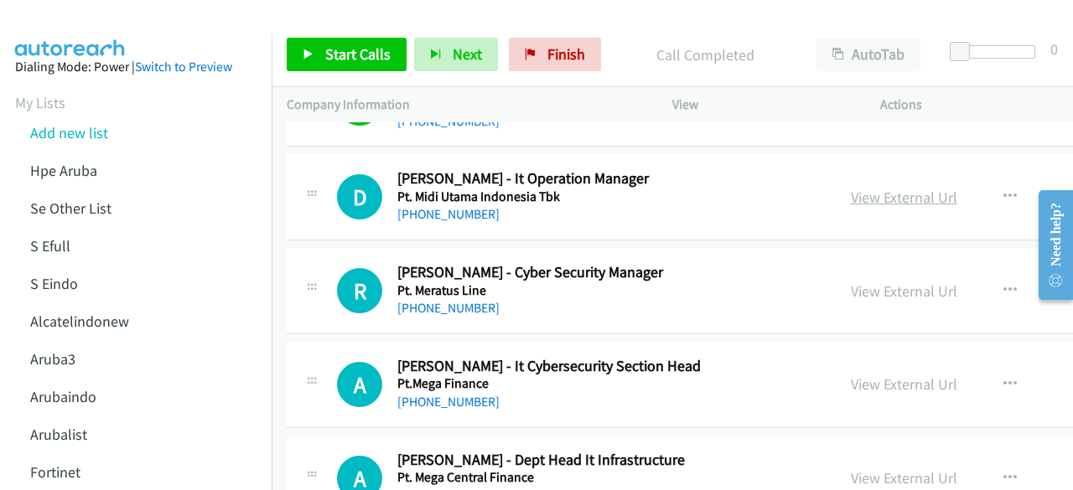
click at [872, 188] on link "View External Url" at bounding box center [904, 197] width 106 height 19
click at [909, 280] on div "View External Url" at bounding box center [904, 291] width 106 height 23
click at [870, 282] on link "View External Url" at bounding box center [904, 291] width 106 height 19
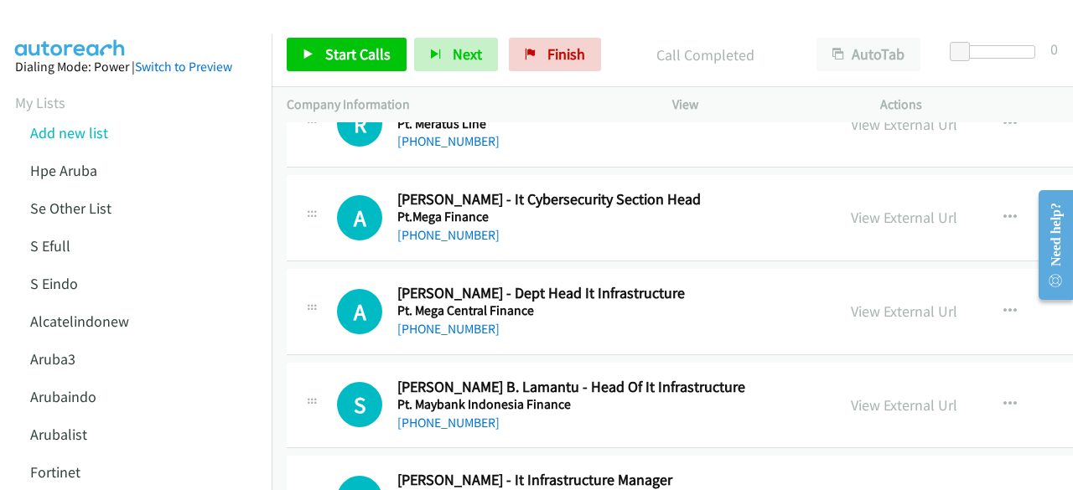
scroll to position [12564, 0]
click at [859, 207] on link "View External Url" at bounding box center [904, 216] width 106 height 19
click at [884, 301] on link "View External Url" at bounding box center [904, 310] width 106 height 19
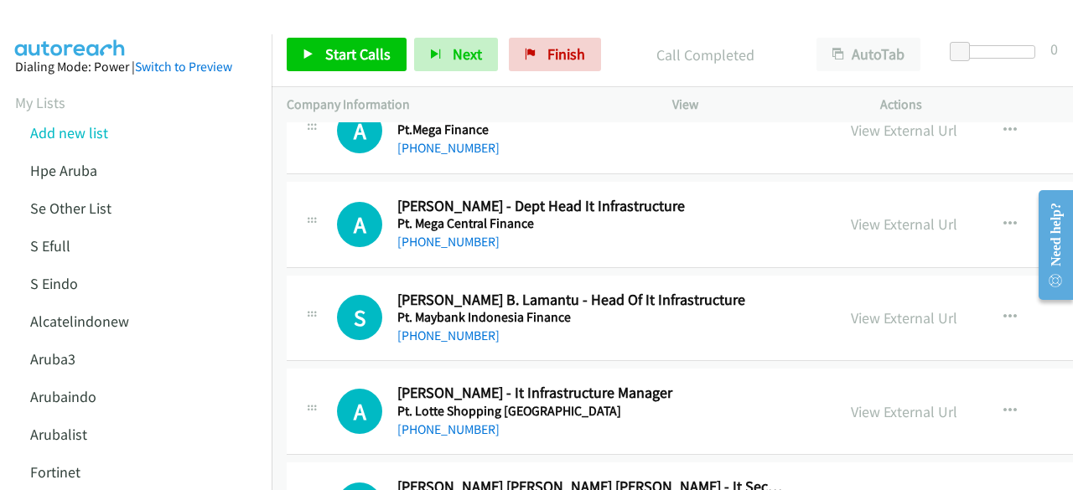
scroll to position [12664, 0]
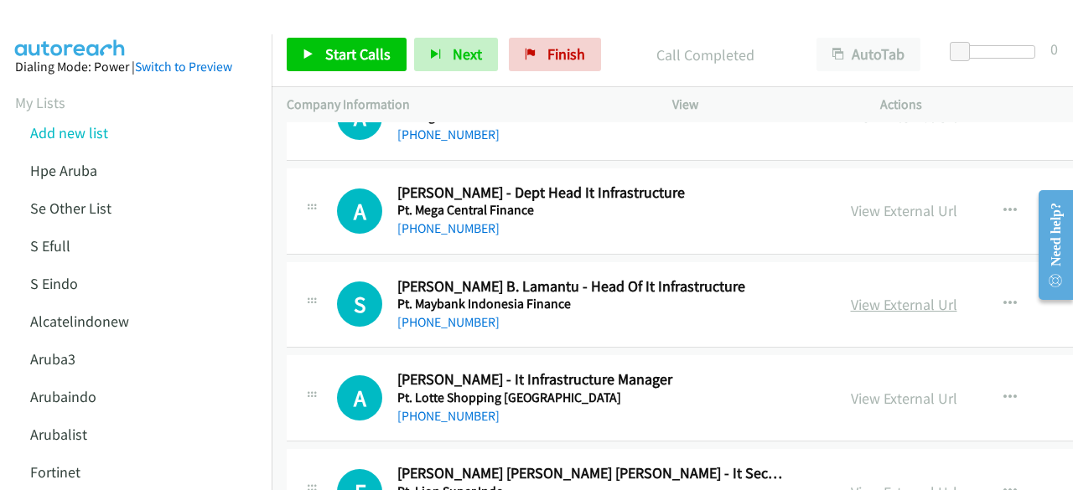
click at [892, 295] on link "View External Url" at bounding box center [904, 304] width 106 height 19
click at [896, 389] on link "View External Url" at bounding box center [904, 398] width 106 height 19
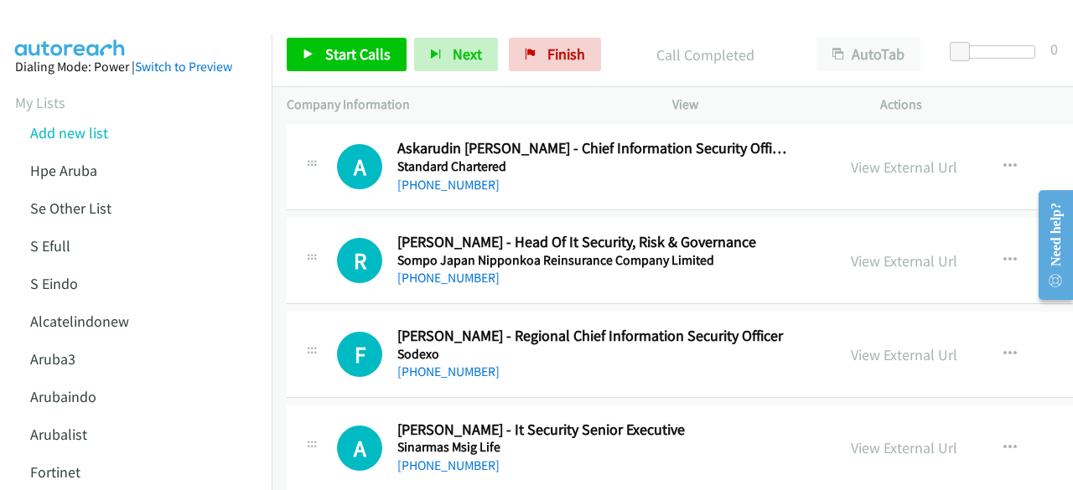
scroll to position [0, 0]
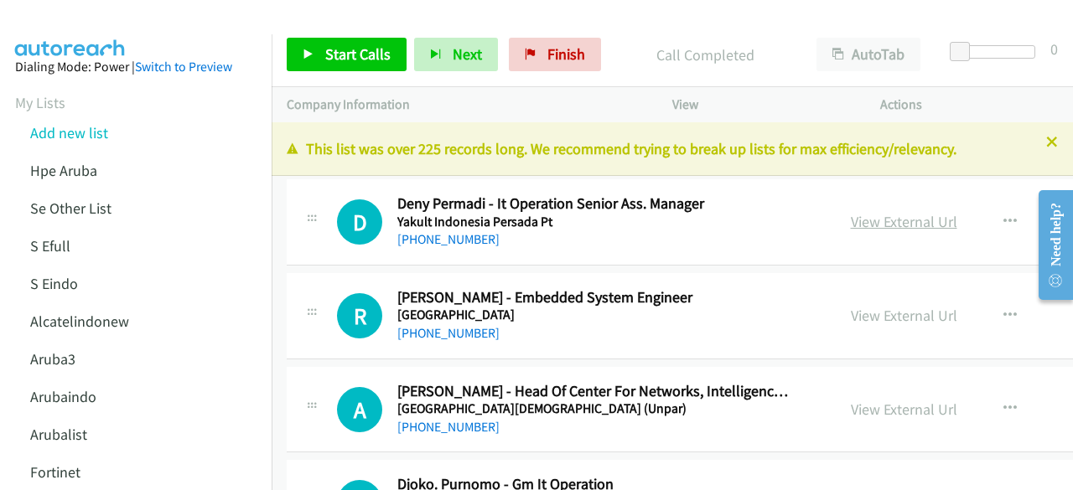
click at [879, 222] on link "View External Url" at bounding box center [904, 221] width 106 height 19
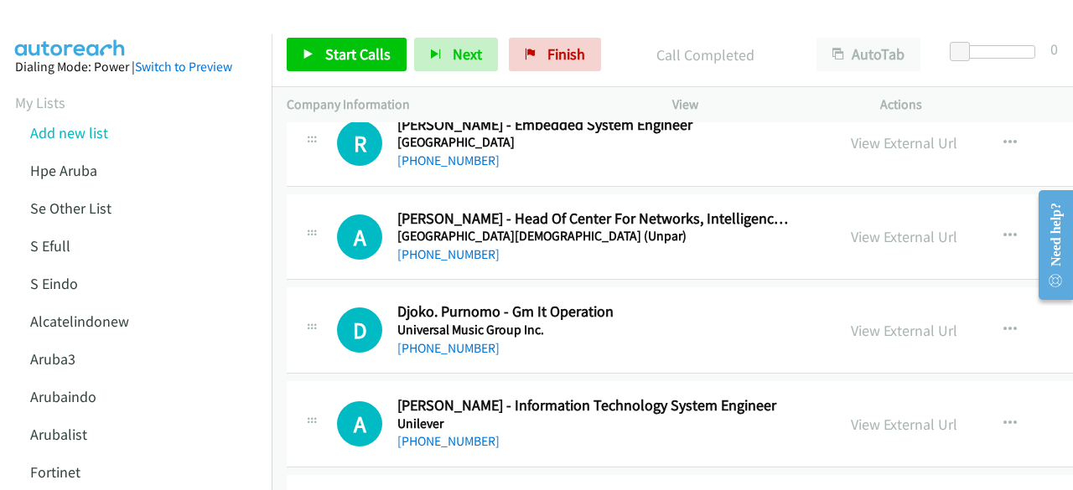
scroll to position [175, 0]
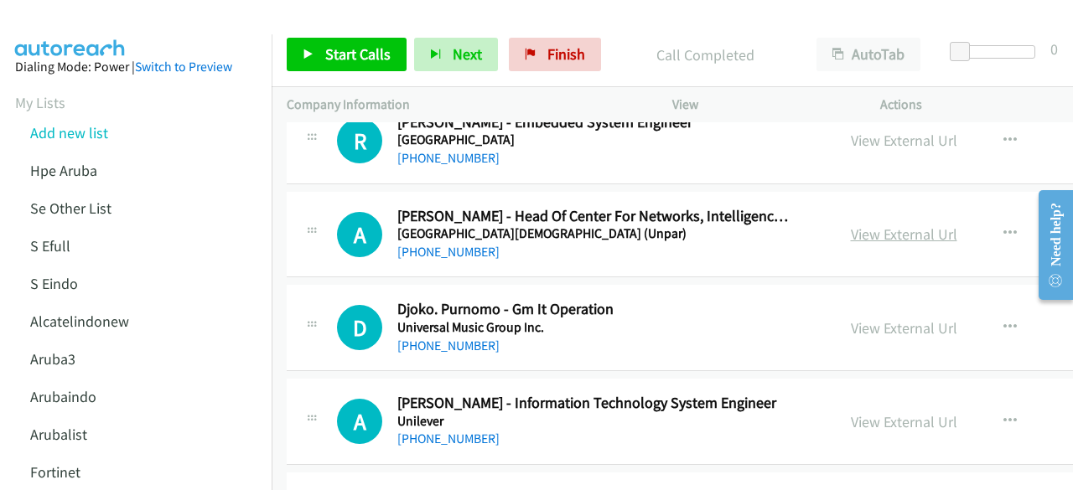
click at [867, 230] on link "View External Url" at bounding box center [904, 234] width 106 height 19
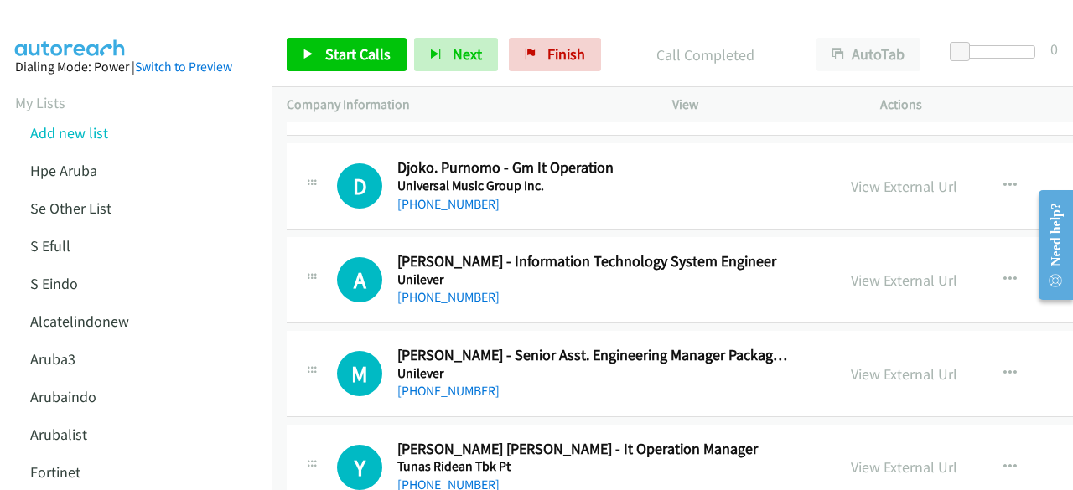
scroll to position [318, 0]
click at [880, 181] on link "View External Url" at bounding box center [904, 185] width 106 height 19
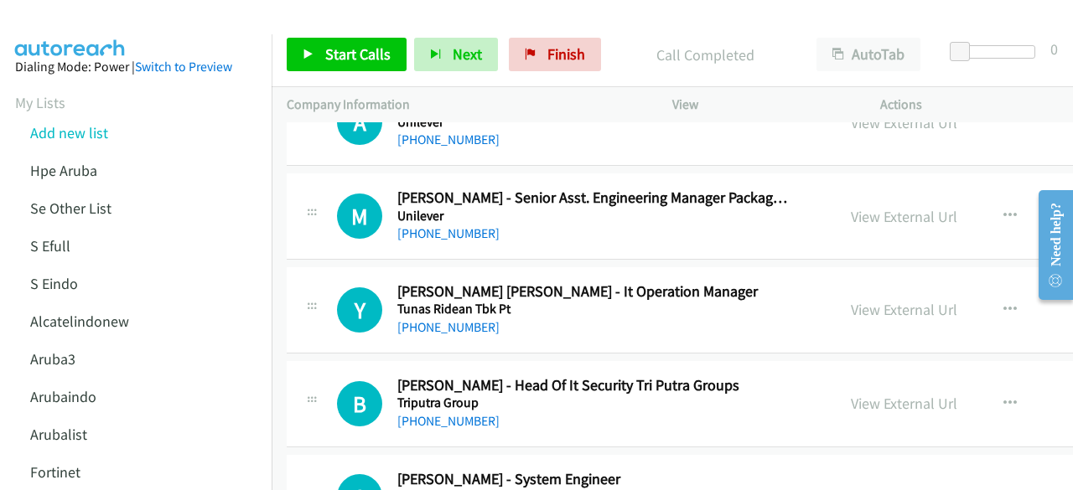
scroll to position [475, 0]
click at [858, 210] on link "View External Url" at bounding box center [904, 215] width 106 height 19
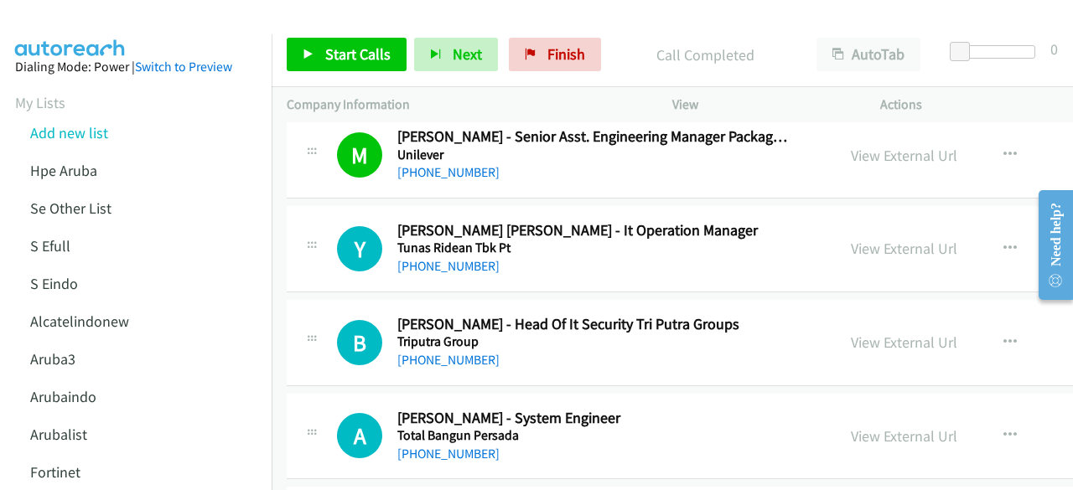
scroll to position [542, 0]
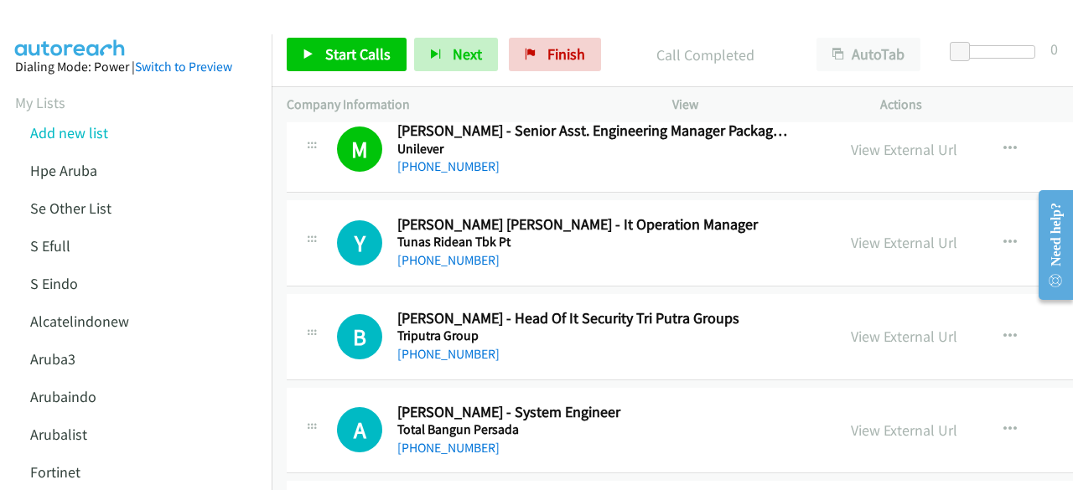
click at [872, 231] on div "View External Url" at bounding box center [904, 242] width 106 height 23
click at [871, 237] on link "View External Url" at bounding box center [904, 242] width 106 height 19
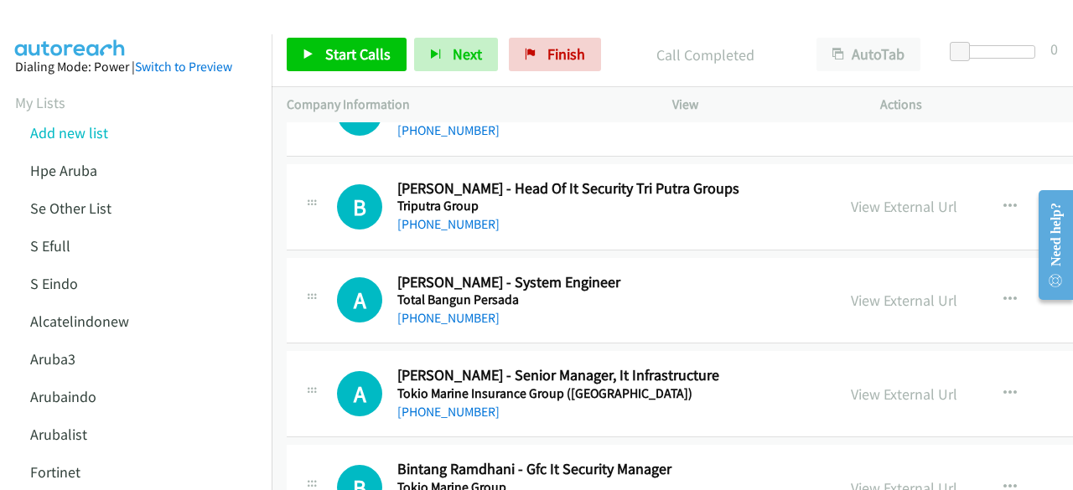
scroll to position [672, 0]
click at [836, 202] on div "View External Url View External Url Schedule/Manage Callback Start Calls Here R…" at bounding box center [980, 206] width 289 height 55
click at [851, 202] on link "View External Url" at bounding box center [904, 205] width 106 height 19
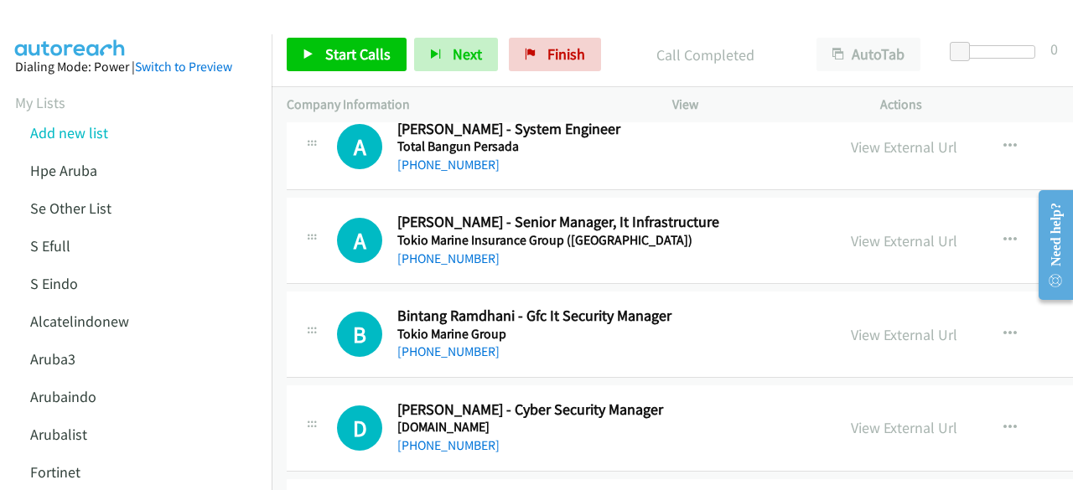
scroll to position [827, 0]
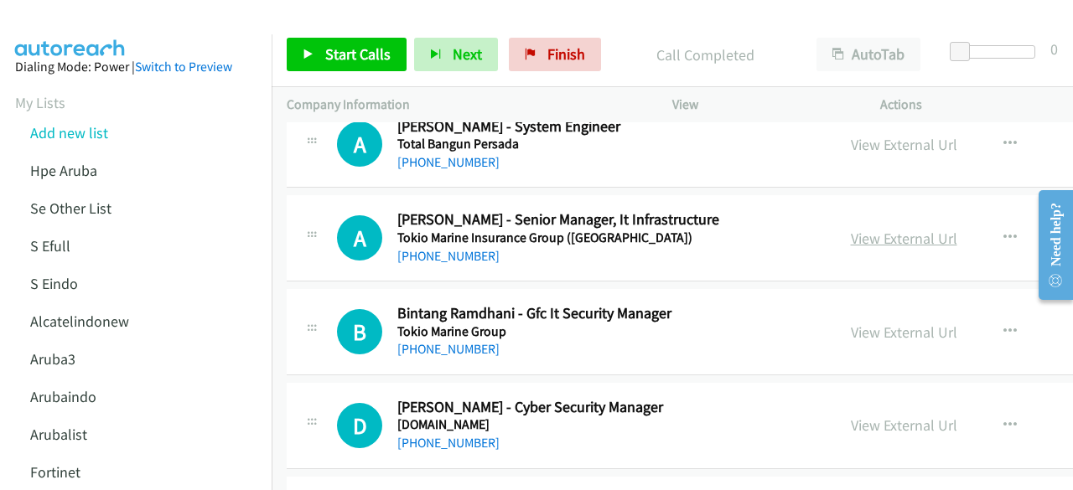
click at [870, 238] on link "View External Url" at bounding box center [904, 238] width 106 height 19
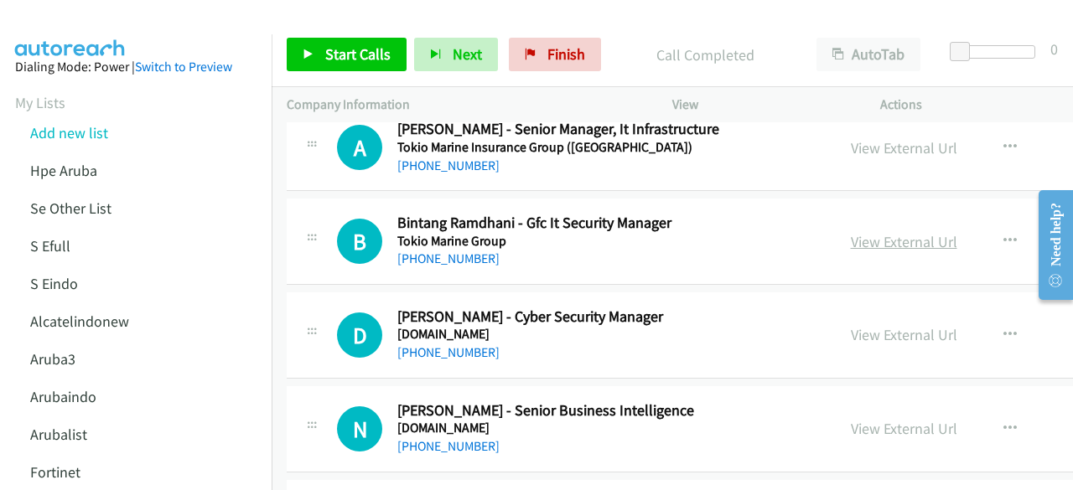
click at [863, 237] on link "View External Url" at bounding box center [904, 241] width 106 height 19
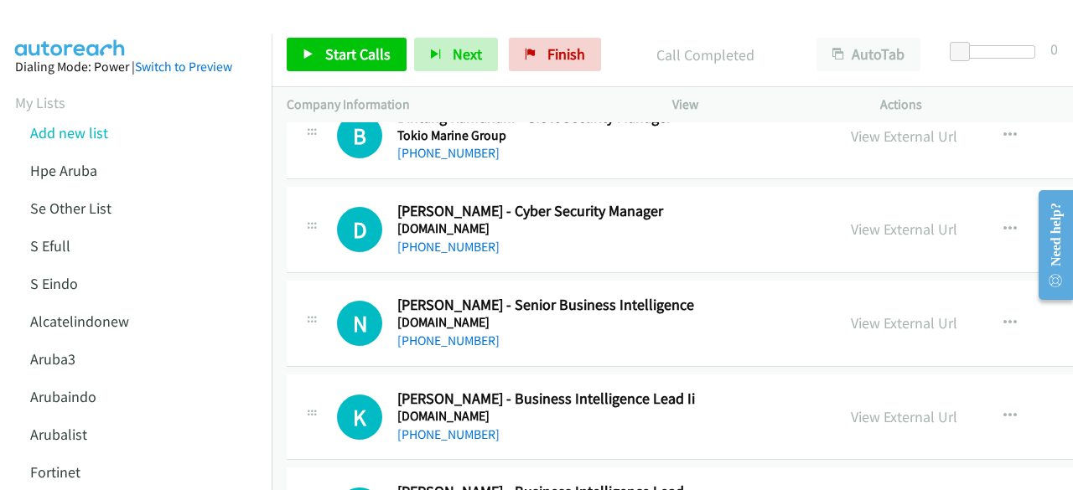
scroll to position [1028, 0]
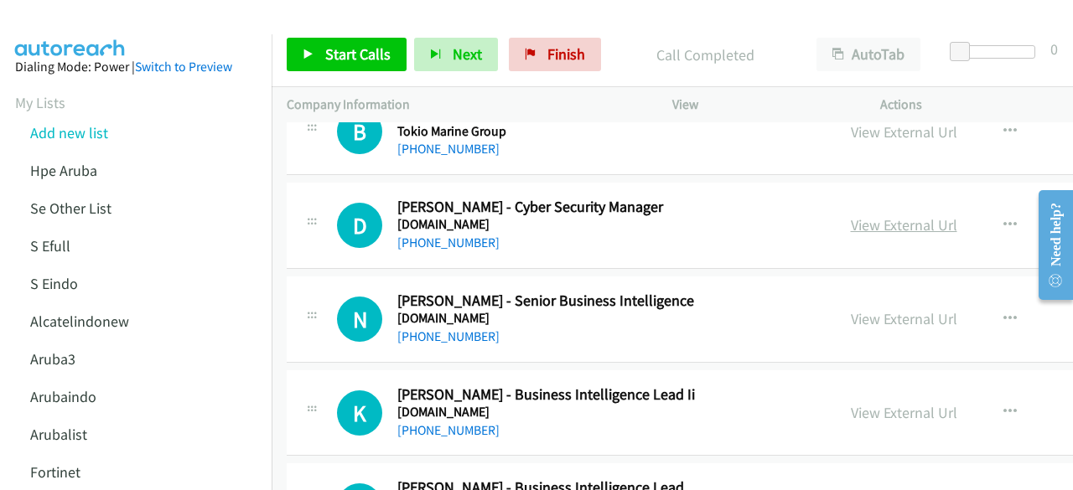
click at [918, 222] on link "View External Url" at bounding box center [904, 224] width 106 height 19
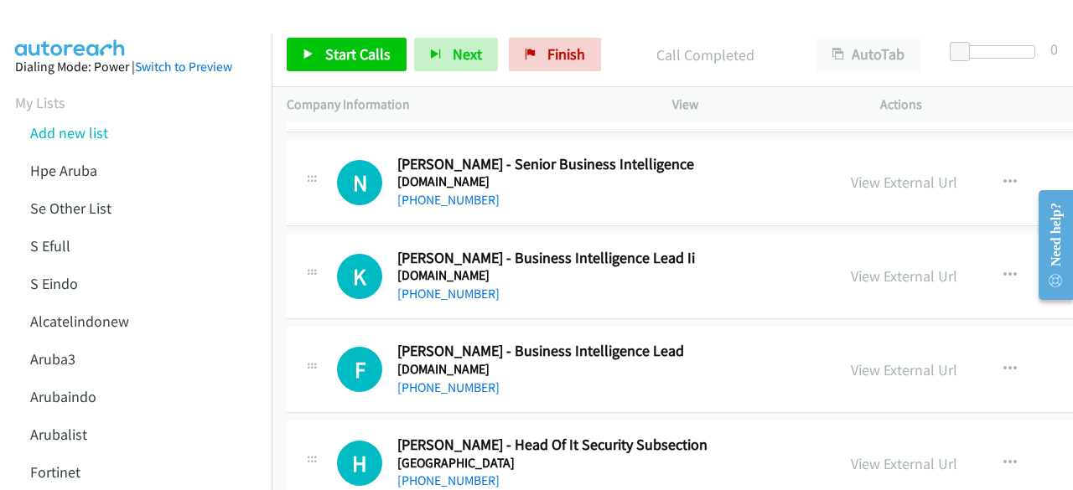
scroll to position [1169, 0]
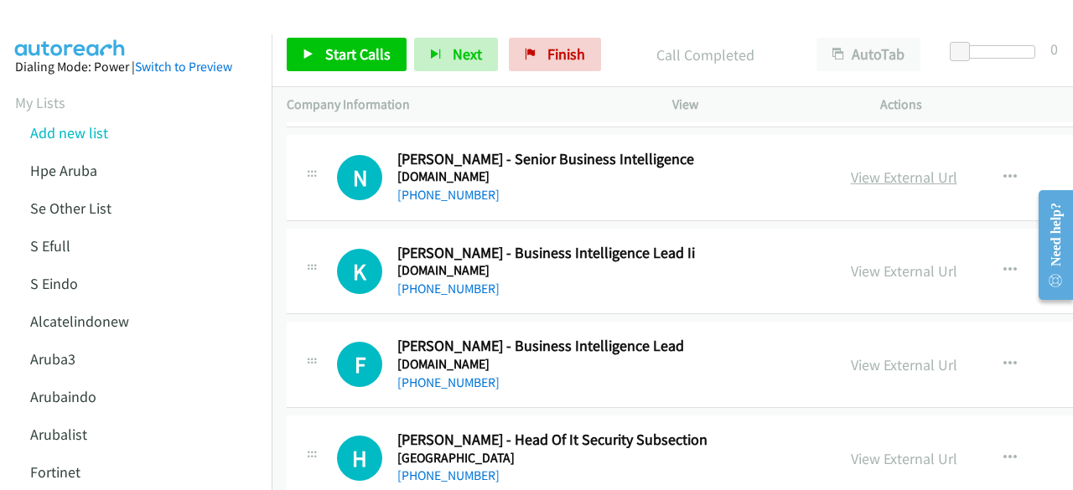
click at [857, 174] on link "View External Url" at bounding box center [904, 177] width 106 height 19
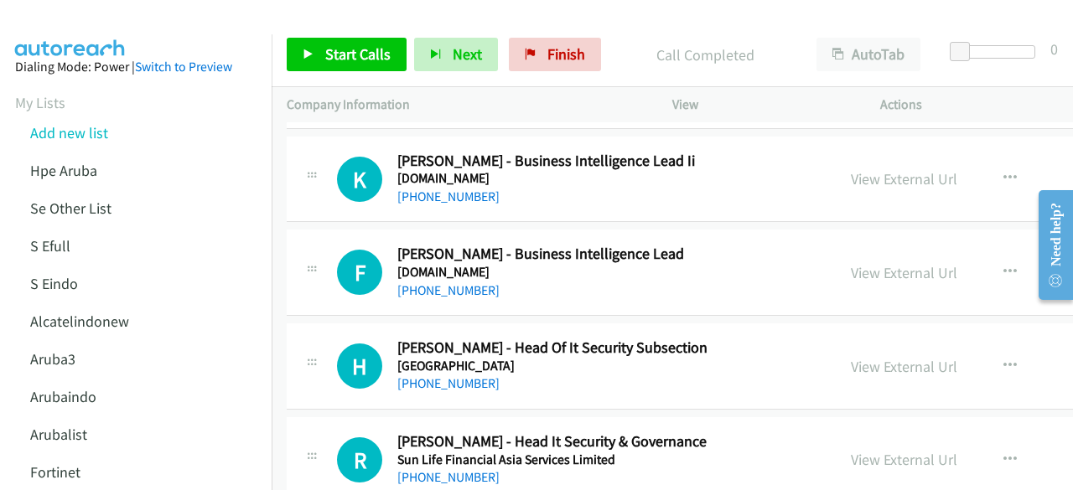
scroll to position [1279, 0]
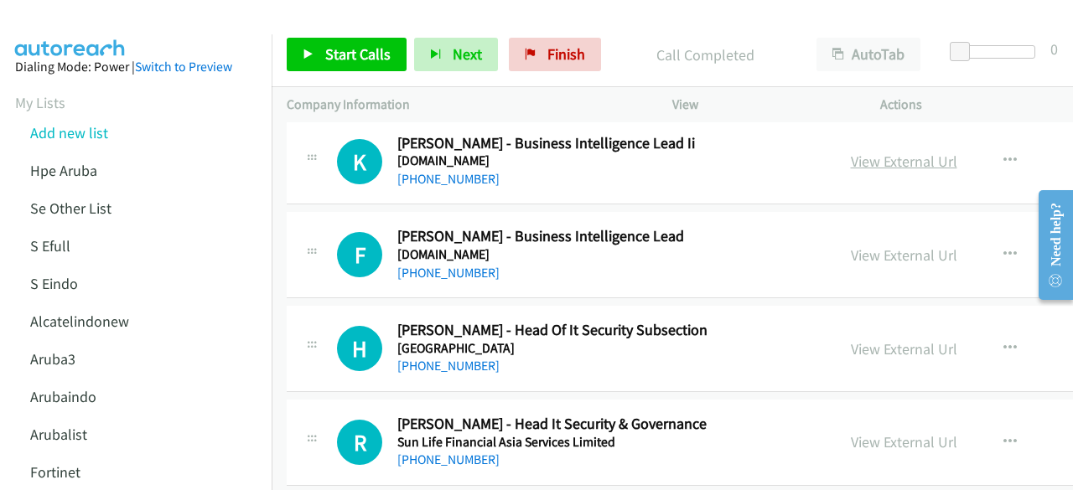
click at [869, 152] on link "View External Url" at bounding box center [904, 161] width 106 height 19
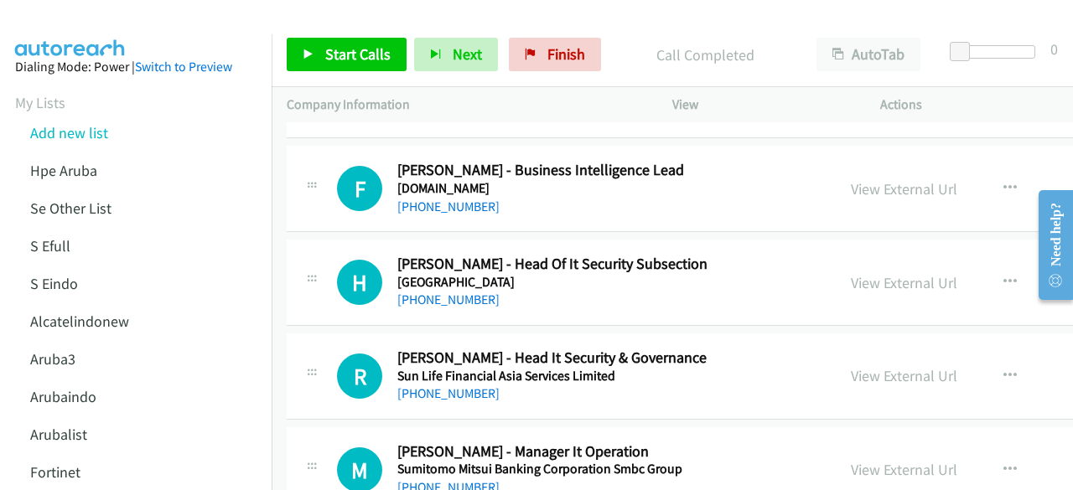
scroll to position [1353, 0]
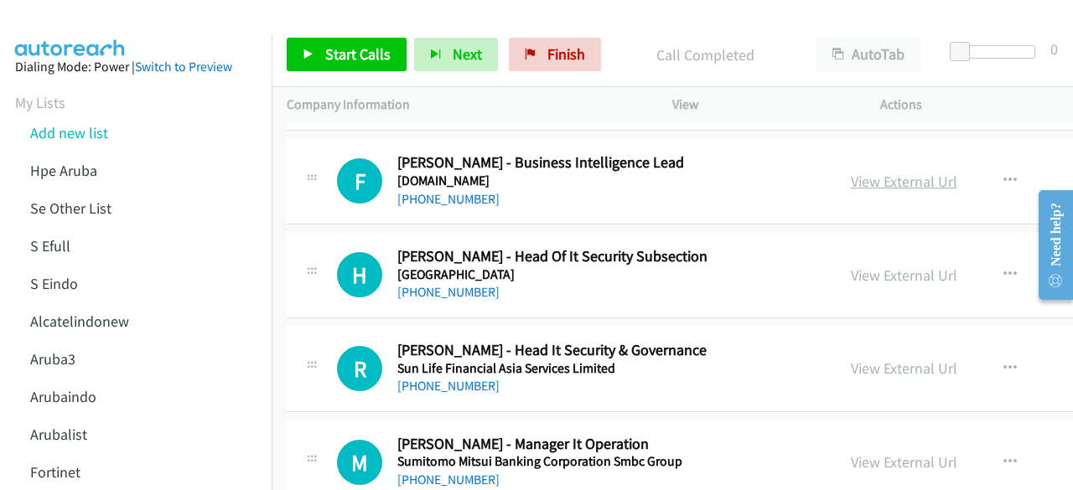
click at [862, 182] on link "View External Url" at bounding box center [904, 181] width 106 height 19
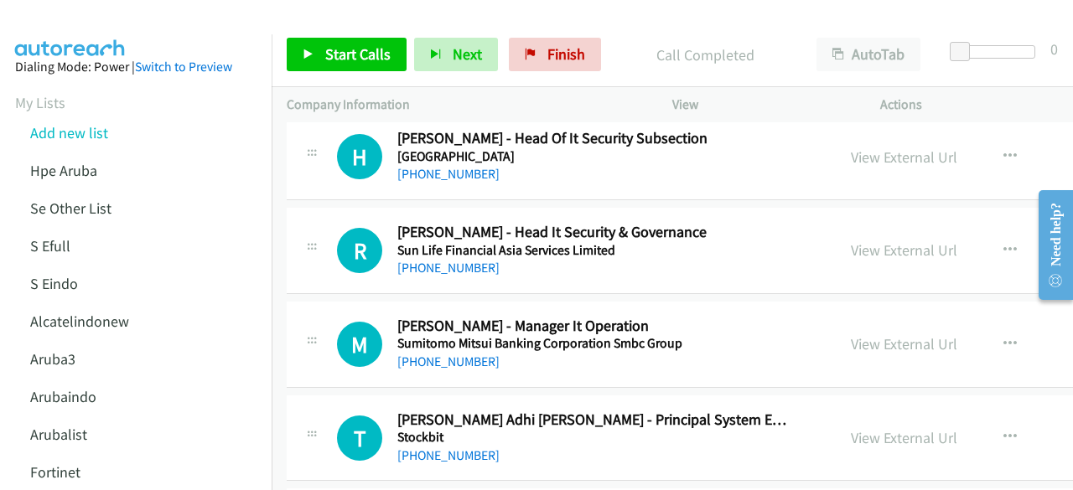
scroll to position [1454, 0]
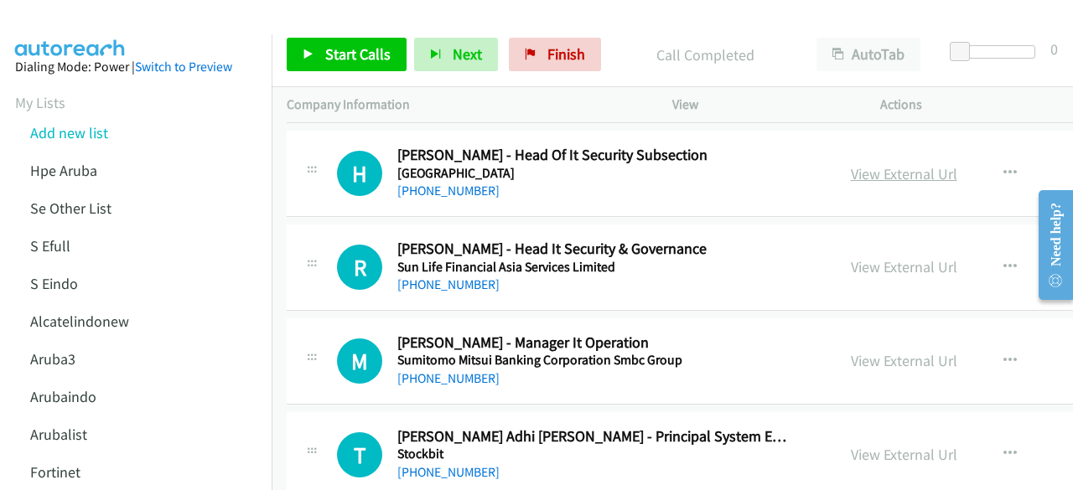
click at [864, 168] on link "View External Url" at bounding box center [904, 173] width 106 height 19
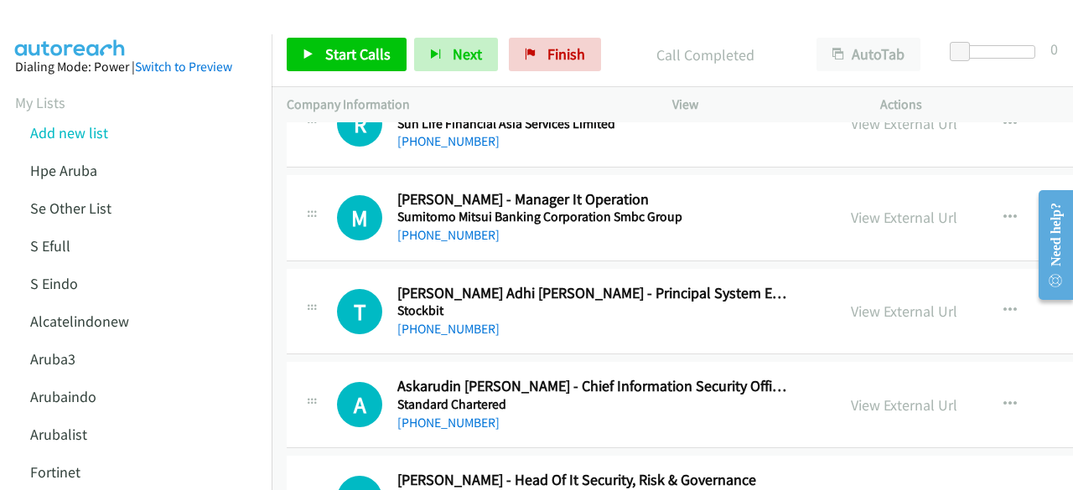
scroll to position [1547, 0]
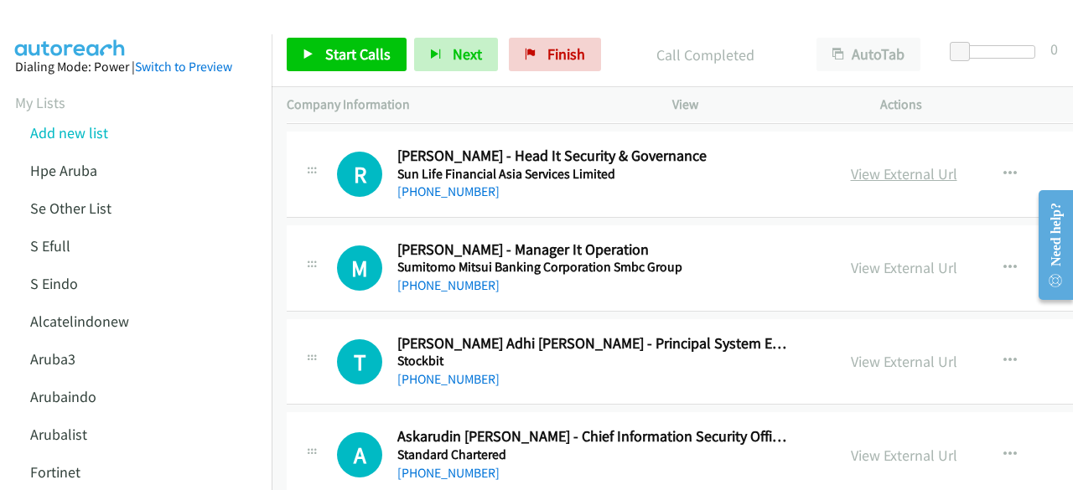
click at [876, 177] on link "View External Url" at bounding box center [904, 173] width 106 height 19
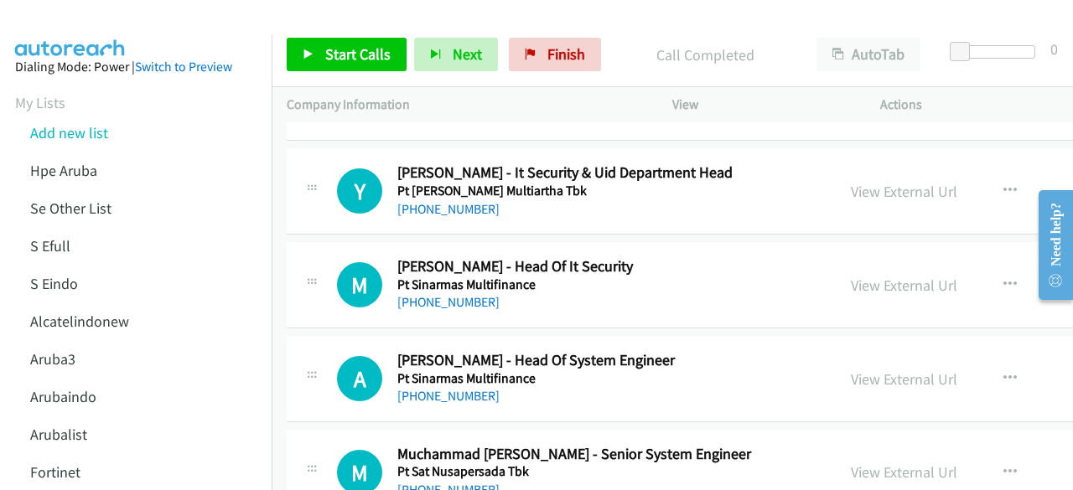
scroll to position [4557, 0]
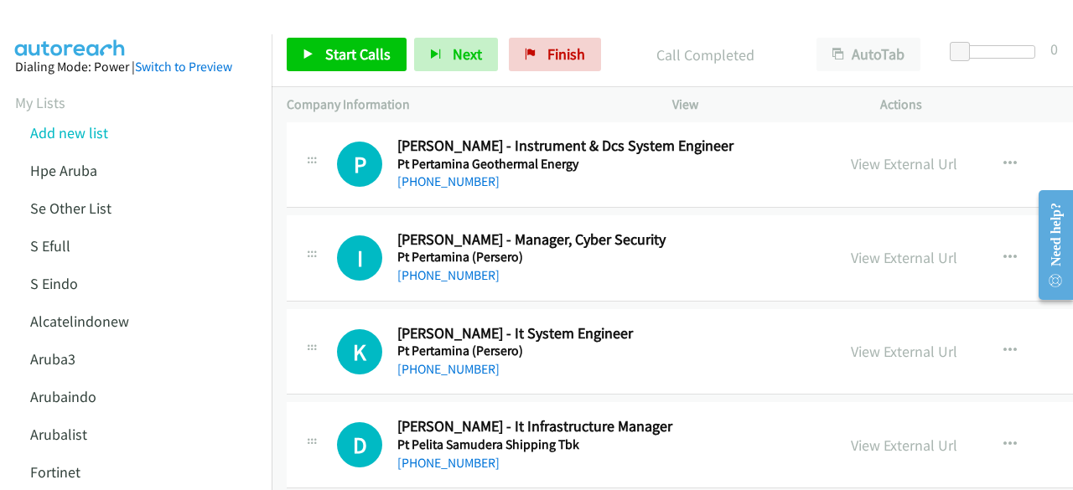
drag, startPoint x: 1066, startPoint y: 179, endPoint x: 1048, endPoint y: 279, distance: 101.4
click at [1048, 178] on main "Need help? Resource Center AutoReach Help Help Get the help you need from our k…" at bounding box center [1049, 178] width 48 height 0
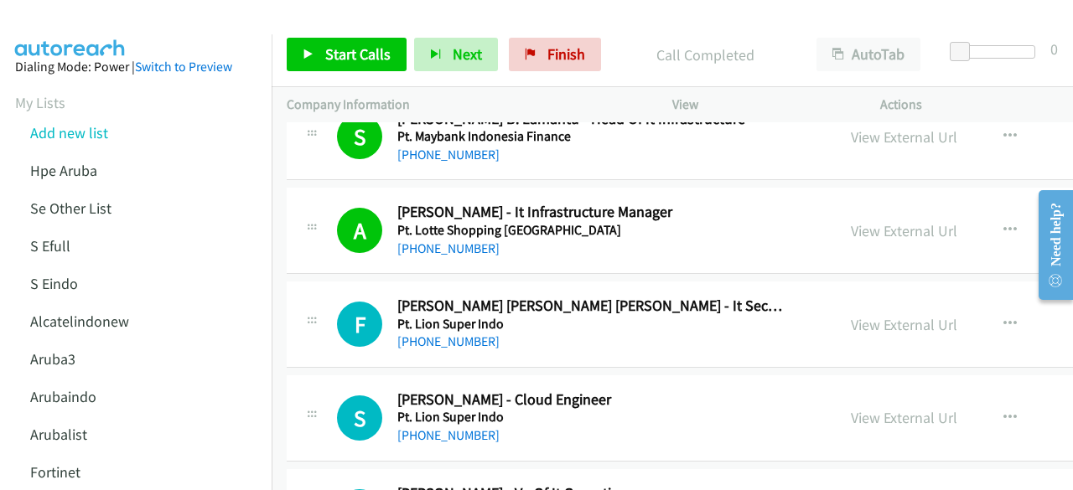
scroll to position [12830, 0]
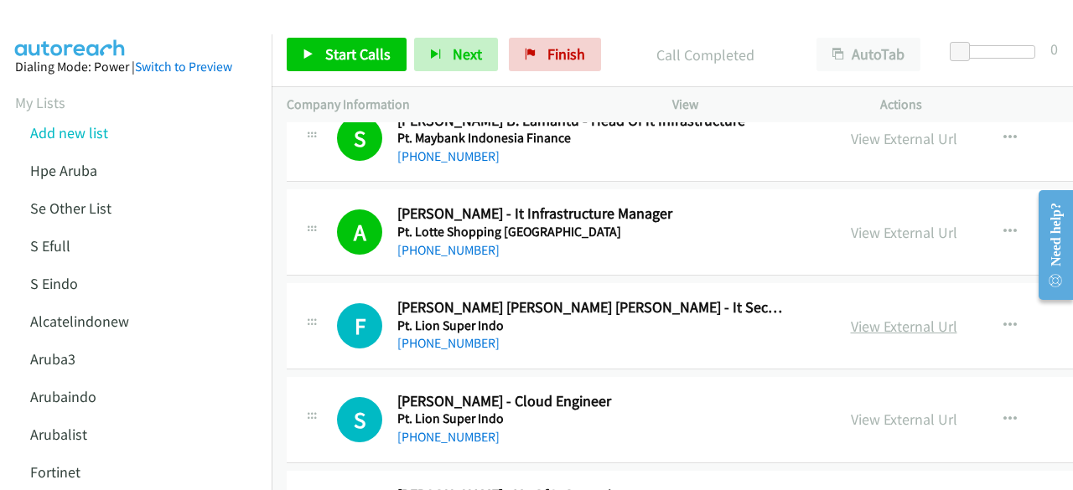
click at [852, 317] on link "View External Url" at bounding box center [904, 326] width 106 height 19
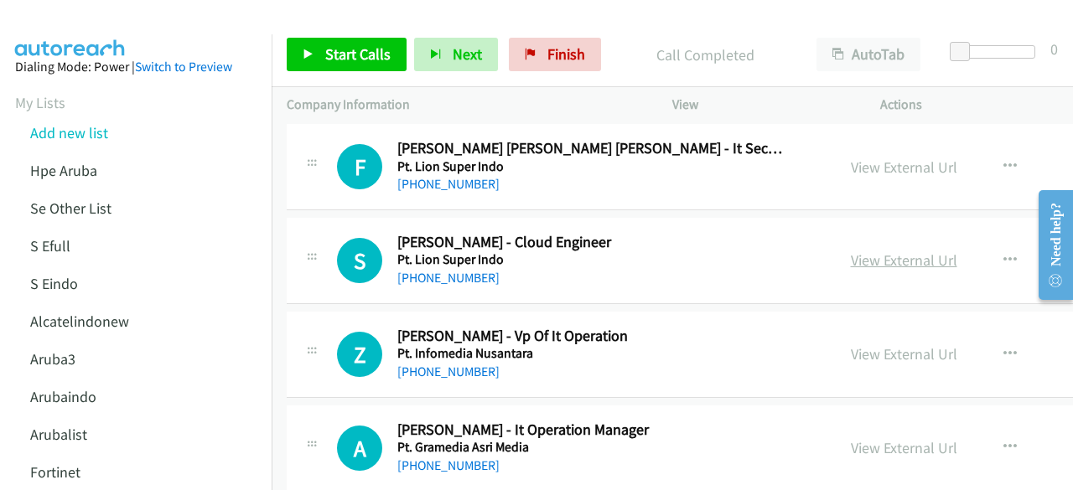
scroll to position [12989, 0]
click at [885, 251] on link "View External Url" at bounding box center [904, 260] width 106 height 19
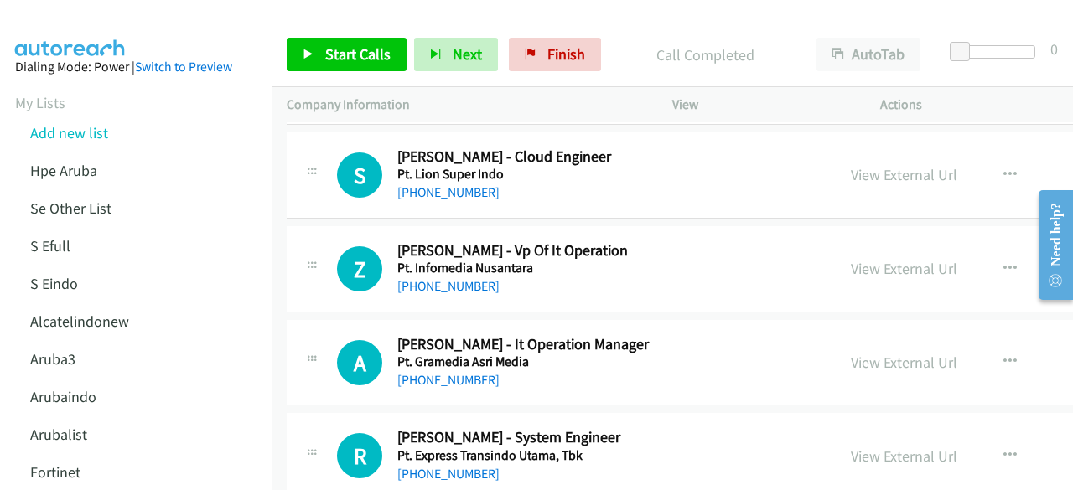
scroll to position [13075, 0]
click at [900, 259] on link "View External Url" at bounding box center [904, 268] width 106 height 19
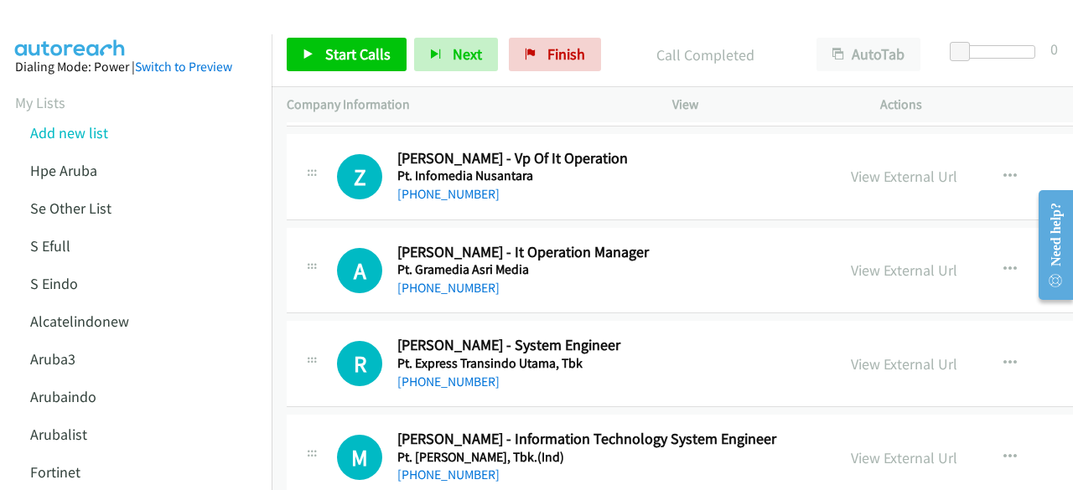
scroll to position [13175, 0]
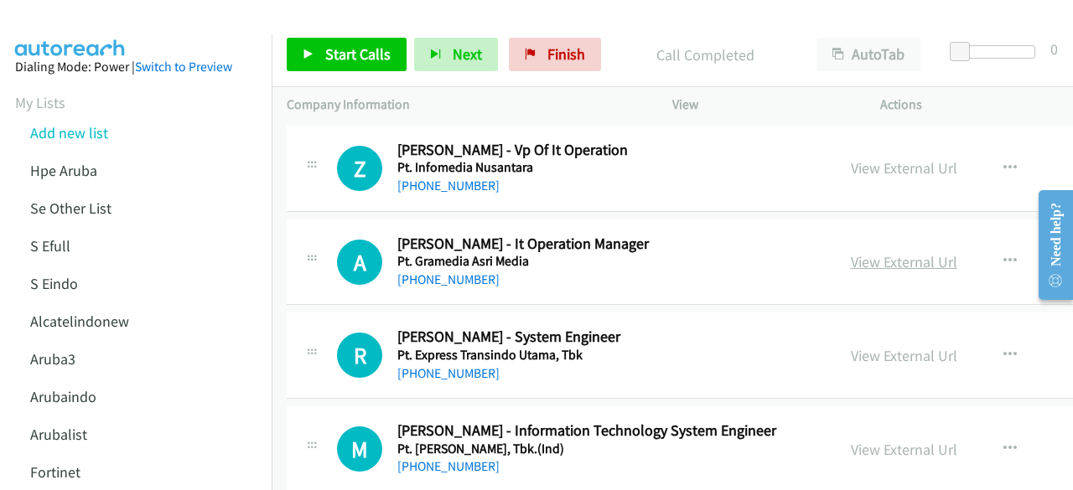
click at [870, 252] on link "View External Url" at bounding box center [904, 261] width 106 height 19
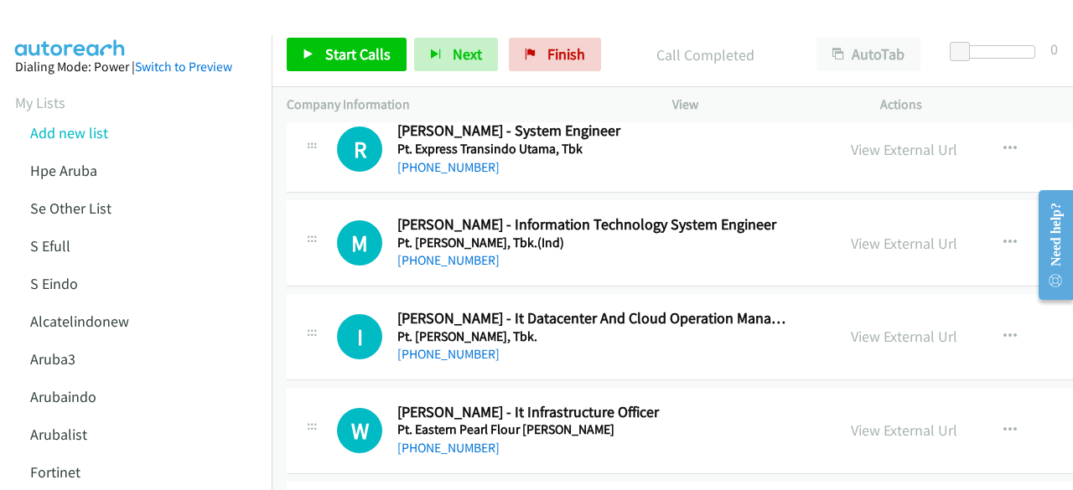
scroll to position [13403, 0]
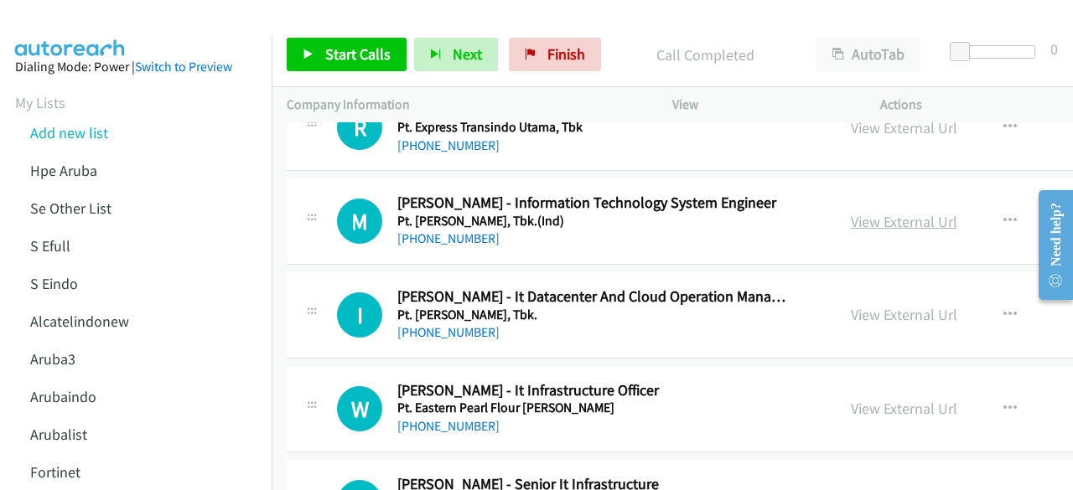
click at [873, 212] on link "View External Url" at bounding box center [904, 221] width 106 height 19
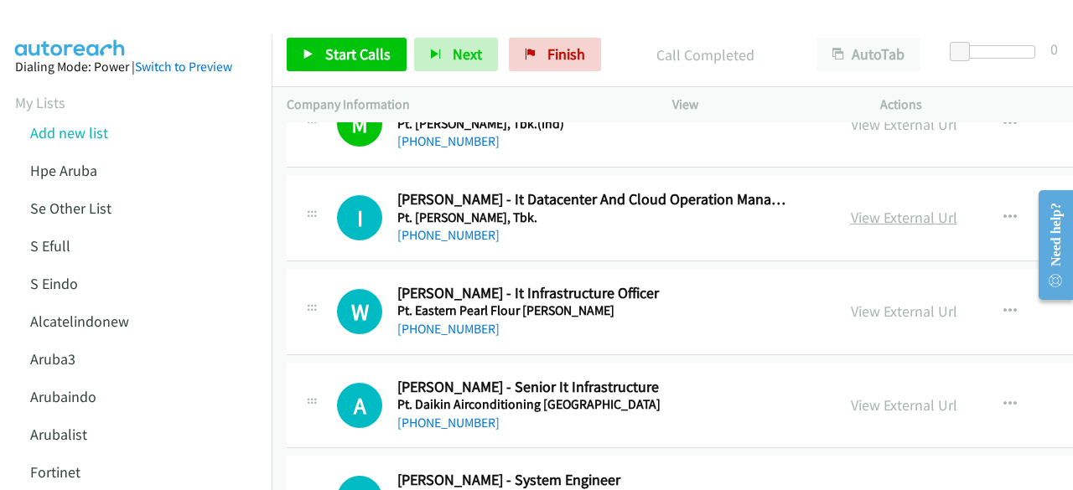
click at [872, 208] on link "View External Url" at bounding box center [904, 217] width 106 height 19
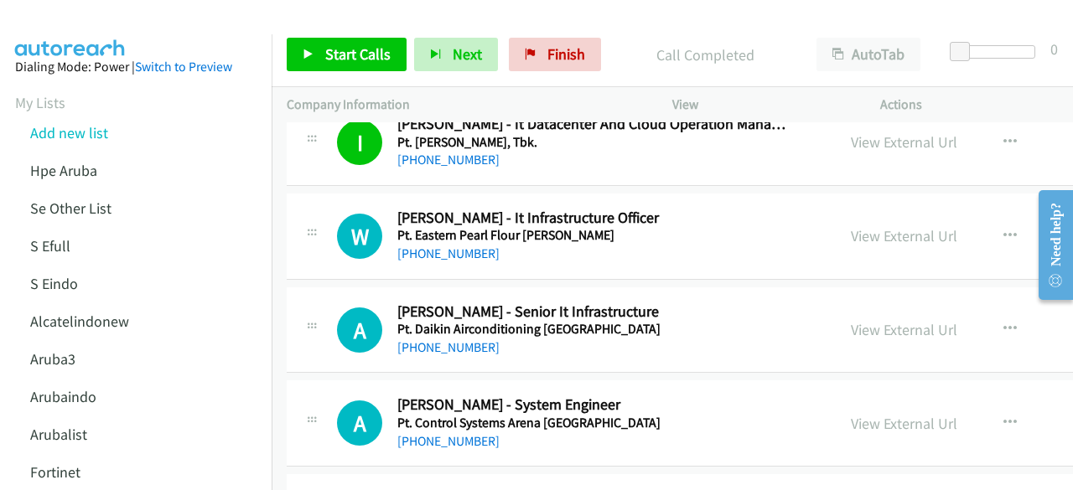
scroll to position [13581, 0]
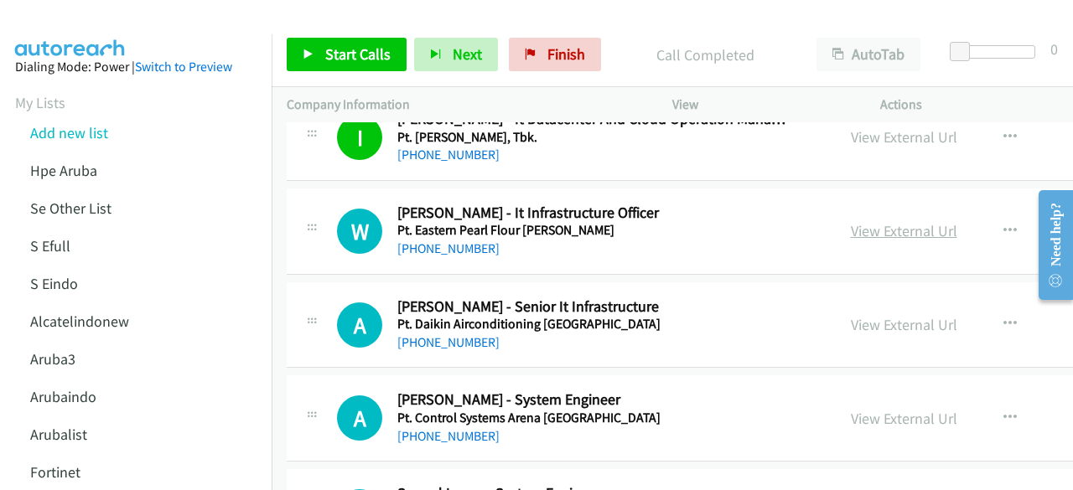
click at [863, 221] on link "View External Url" at bounding box center [904, 230] width 106 height 19
click at [884, 315] on link "View External Url" at bounding box center [904, 324] width 106 height 19
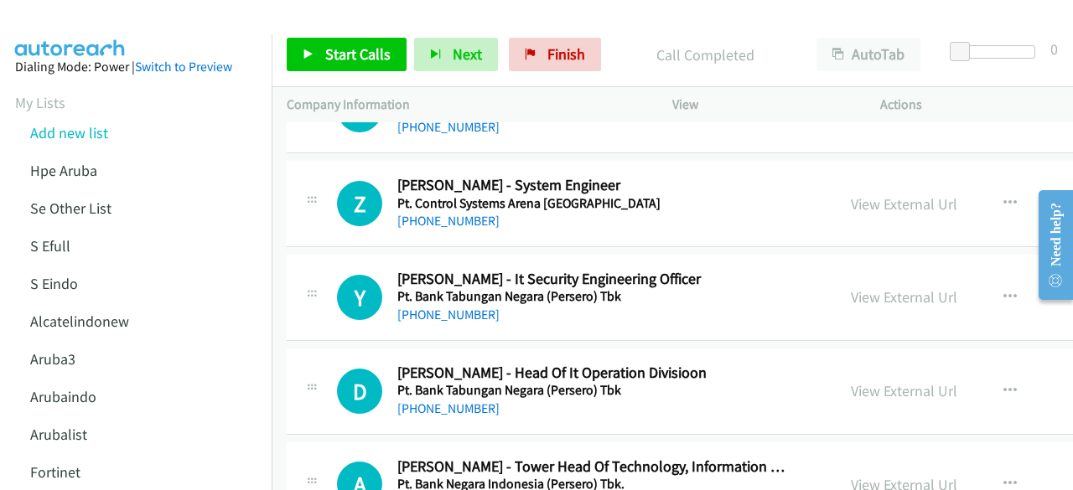
scroll to position [13985, 0]
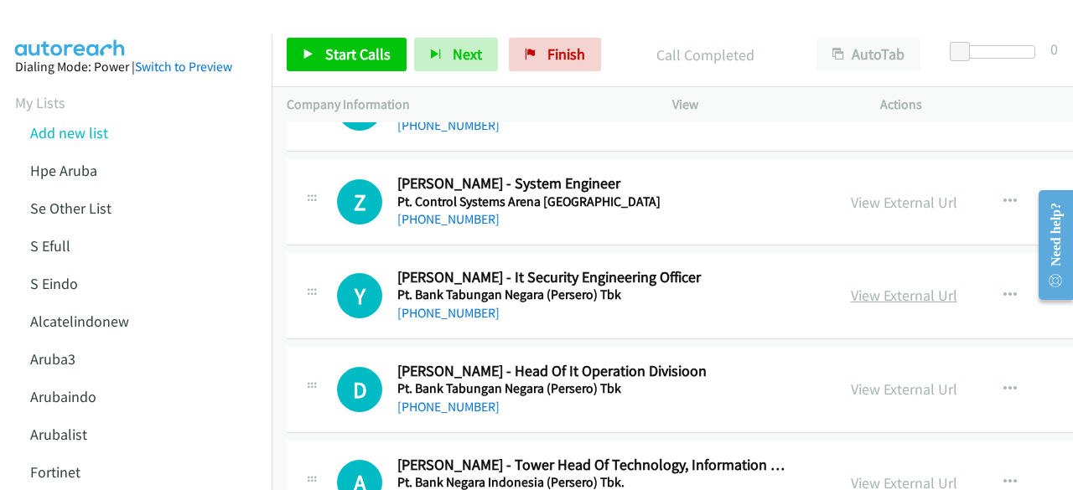
click at [887, 286] on link "View External Url" at bounding box center [904, 295] width 106 height 19
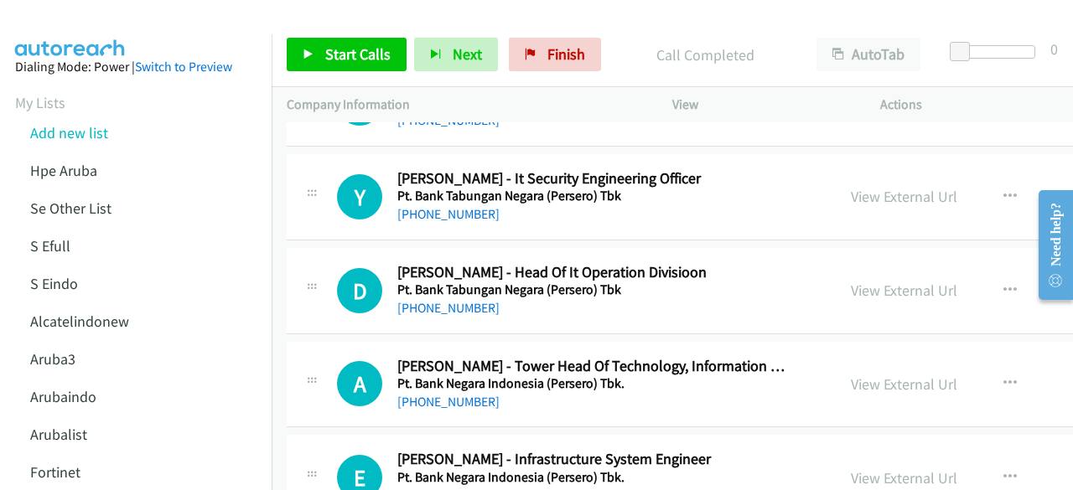
scroll to position [14087, 0]
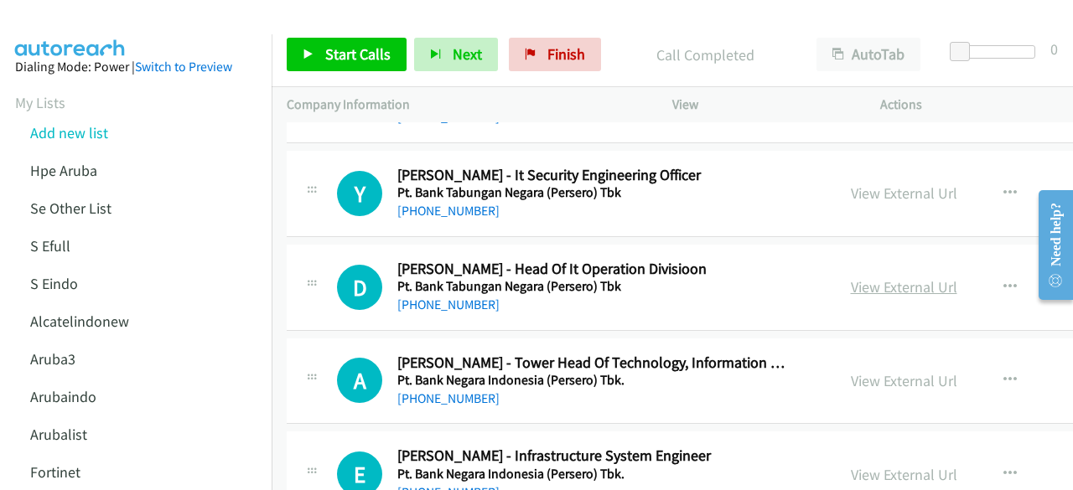
click at [866, 277] on link "View External Url" at bounding box center [904, 286] width 106 height 19
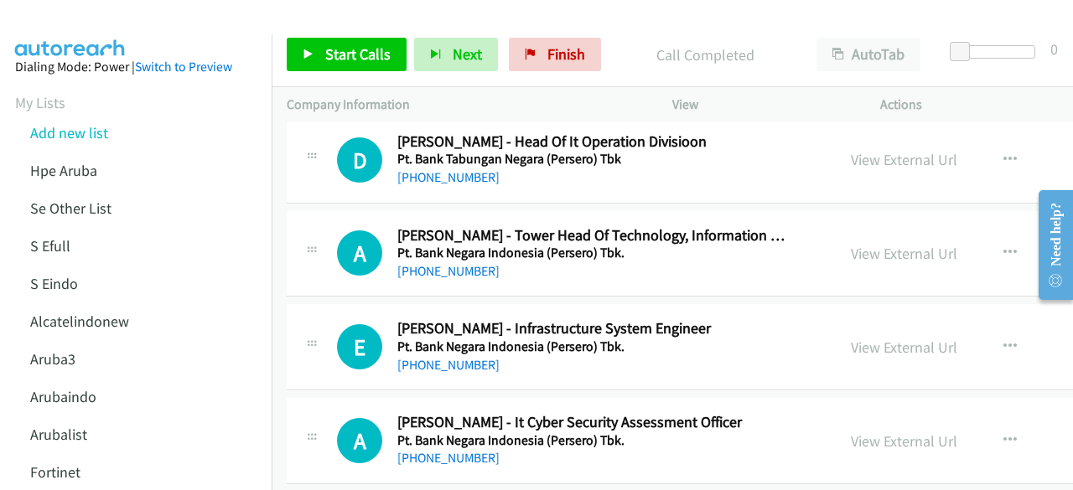
scroll to position [14235, 0]
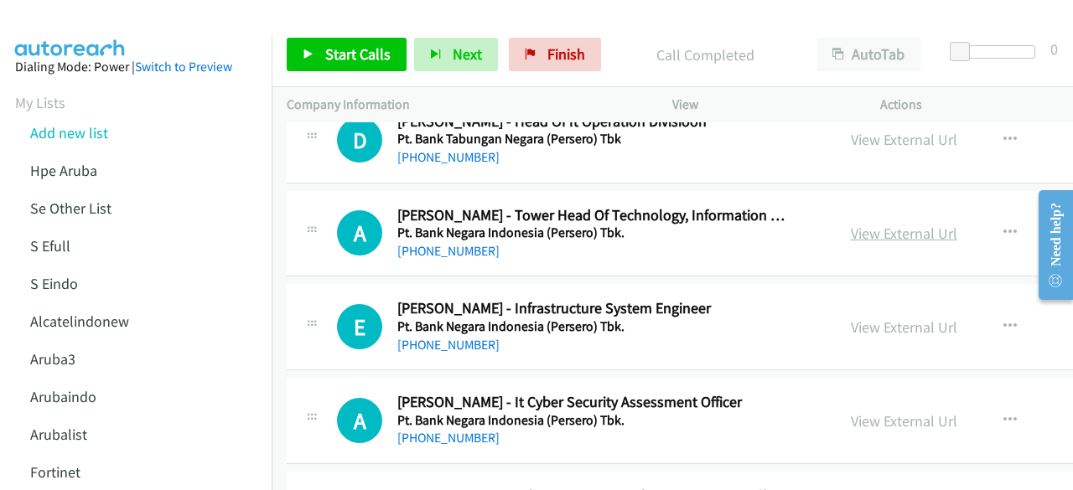
click at [878, 224] on link "View External Url" at bounding box center [904, 233] width 106 height 19
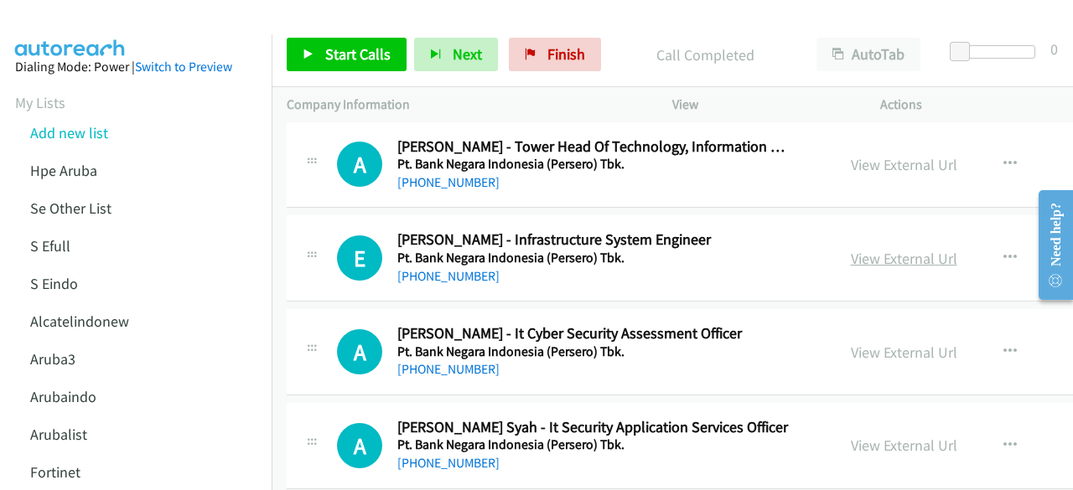
click at [868, 249] on link "View External Url" at bounding box center [904, 258] width 106 height 19
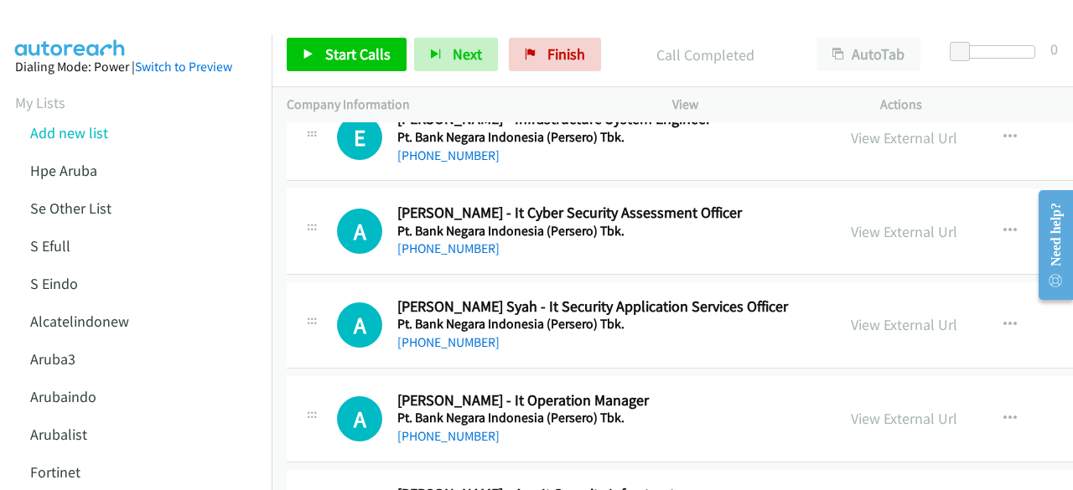
scroll to position [14428, 0]
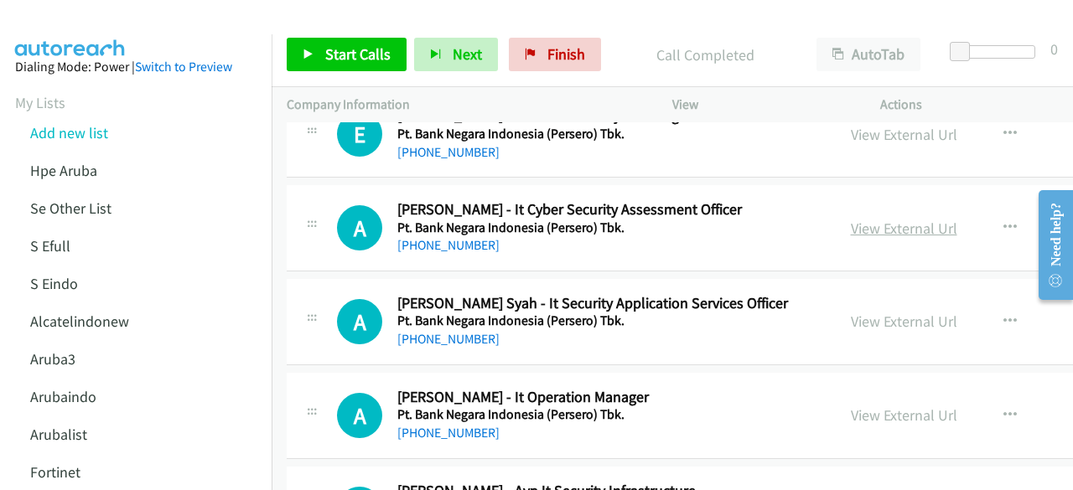
click at [852, 219] on link "View External Url" at bounding box center [904, 228] width 106 height 19
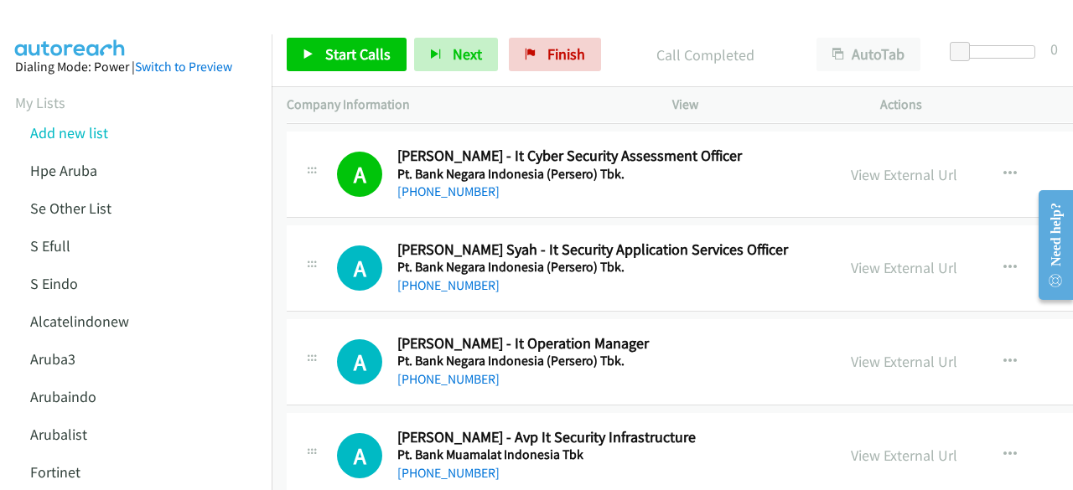
scroll to position [14483, 0]
